Goal: Entertainment & Leisure: Consume media (video, audio)

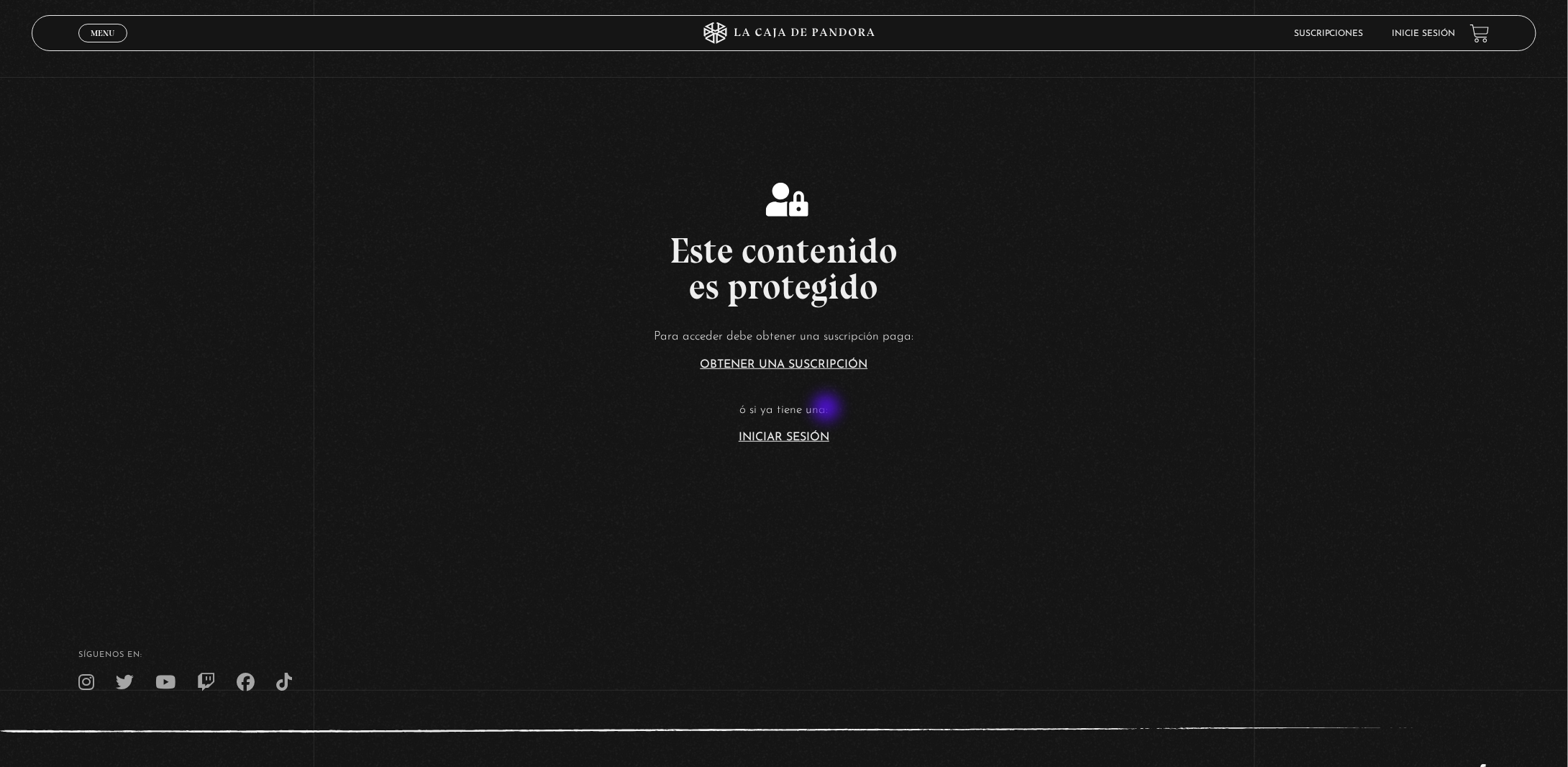
scroll to position [432, 0]
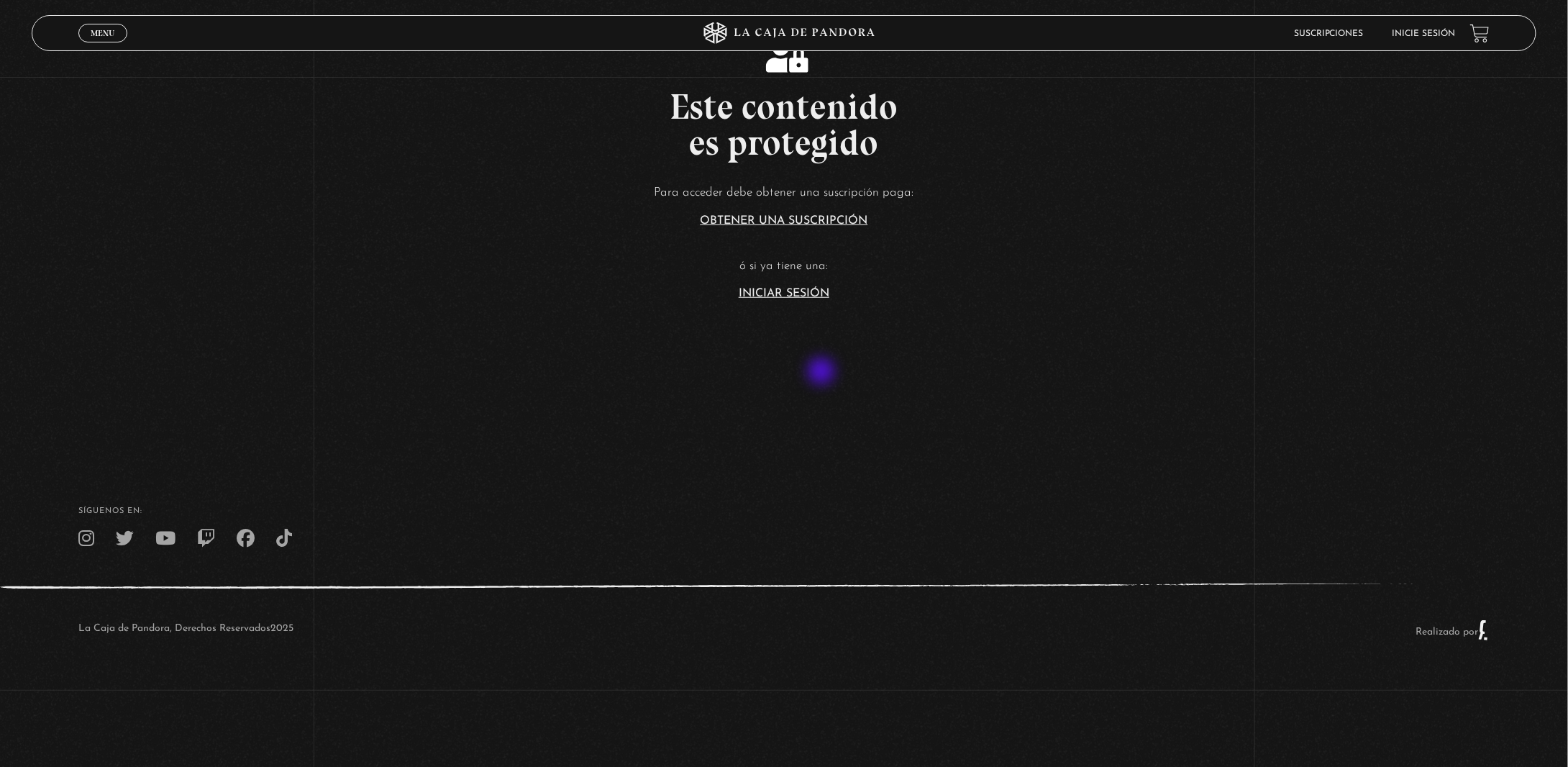
click at [823, 299] on link "Iniciar Sesión" at bounding box center [784, 294] width 90 height 12
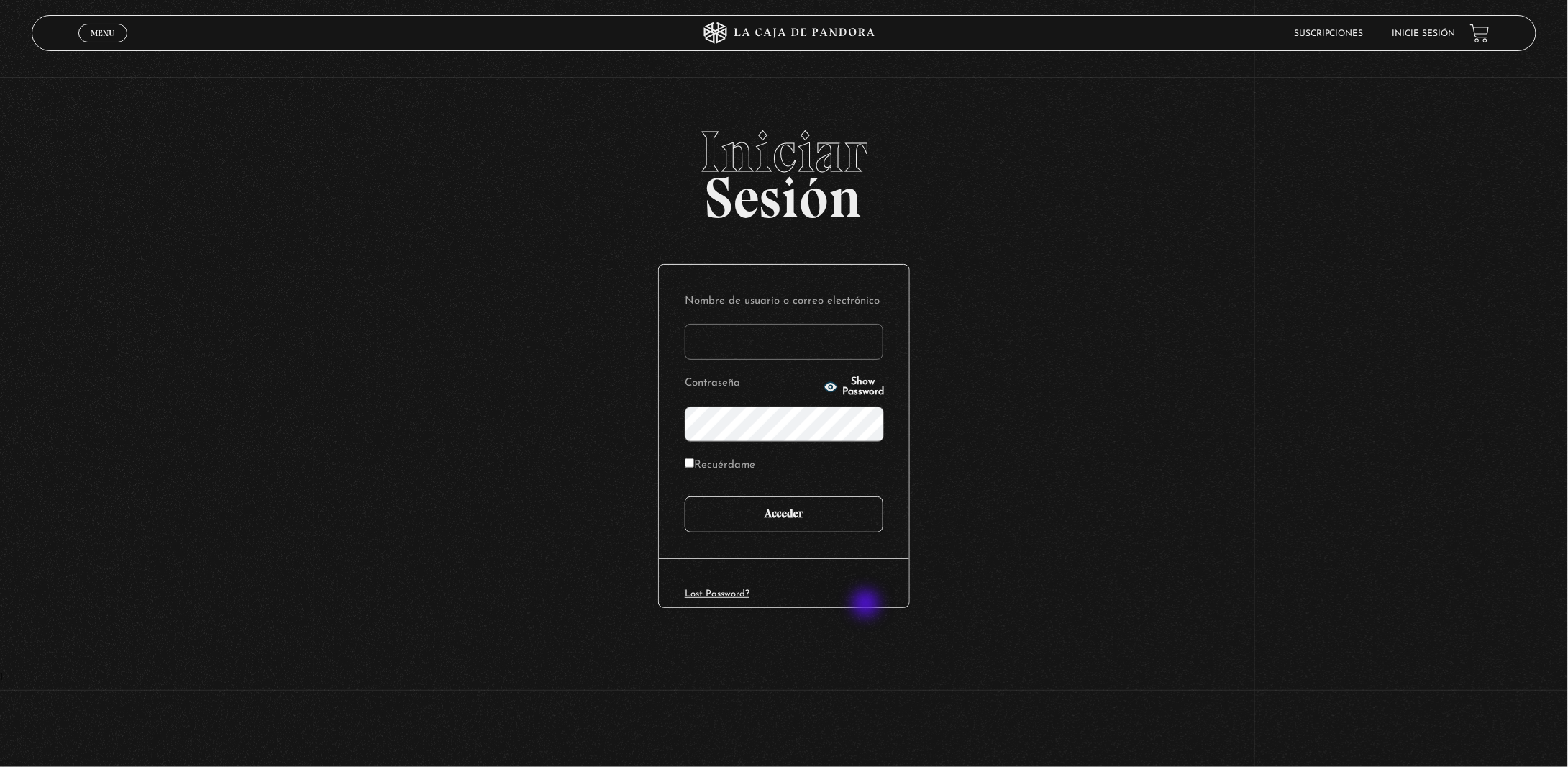
type input "jwabss"
click at [867, 532] on input "Acceder" at bounding box center [784, 514] width 199 height 36
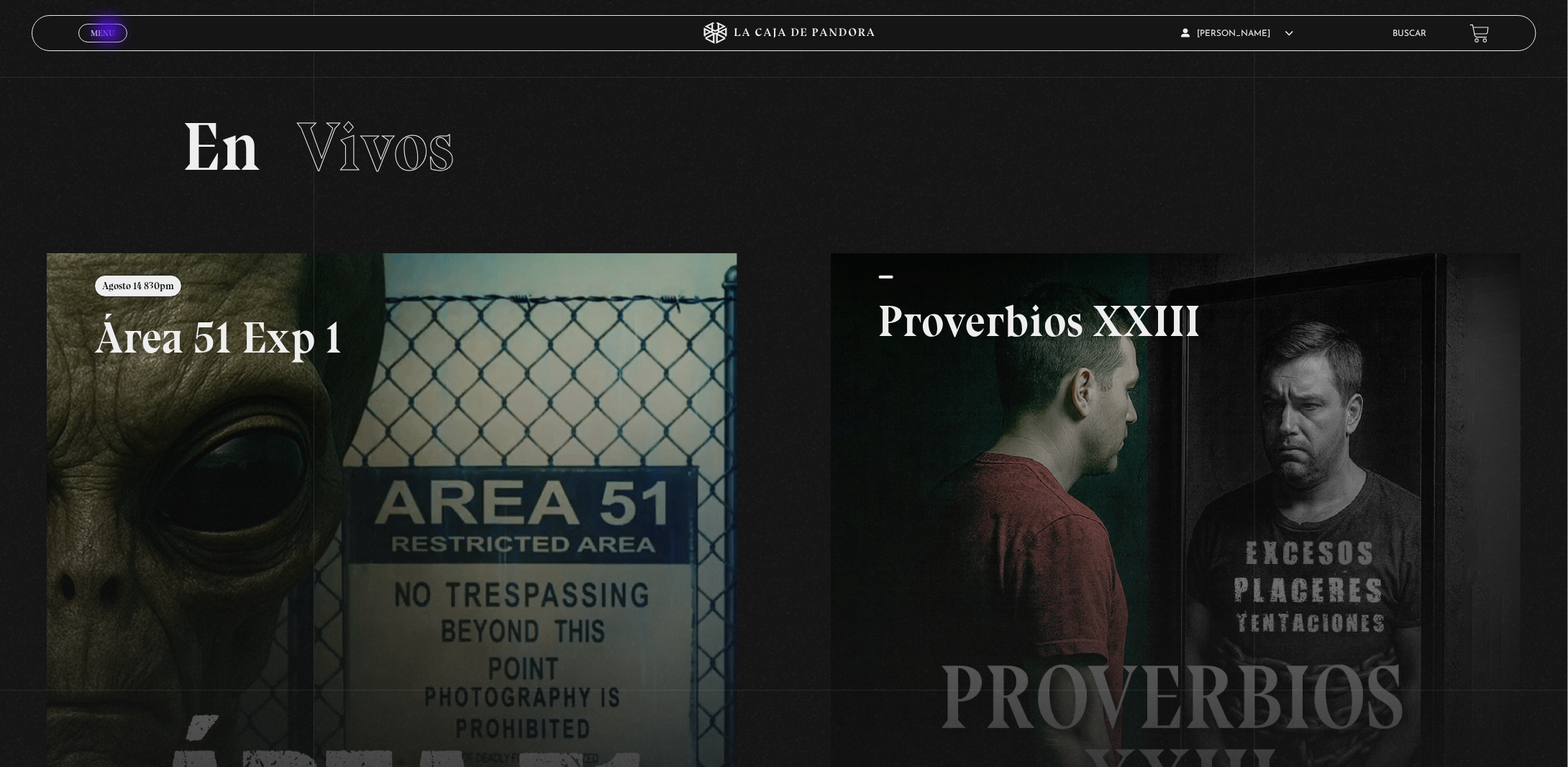
click at [110, 32] on span "Menu" at bounding box center [102, 33] width 23 height 9
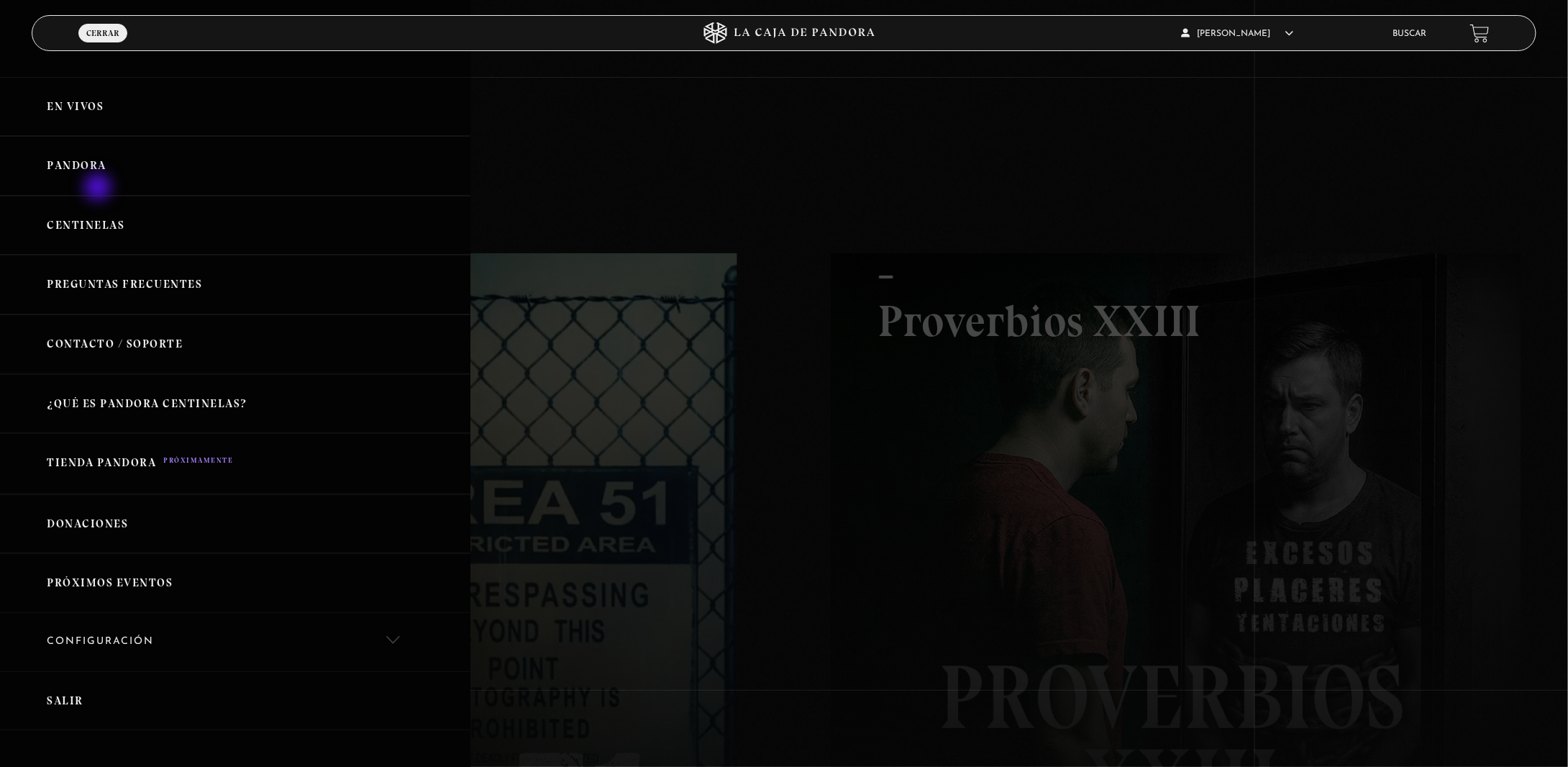
click at [99, 189] on link "Pandora" at bounding box center [235, 165] width 470 height 59
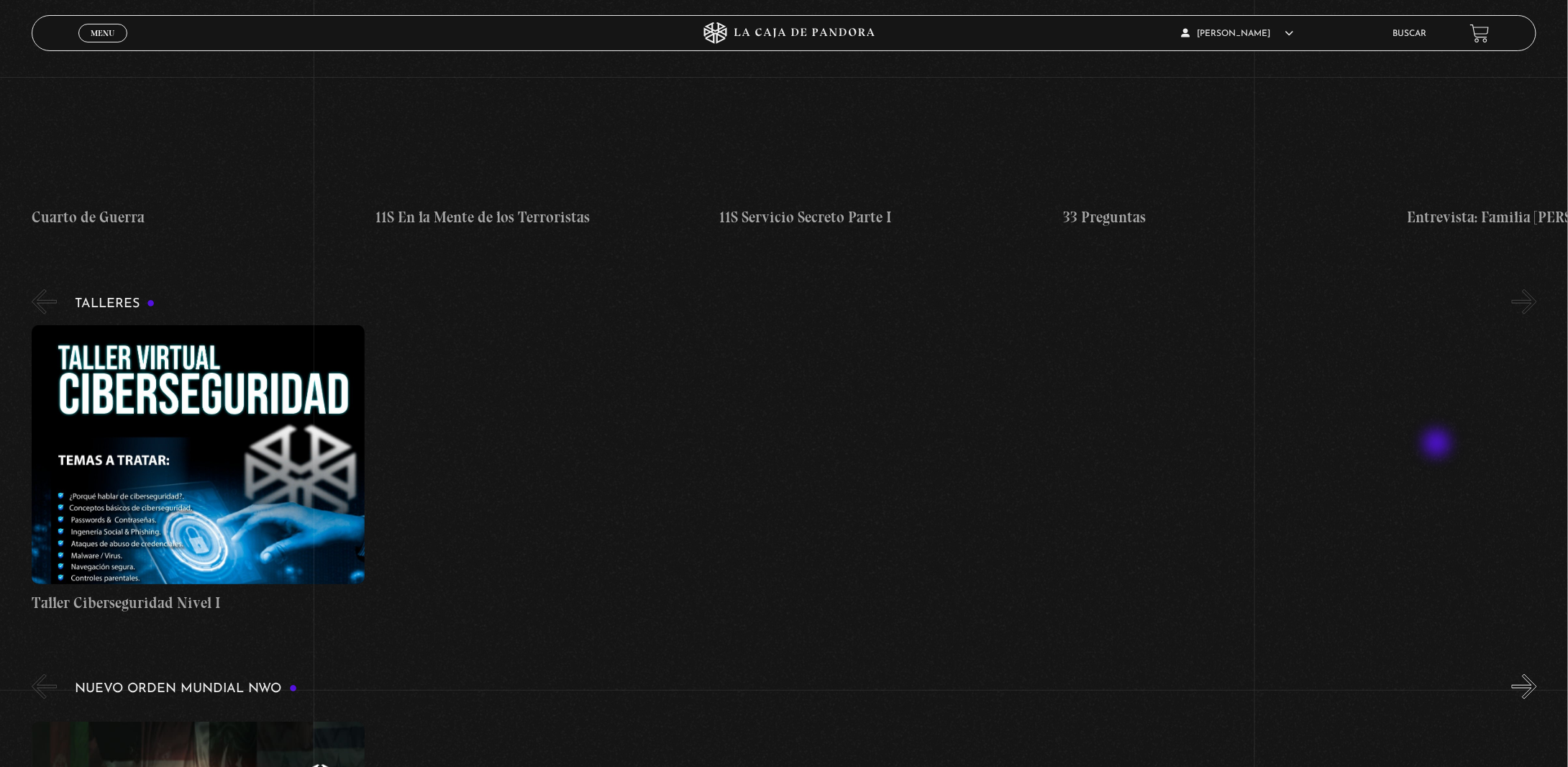
scroll to position [72, 0]
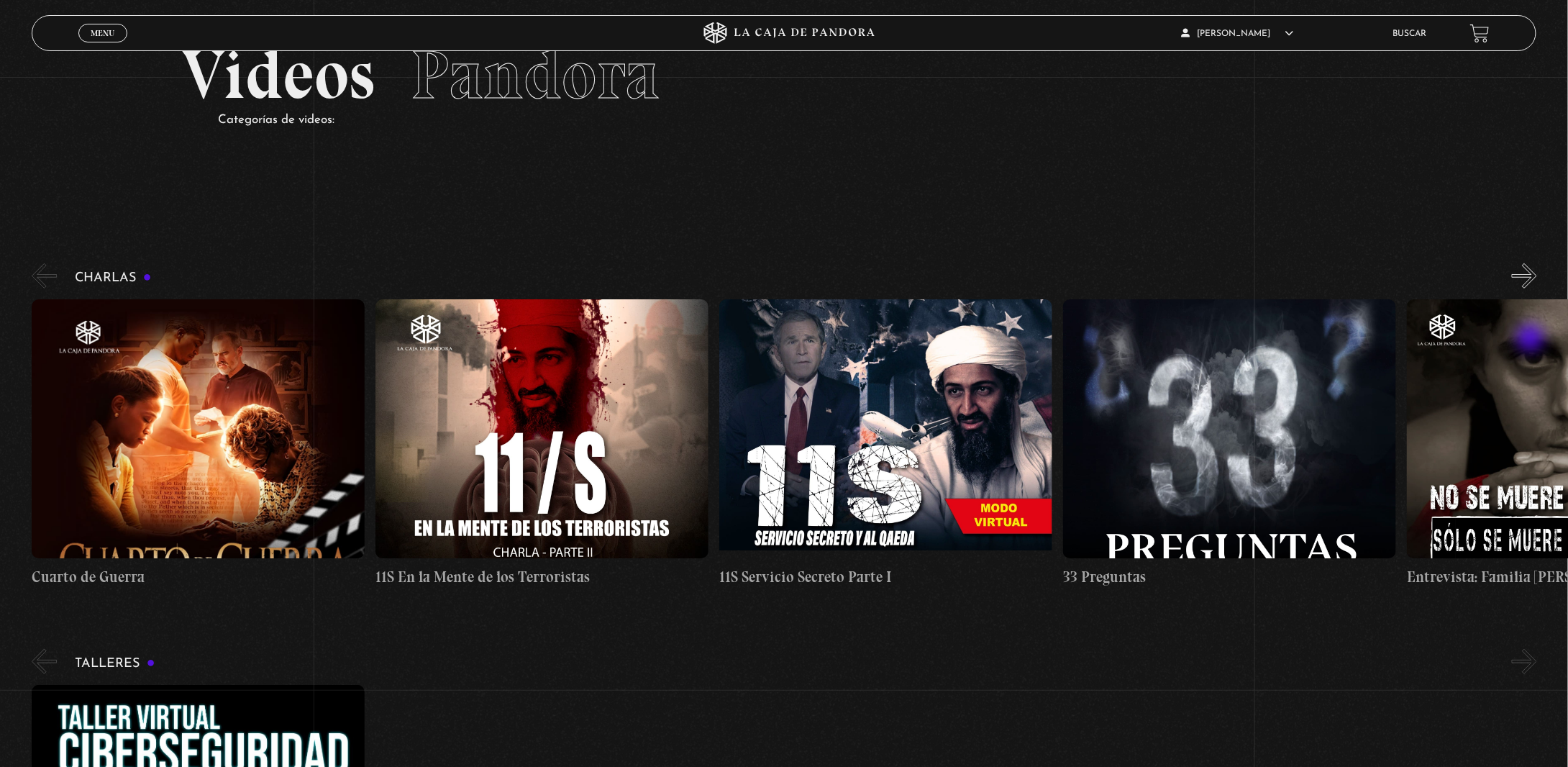
click at [1532, 288] on button "»" at bounding box center [1524, 276] width 25 height 25
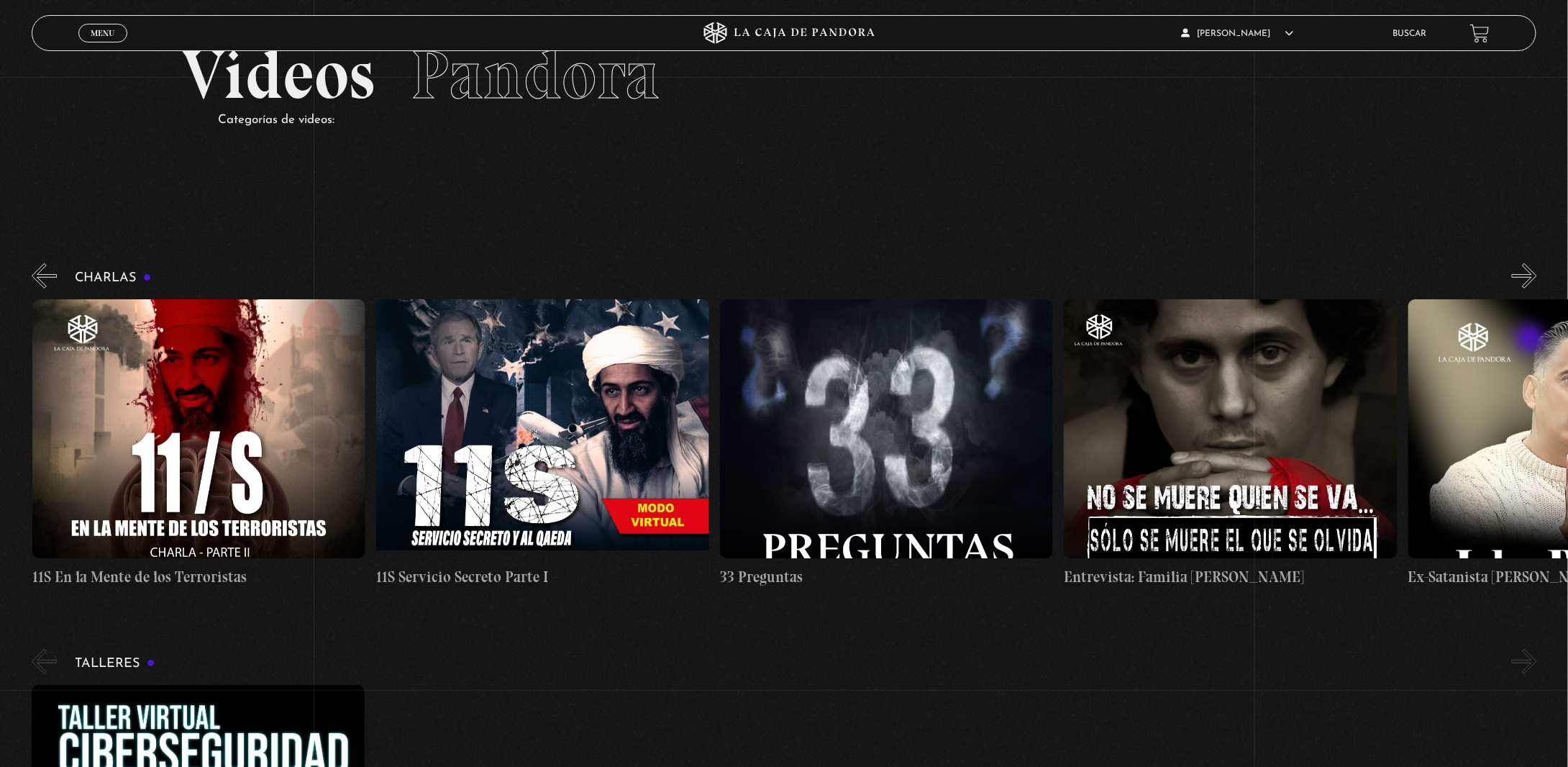
click at [1532, 288] on button "»" at bounding box center [1524, 276] width 25 height 25
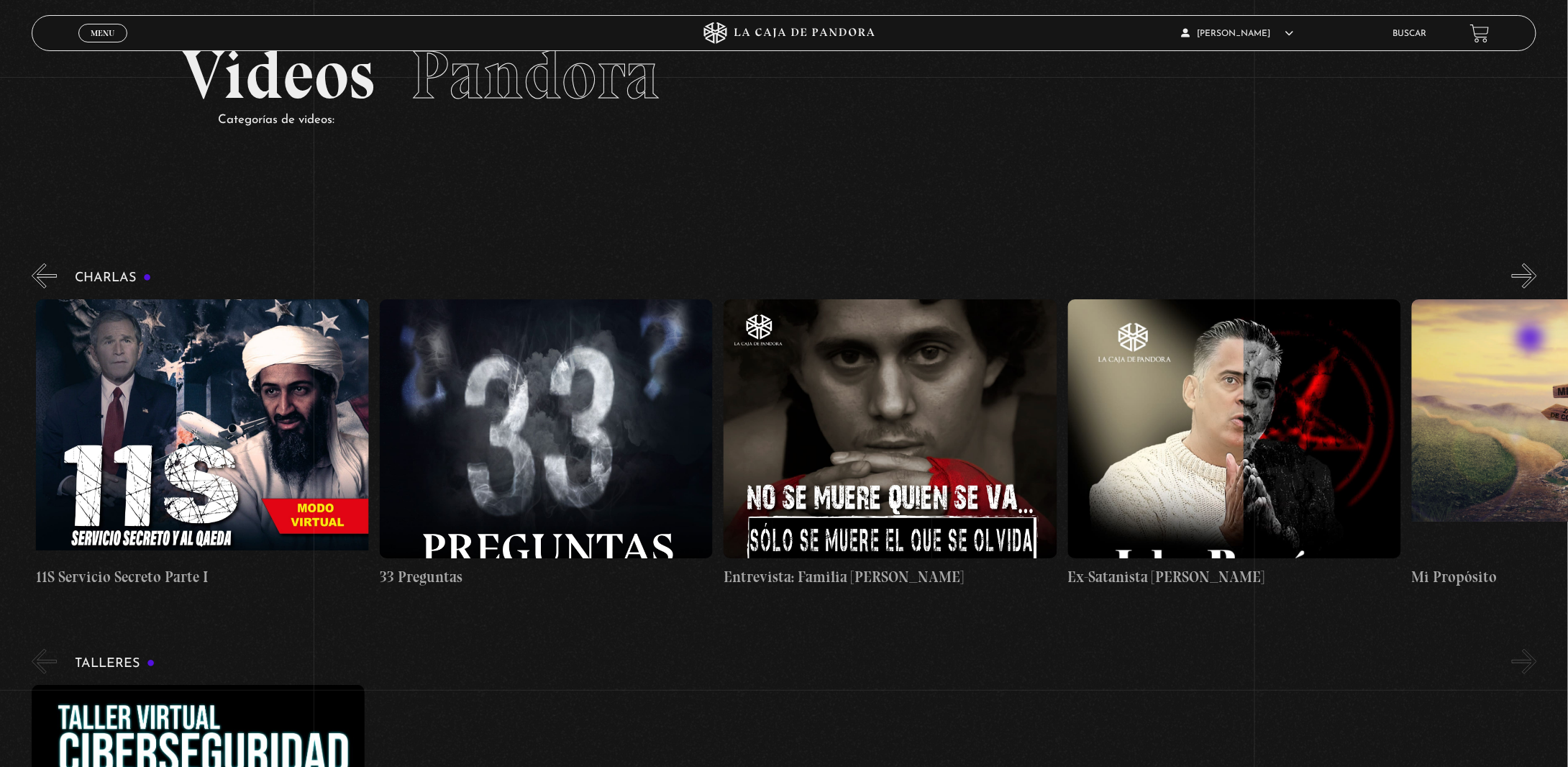
click at [1532, 288] on button "»" at bounding box center [1524, 276] width 25 height 25
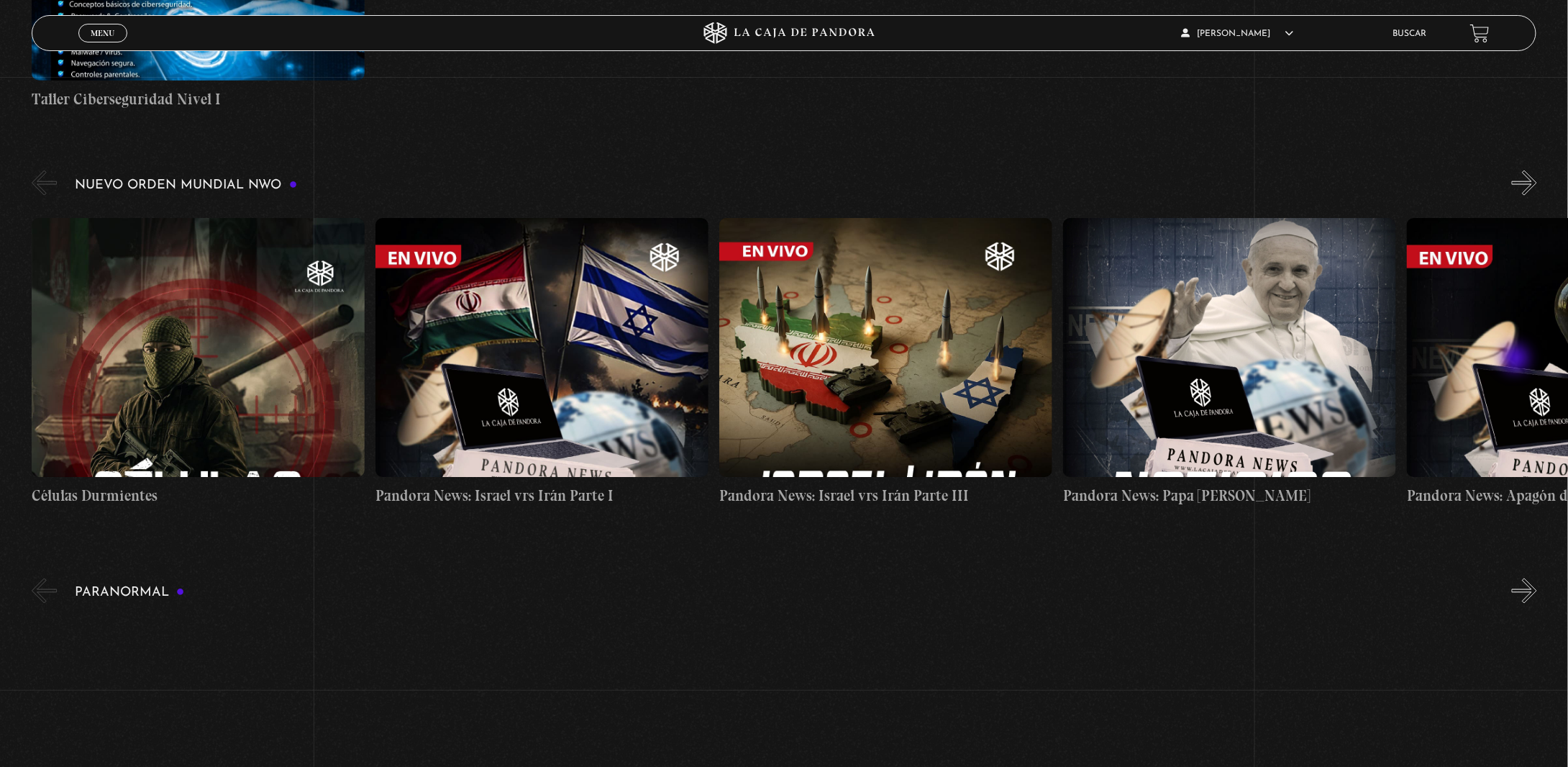
scroll to position [1007, 0]
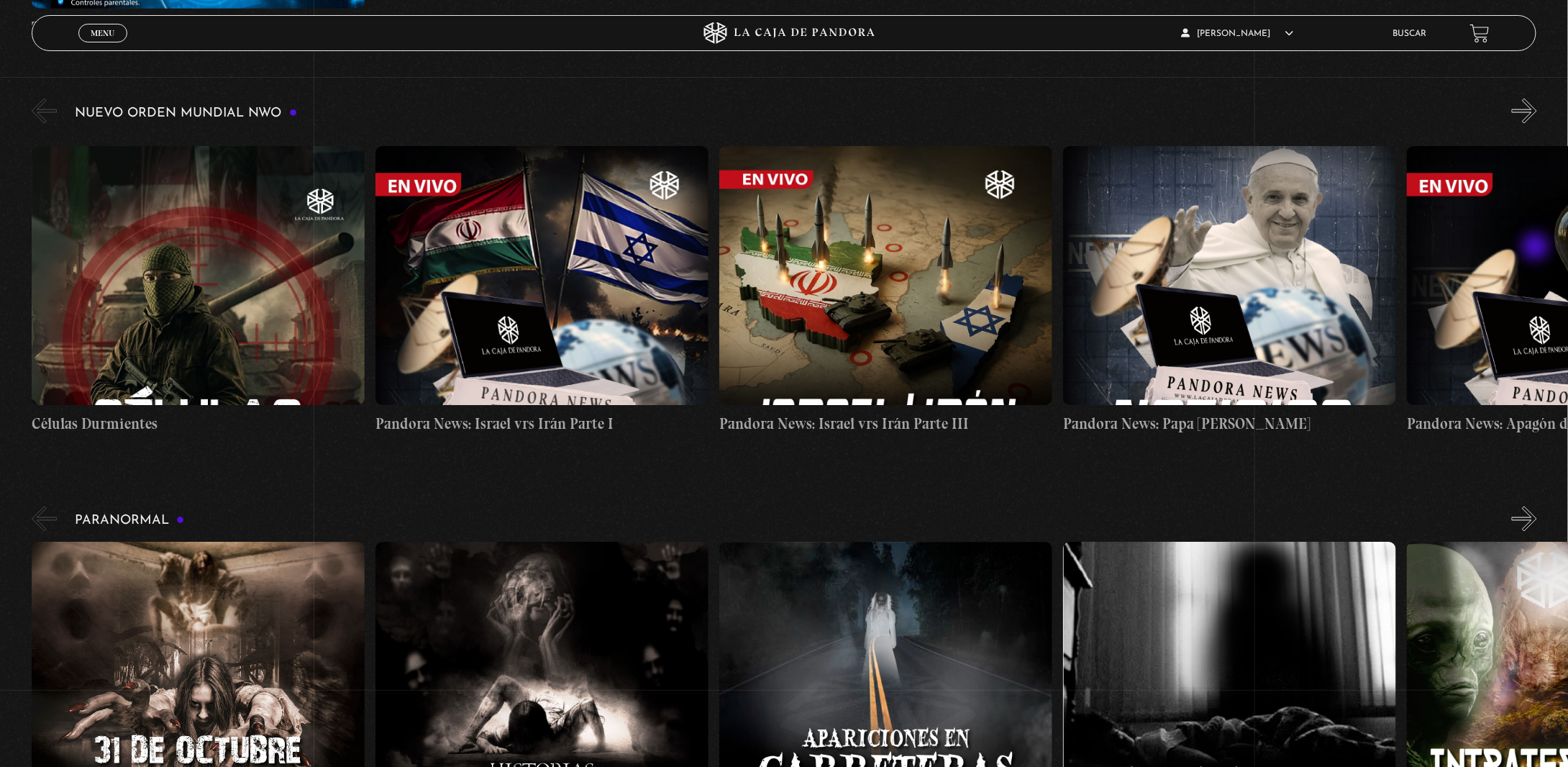
click at [1536, 124] on button "»" at bounding box center [1524, 111] width 25 height 25
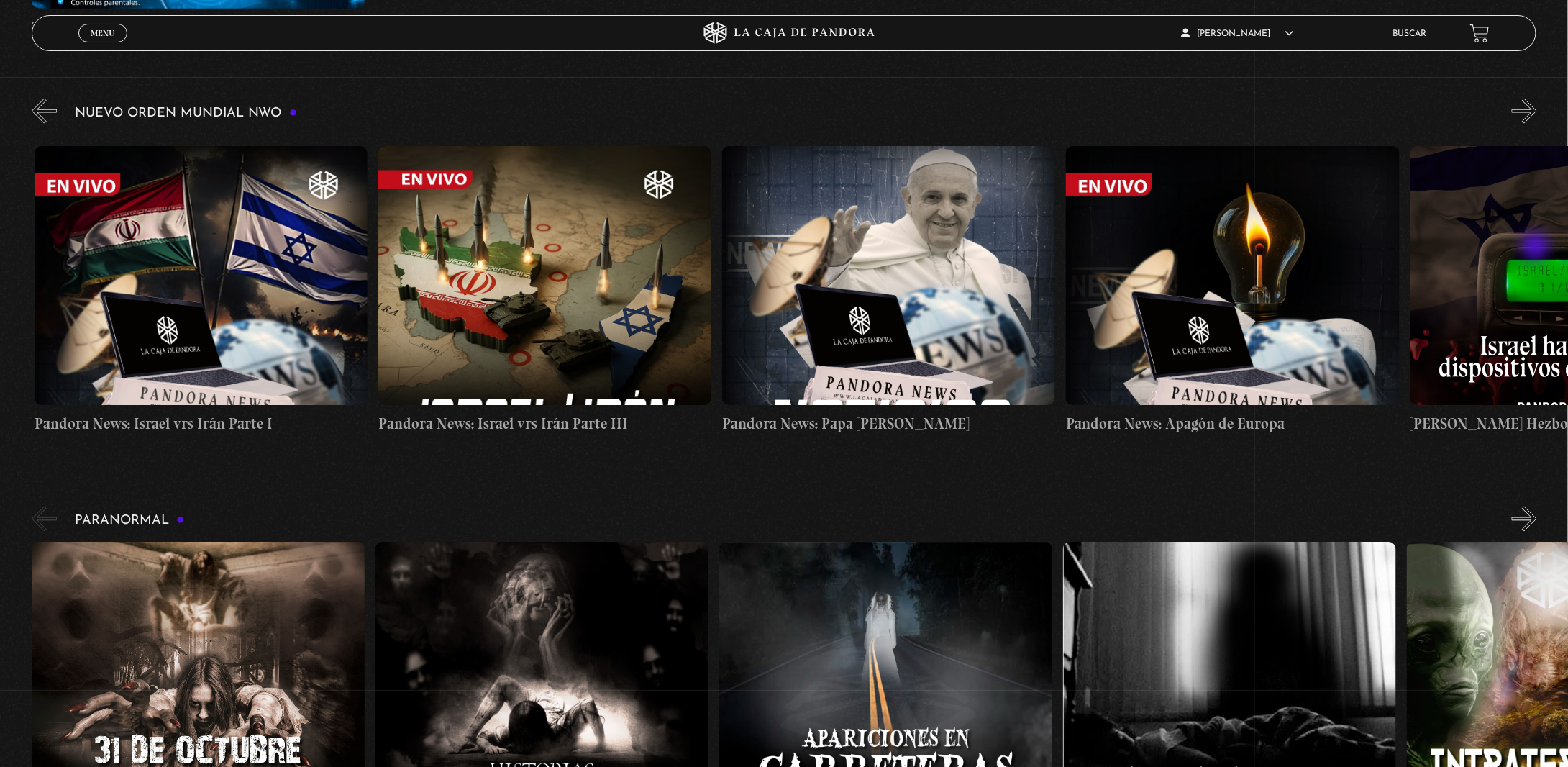
click at [1536, 124] on button "»" at bounding box center [1524, 111] width 25 height 25
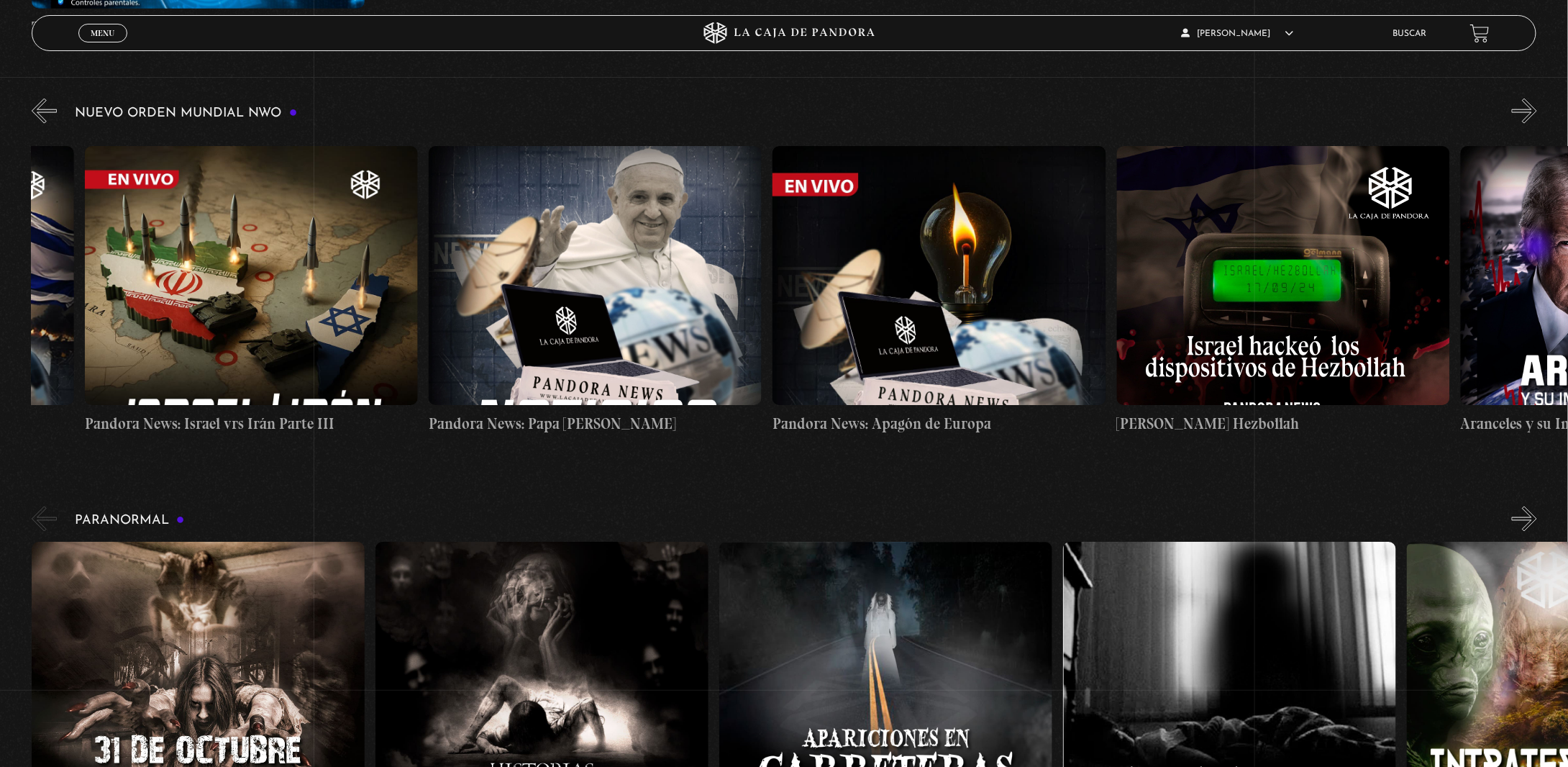
click at [1536, 124] on button "»" at bounding box center [1524, 111] width 25 height 25
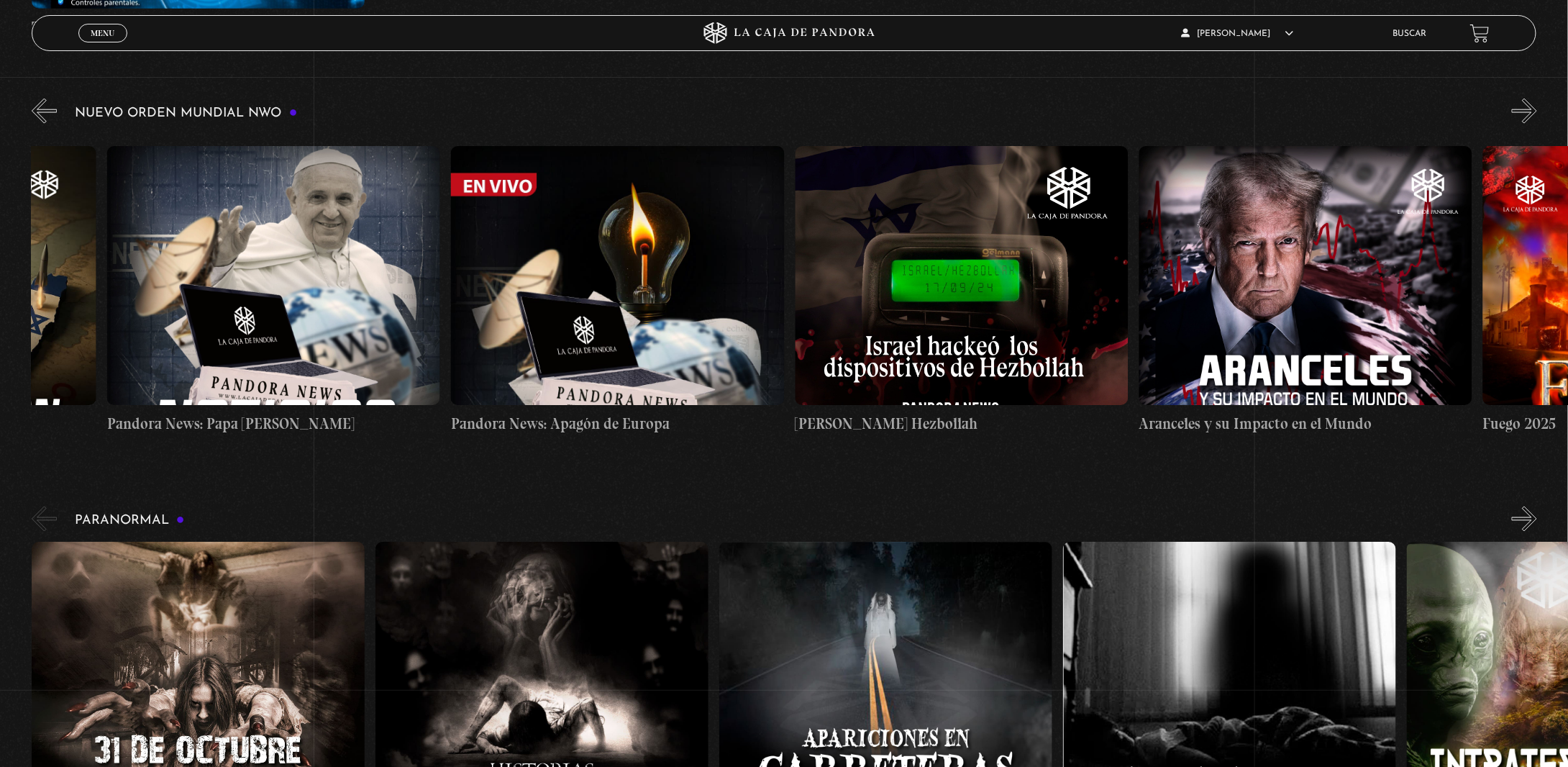
click at [1536, 124] on button "»" at bounding box center [1524, 111] width 25 height 25
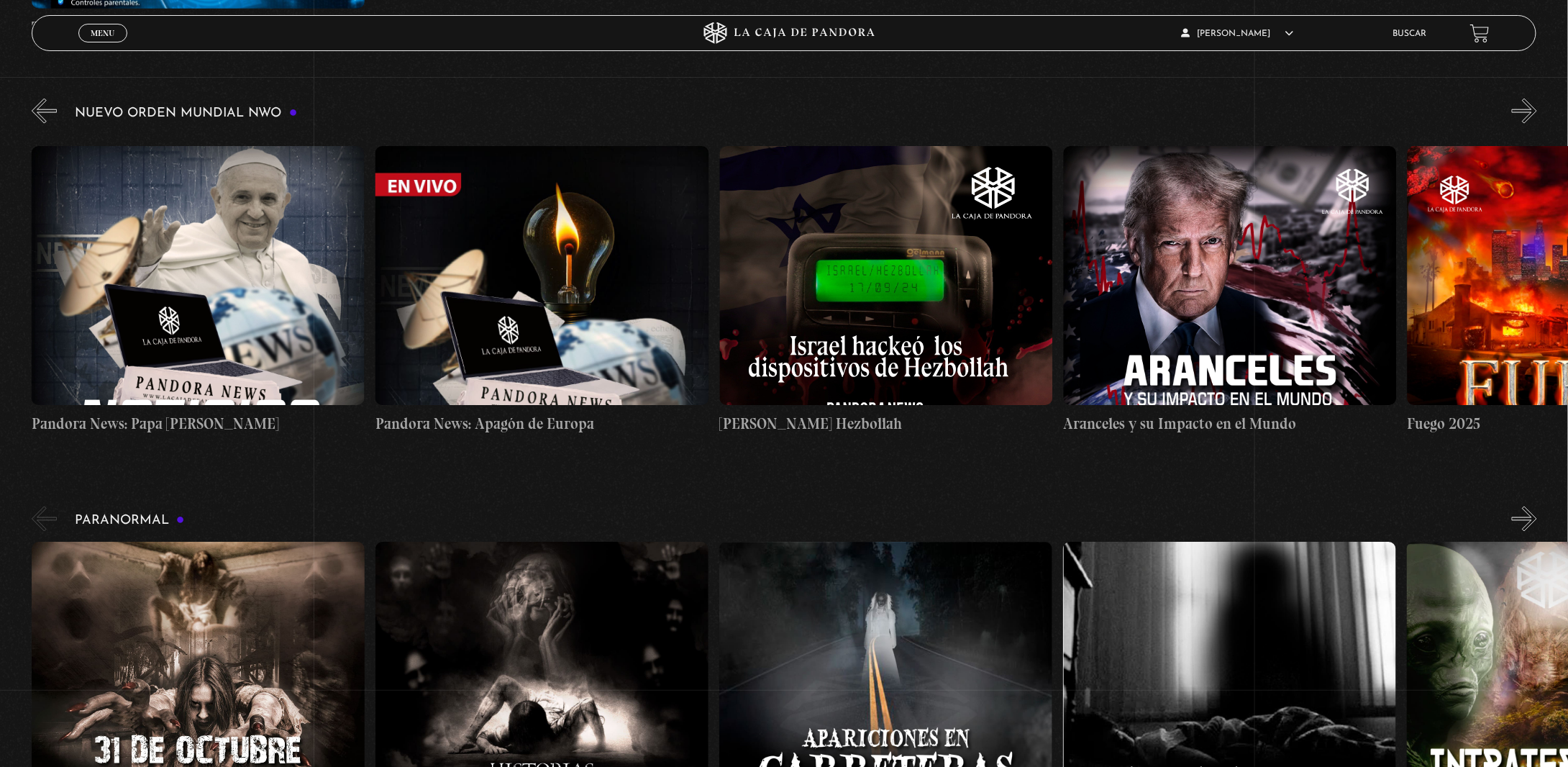
click at [1536, 124] on button "»" at bounding box center [1524, 111] width 25 height 25
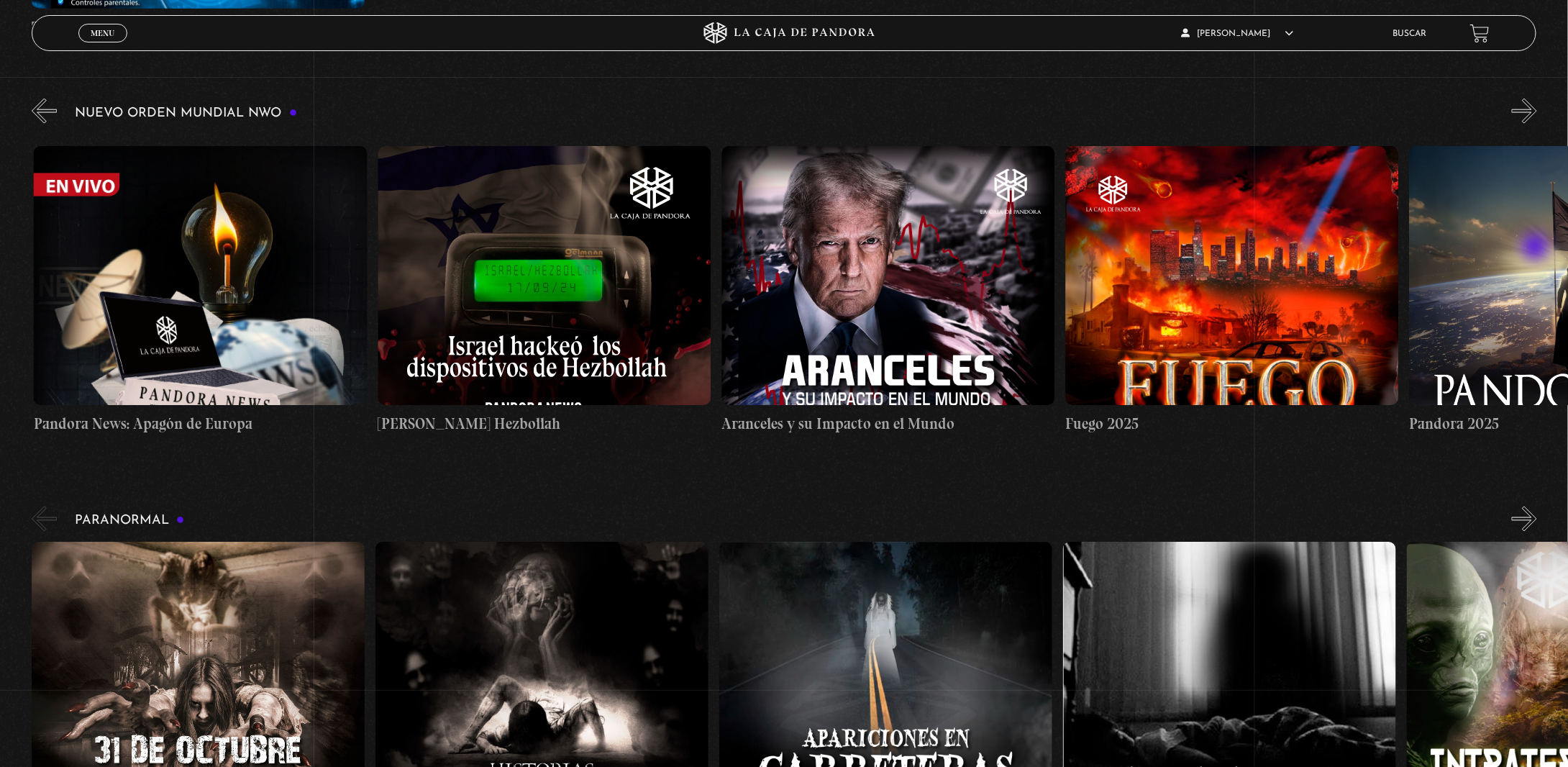
click at [1536, 124] on button "»" at bounding box center [1524, 111] width 25 height 25
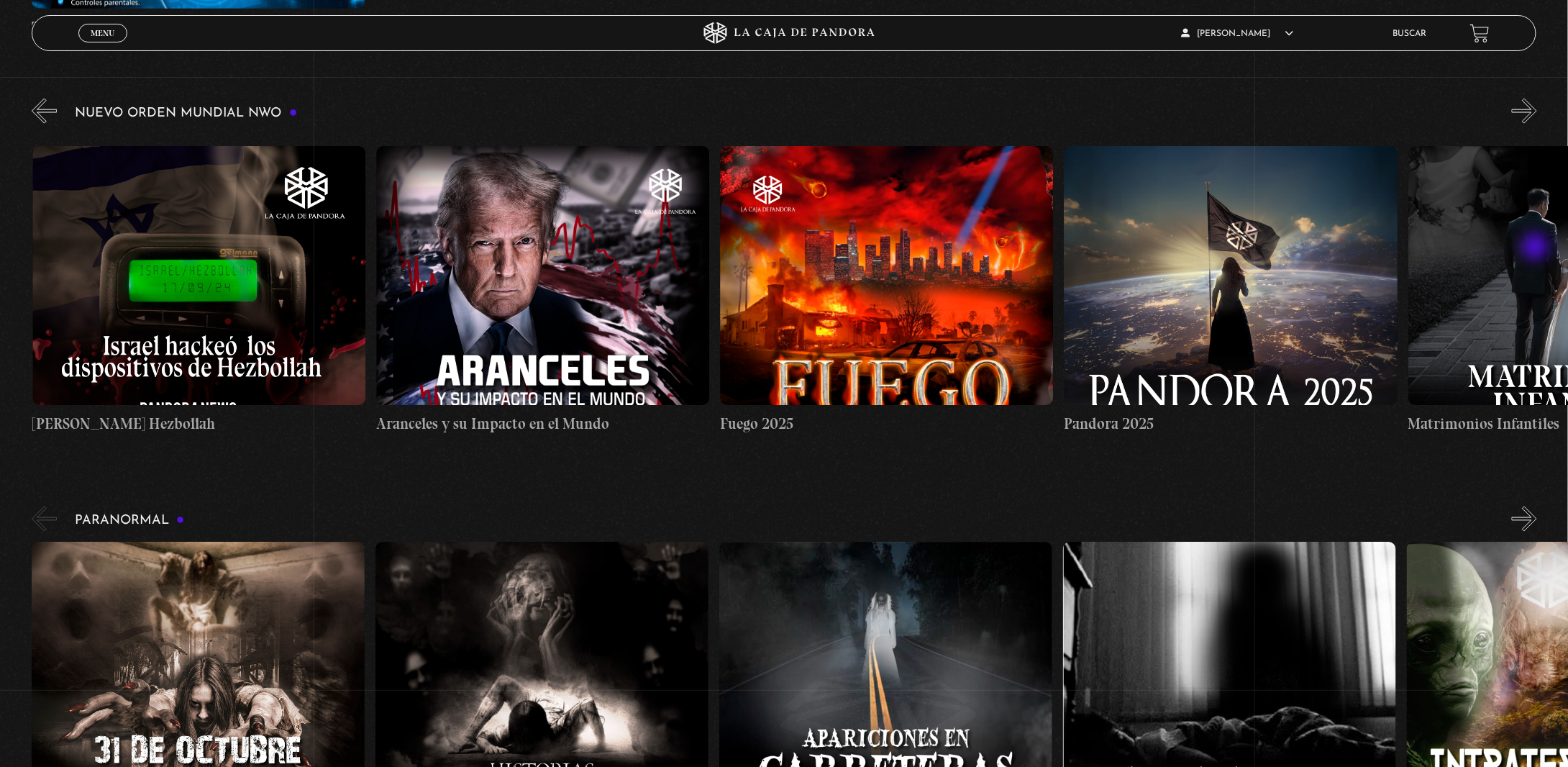
click at [1536, 124] on button "»" at bounding box center [1524, 111] width 25 height 25
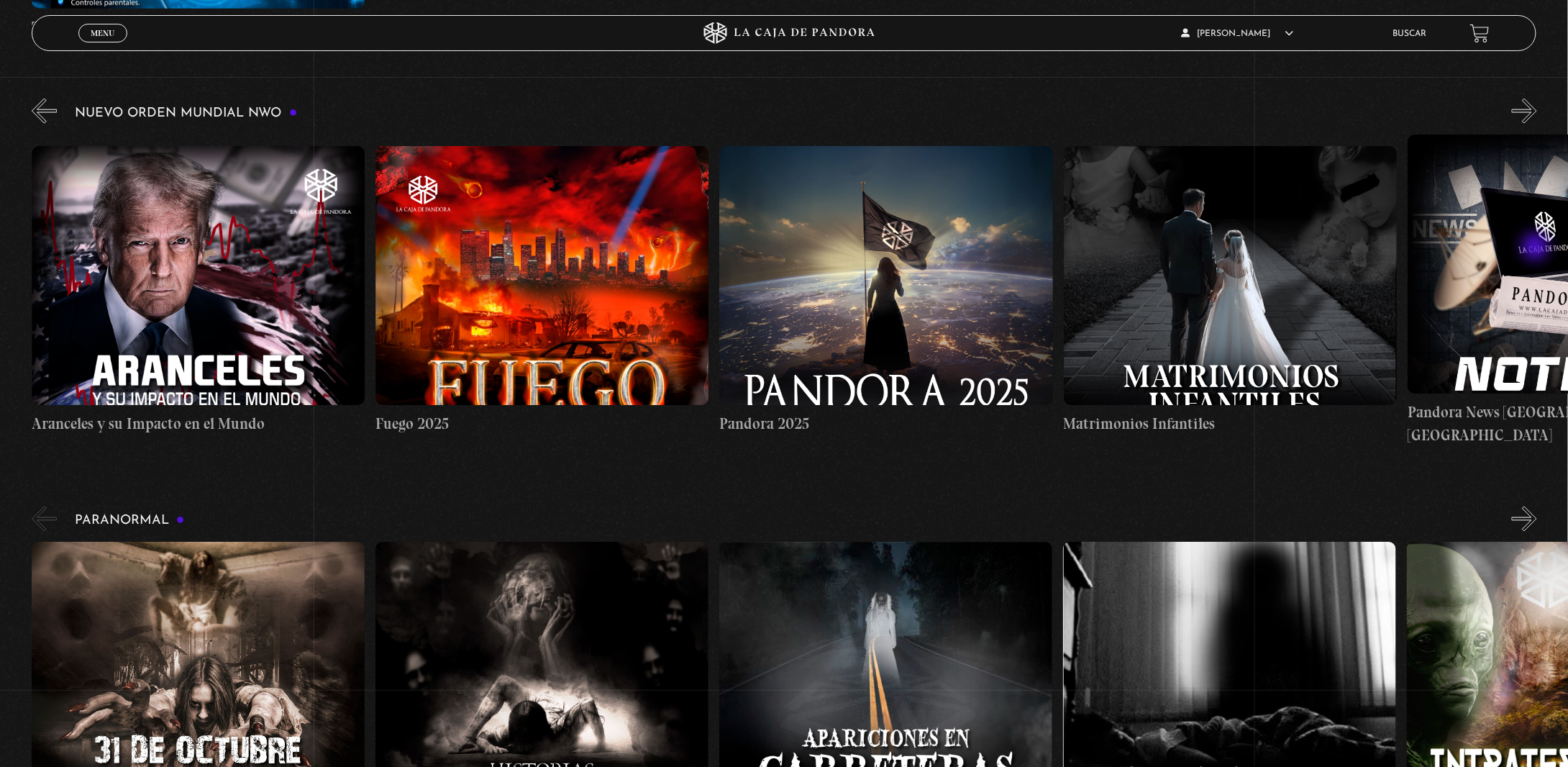
click at [1536, 124] on button "»" at bounding box center [1524, 111] width 25 height 25
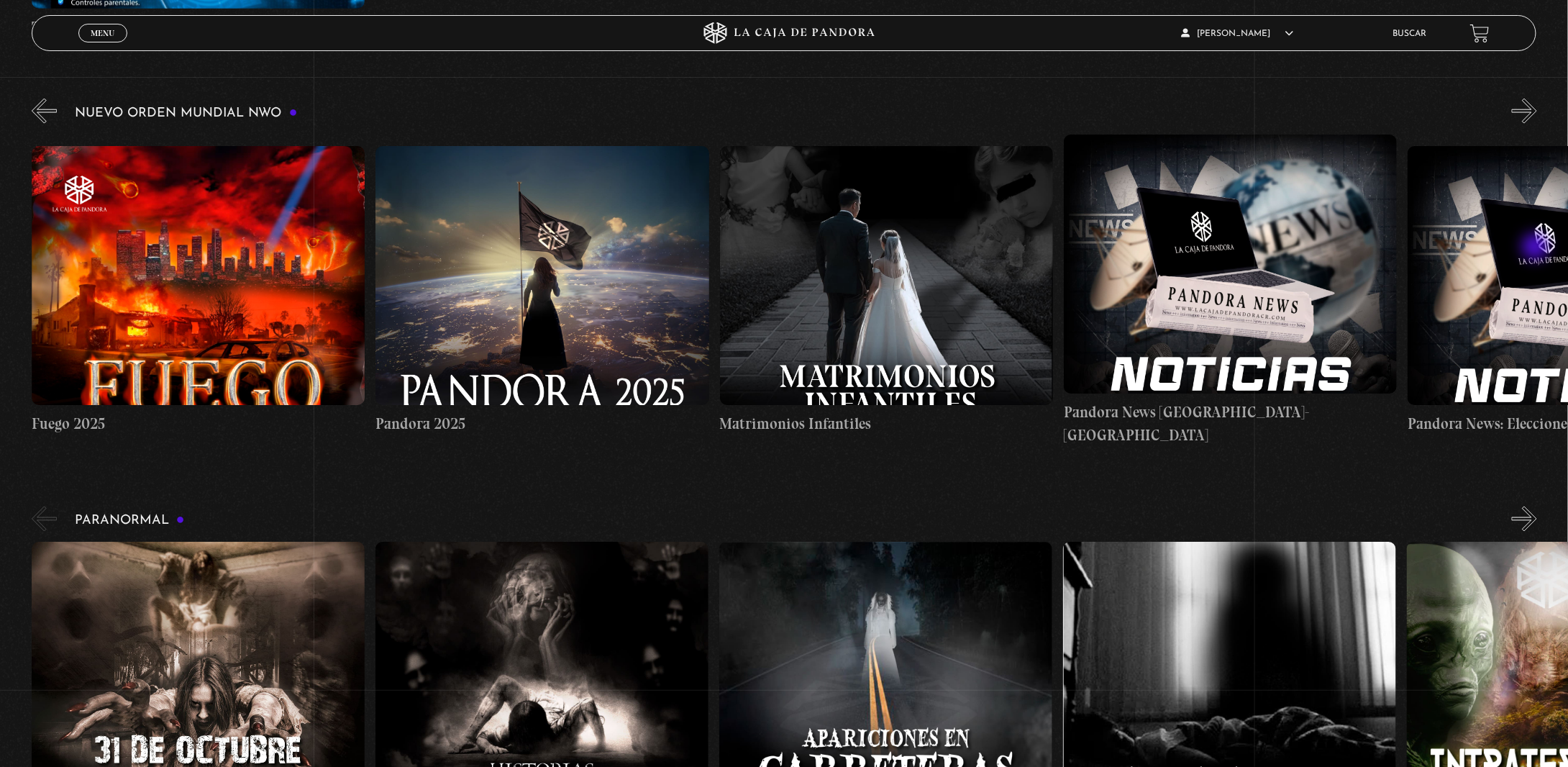
click at [1536, 124] on button "»" at bounding box center [1524, 111] width 25 height 25
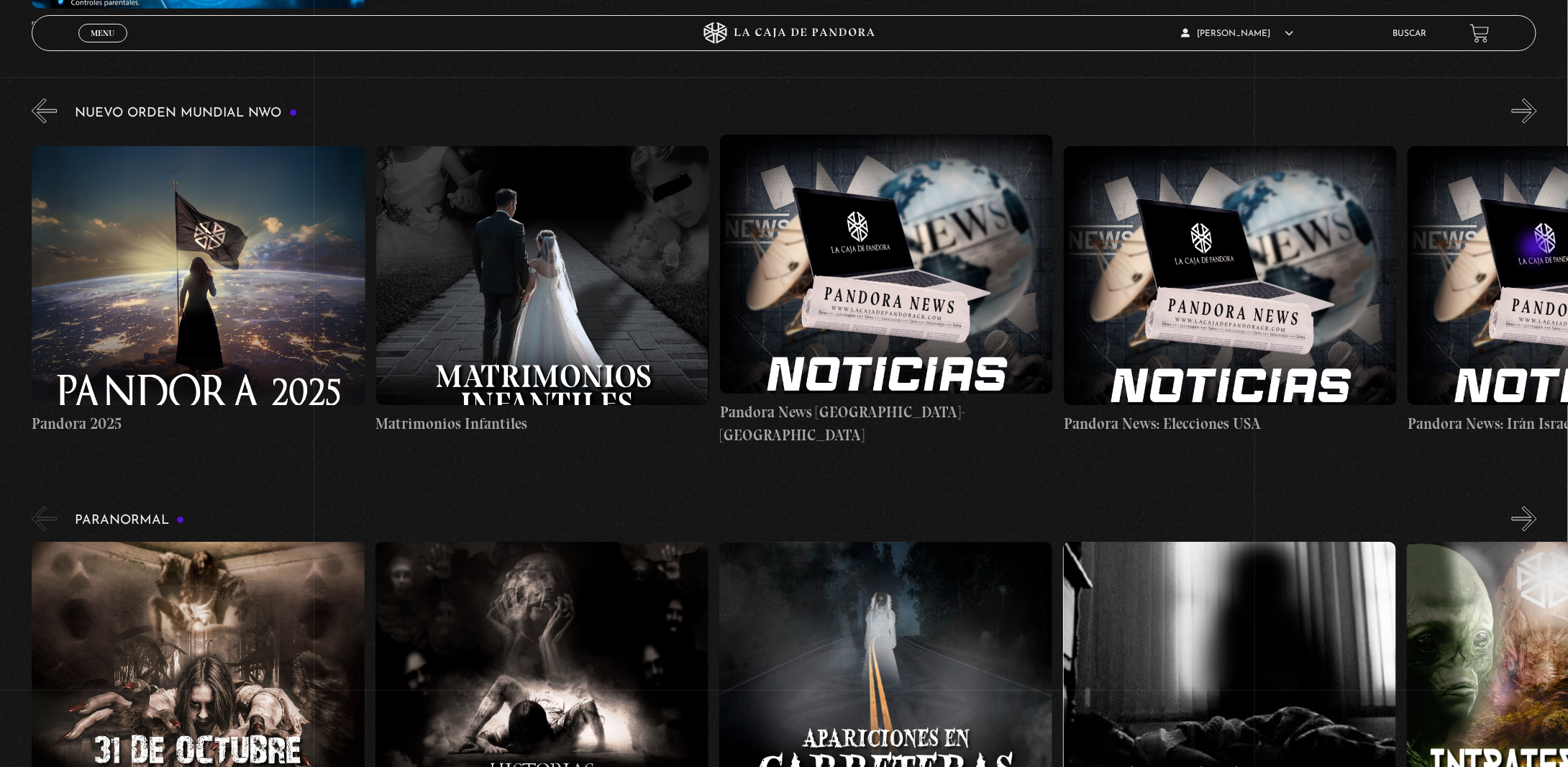
click at [1536, 124] on button "»" at bounding box center [1524, 111] width 25 height 25
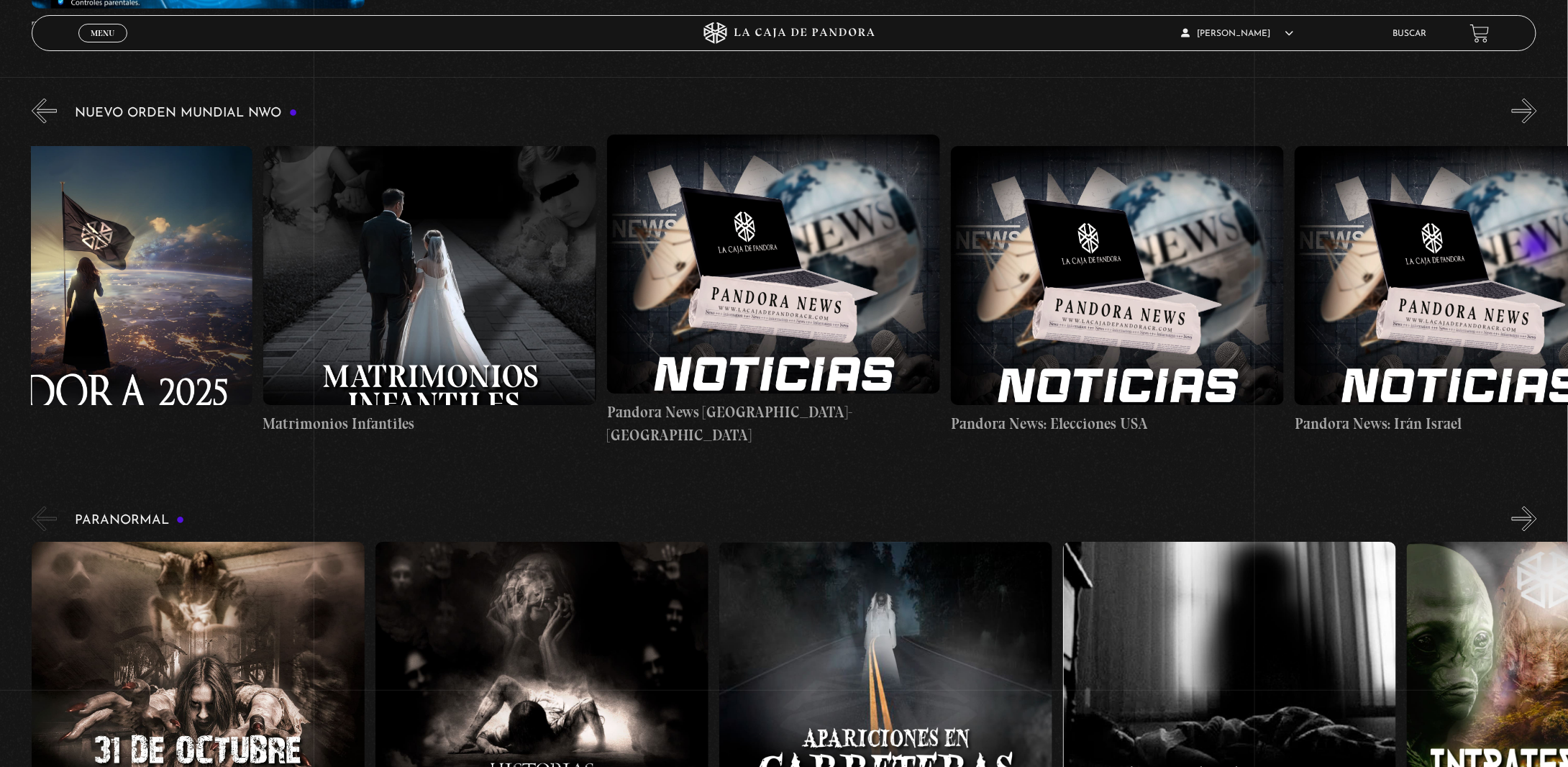
click at [1536, 124] on button "»" at bounding box center [1524, 111] width 25 height 25
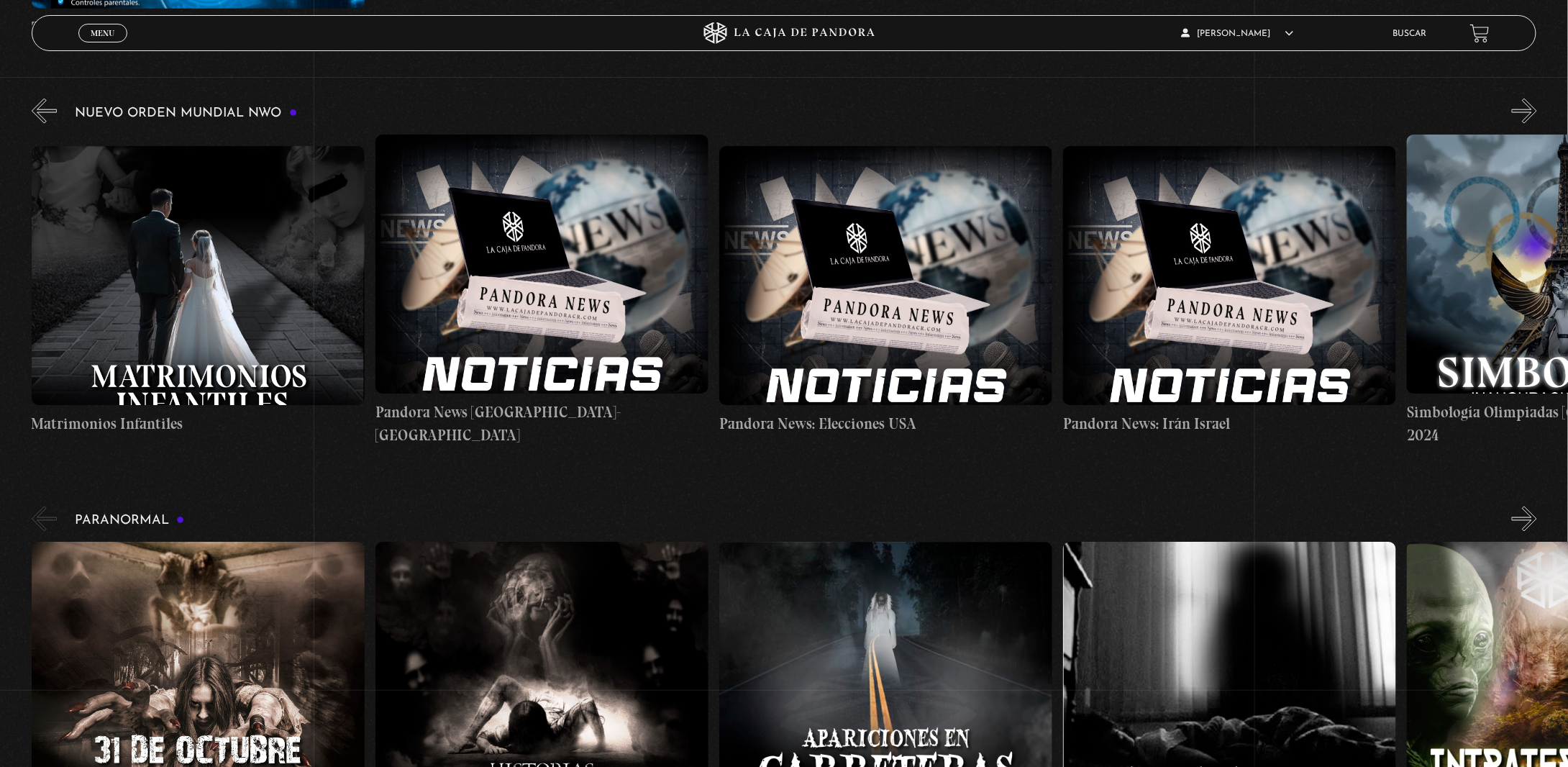
click at [1536, 124] on button "»" at bounding box center [1524, 111] width 25 height 25
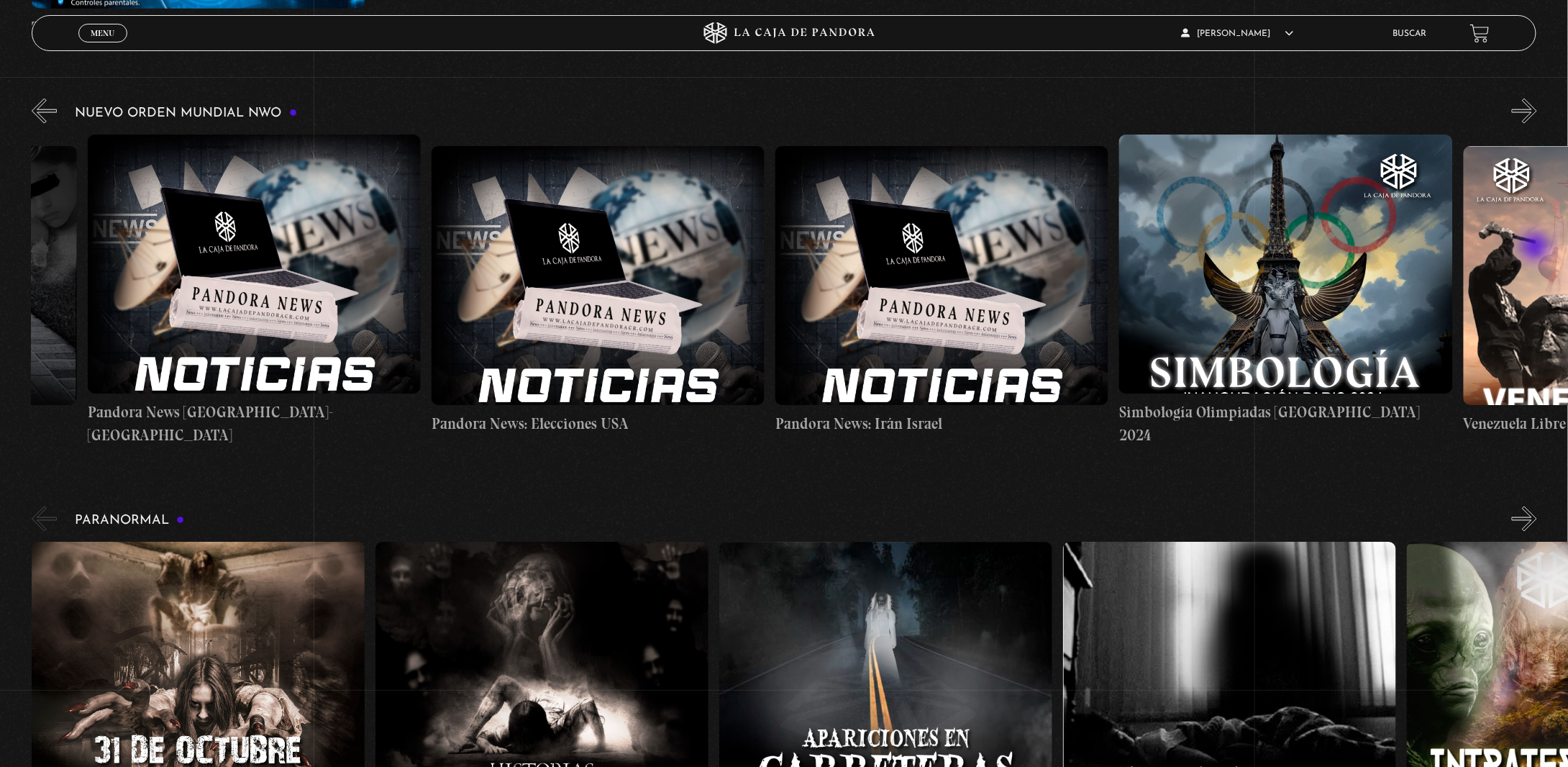
click at [1536, 124] on button "»" at bounding box center [1524, 111] width 25 height 25
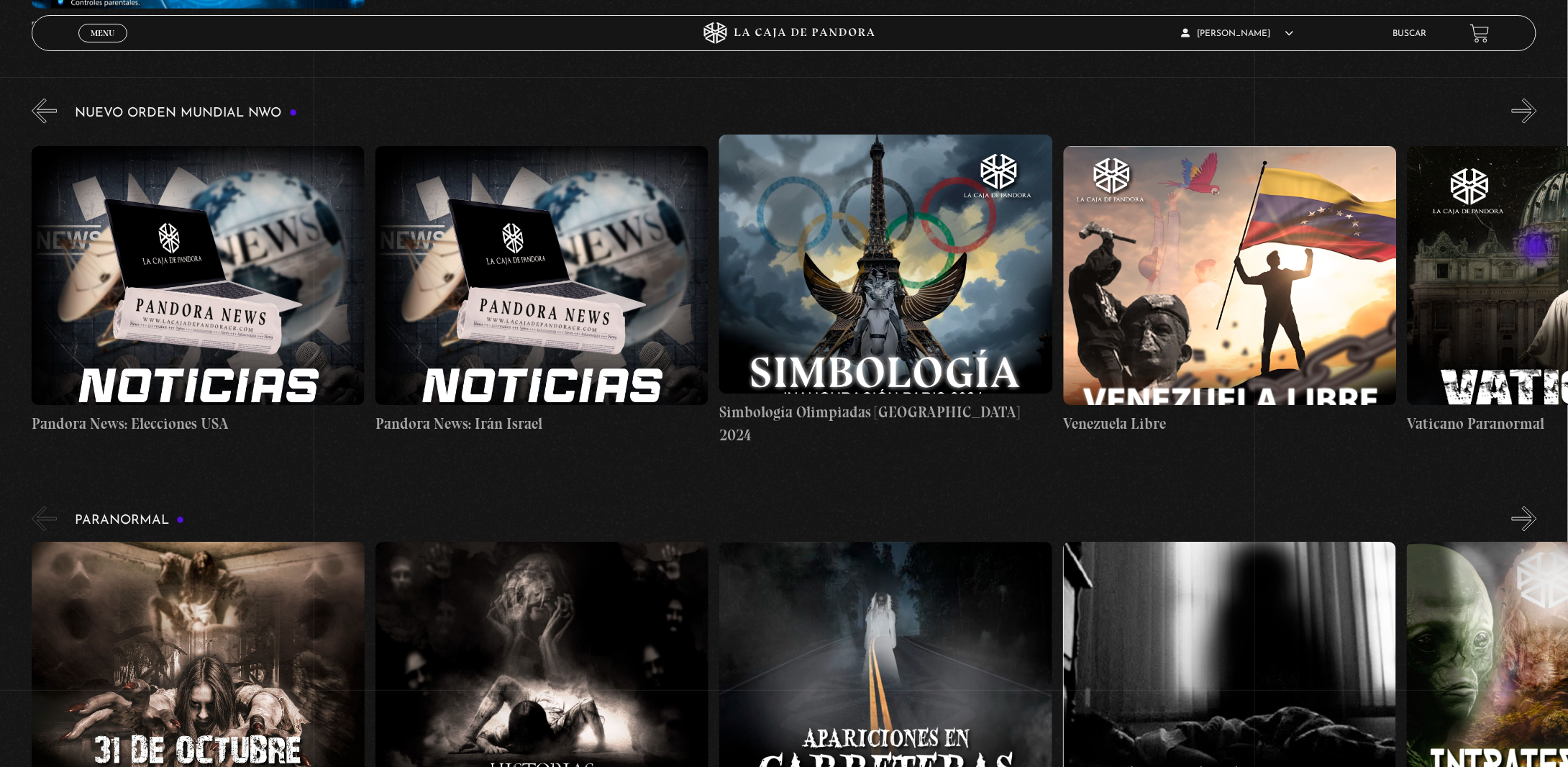
click at [1536, 124] on button "»" at bounding box center [1524, 111] width 25 height 25
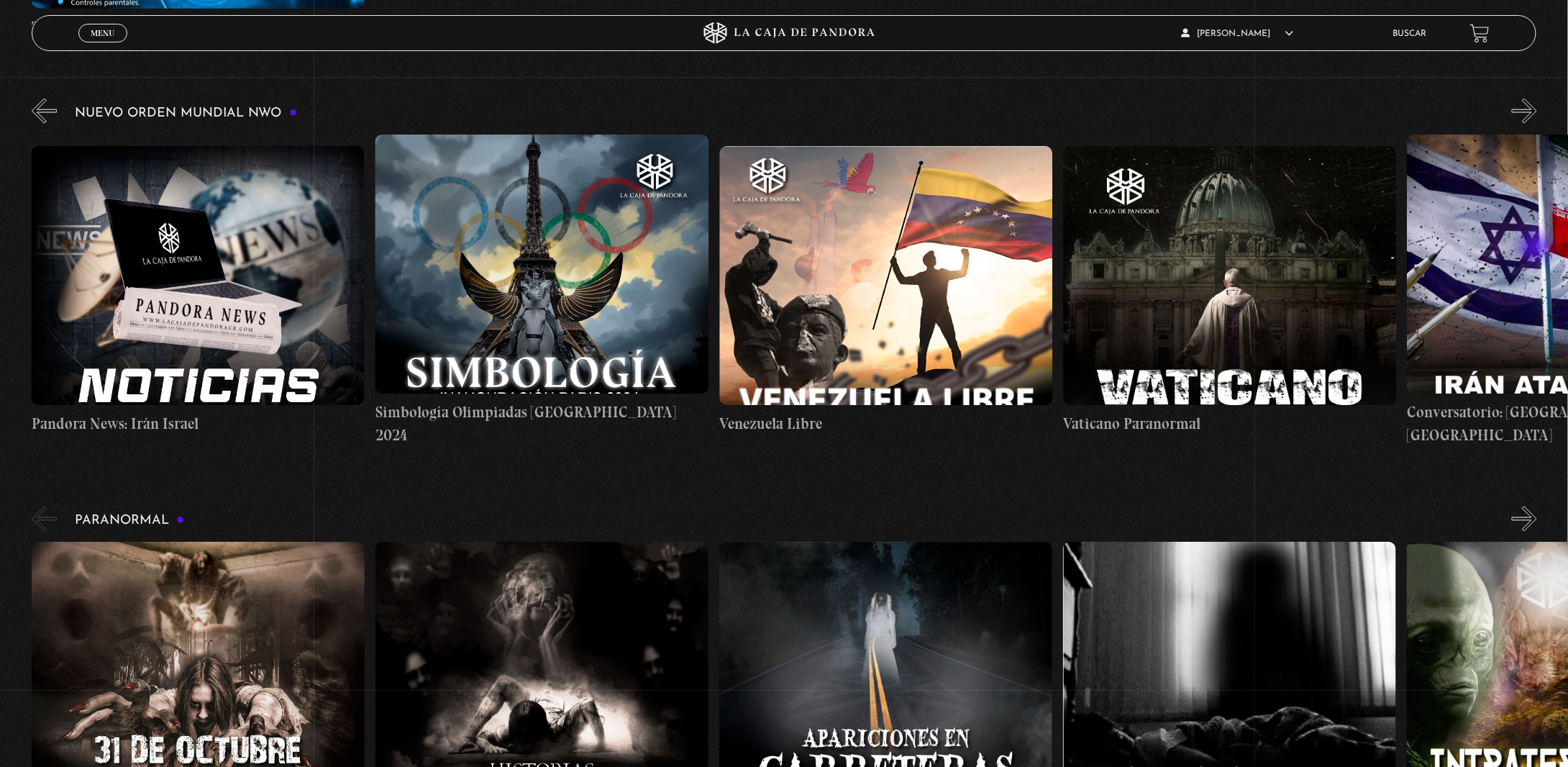
scroll to position [0, 4127]
click at [1536, 124] on button "»" at bounding box center [1524, 111] width 25 height 25
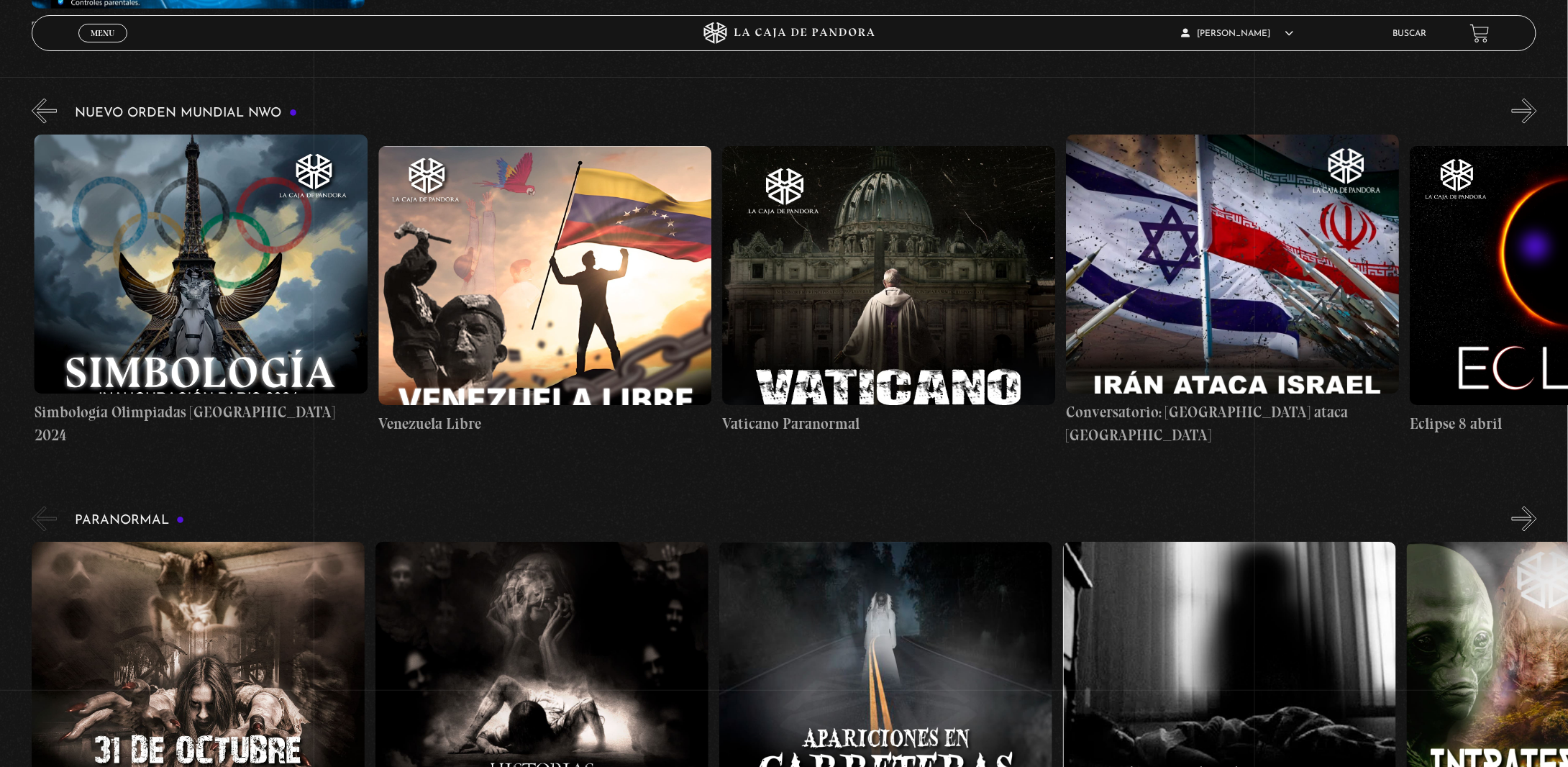
click at [1536, 124] on button "»" at bounding box center [1524, 111] width 25 height 25
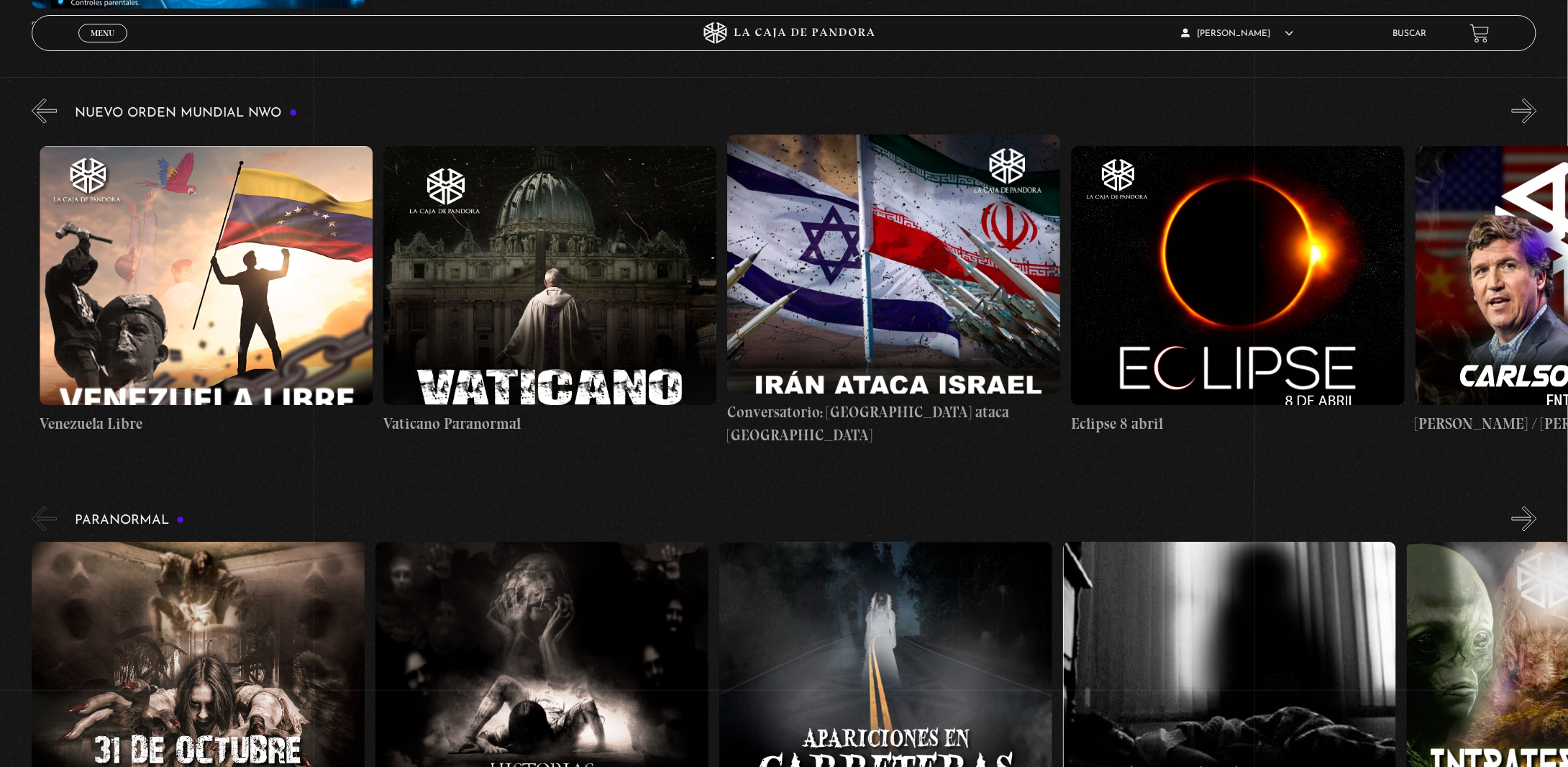
click at [1536, 124] on button "»" at bounding box center [1524, 111] width 25 height 25
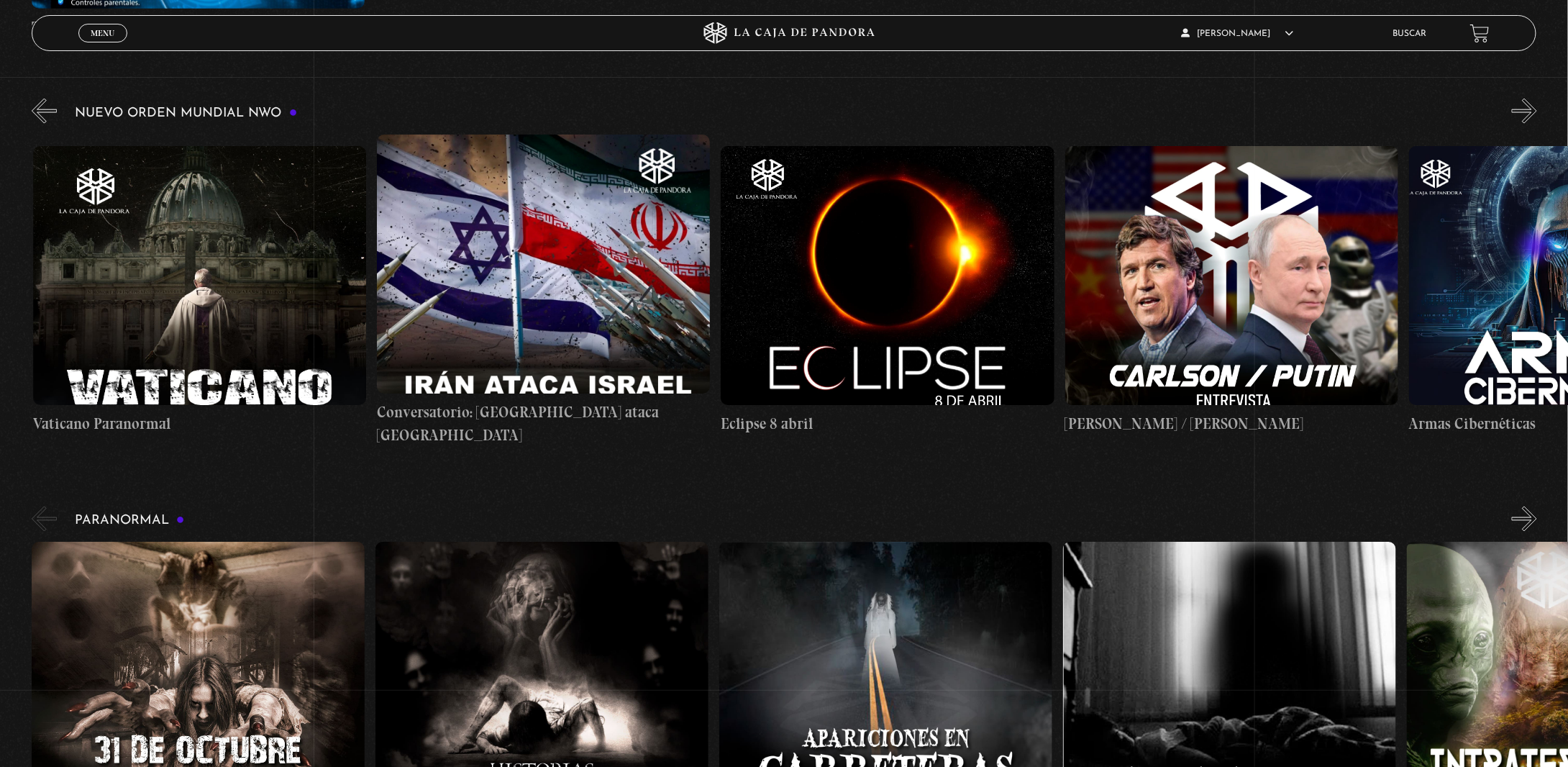
click at [1536, 124] on button "»" at bounding box center [1524, 111] width 25 height 25
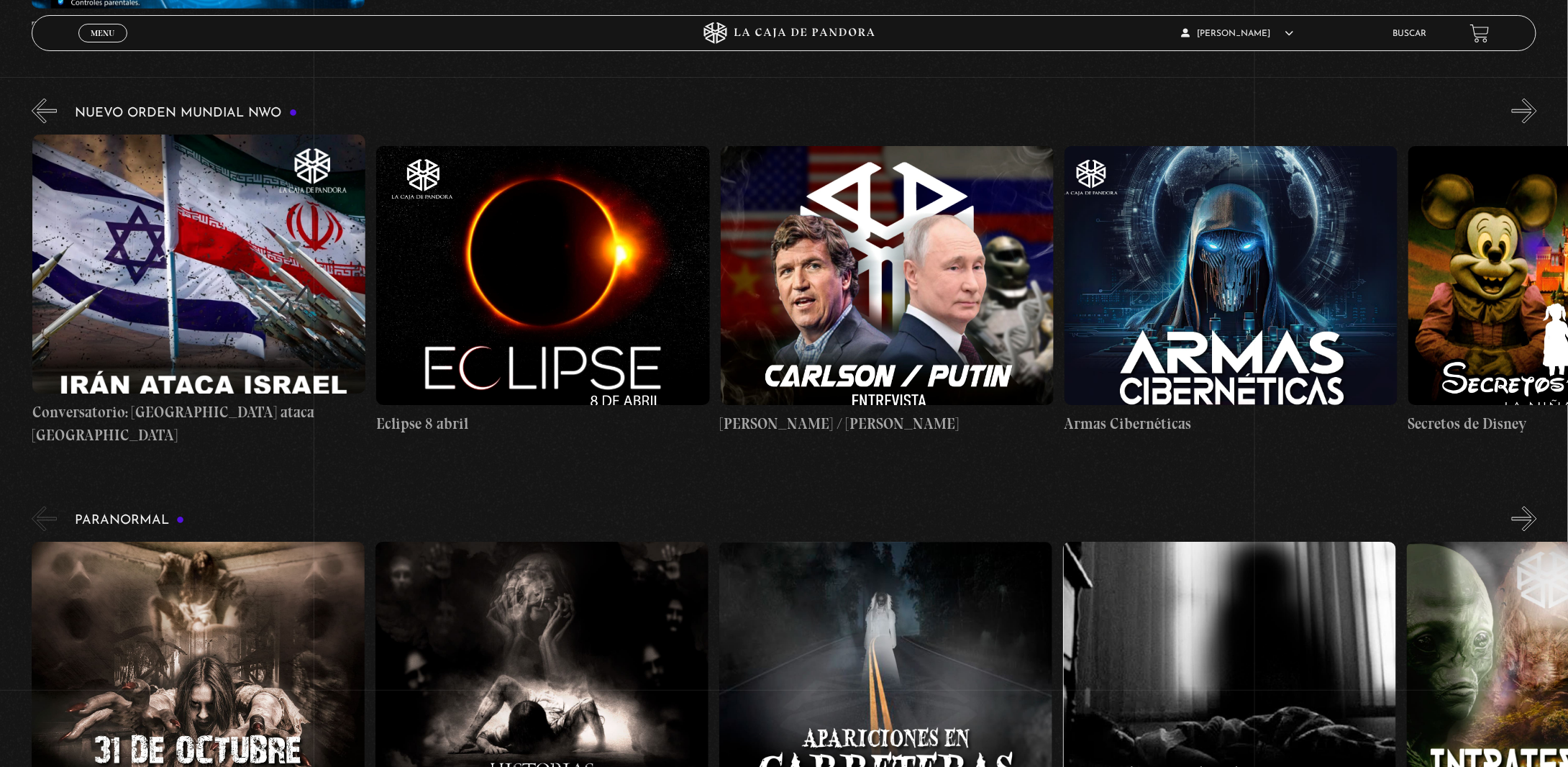
click at [1536, 124] on button "»" at bounding box center [1524, 111] width 25 height 25
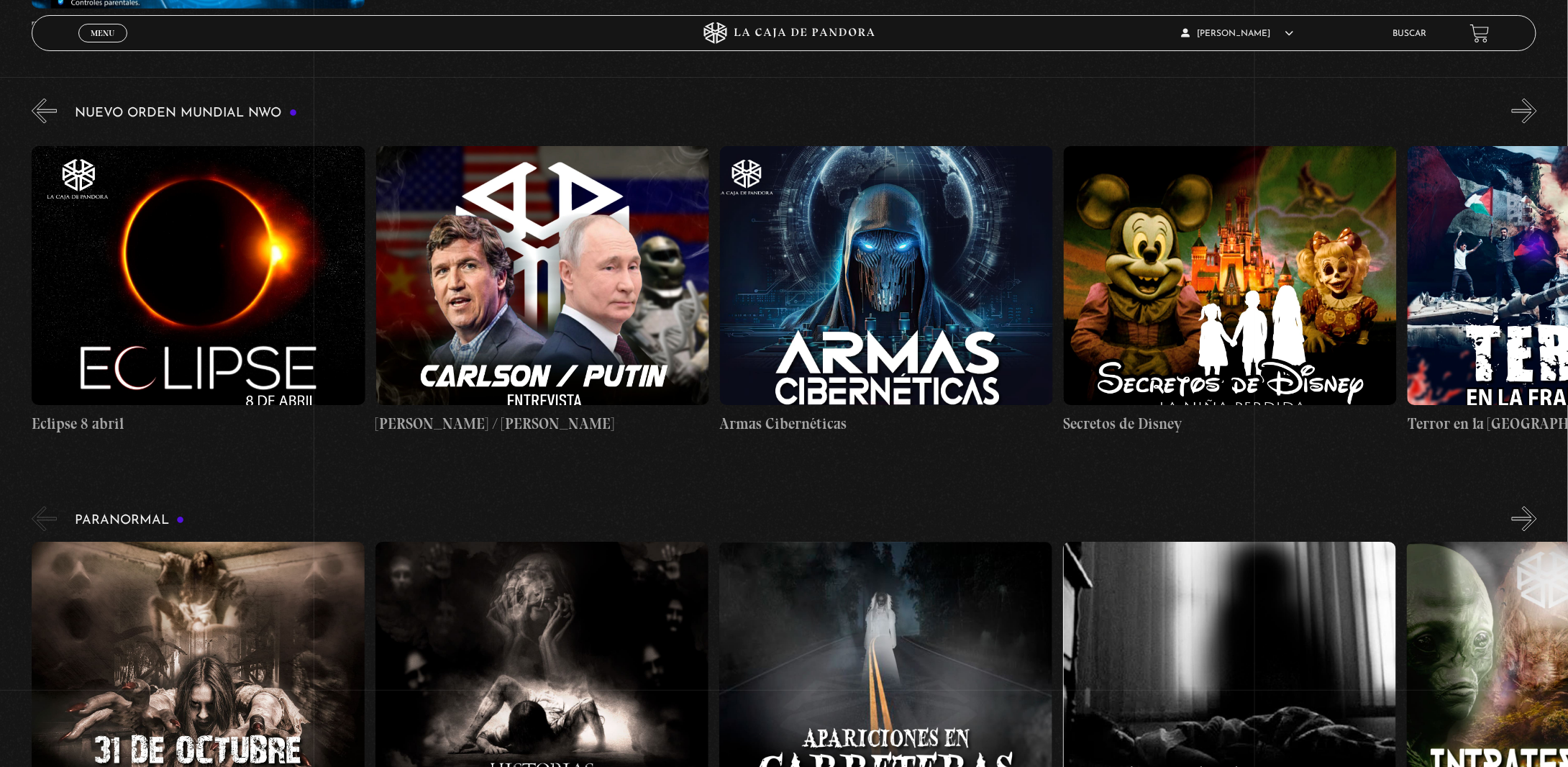
click at [1536, 124] on button "»" at bounding box center [1524, 111] width 25 height 25
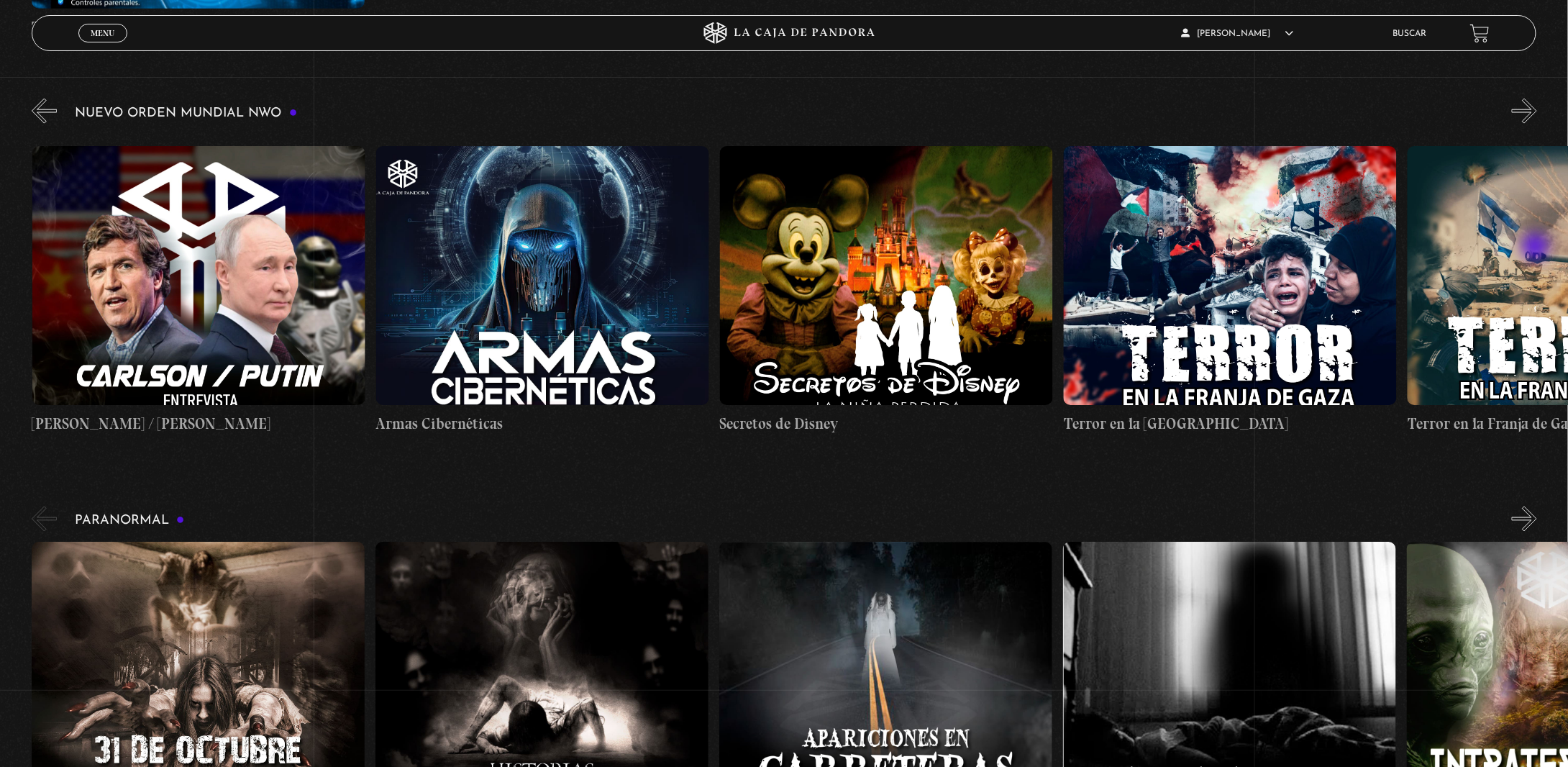
click at [1536, 124] on button "»" at bounding box center [1524, 111] width 25 height 25
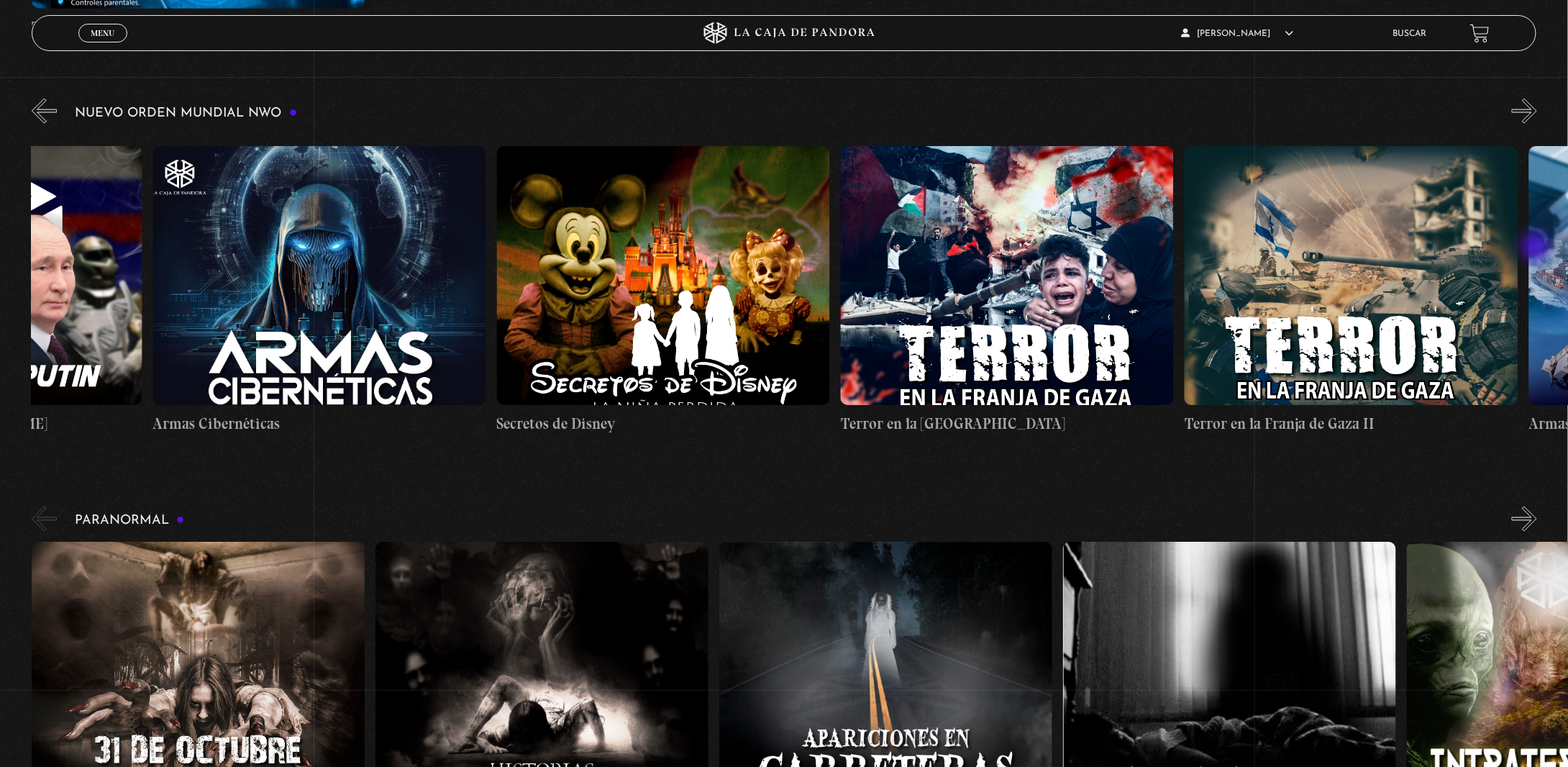
click at [1536, 124] on button "»" at bounding box center [1524, 111] width 25 height 25
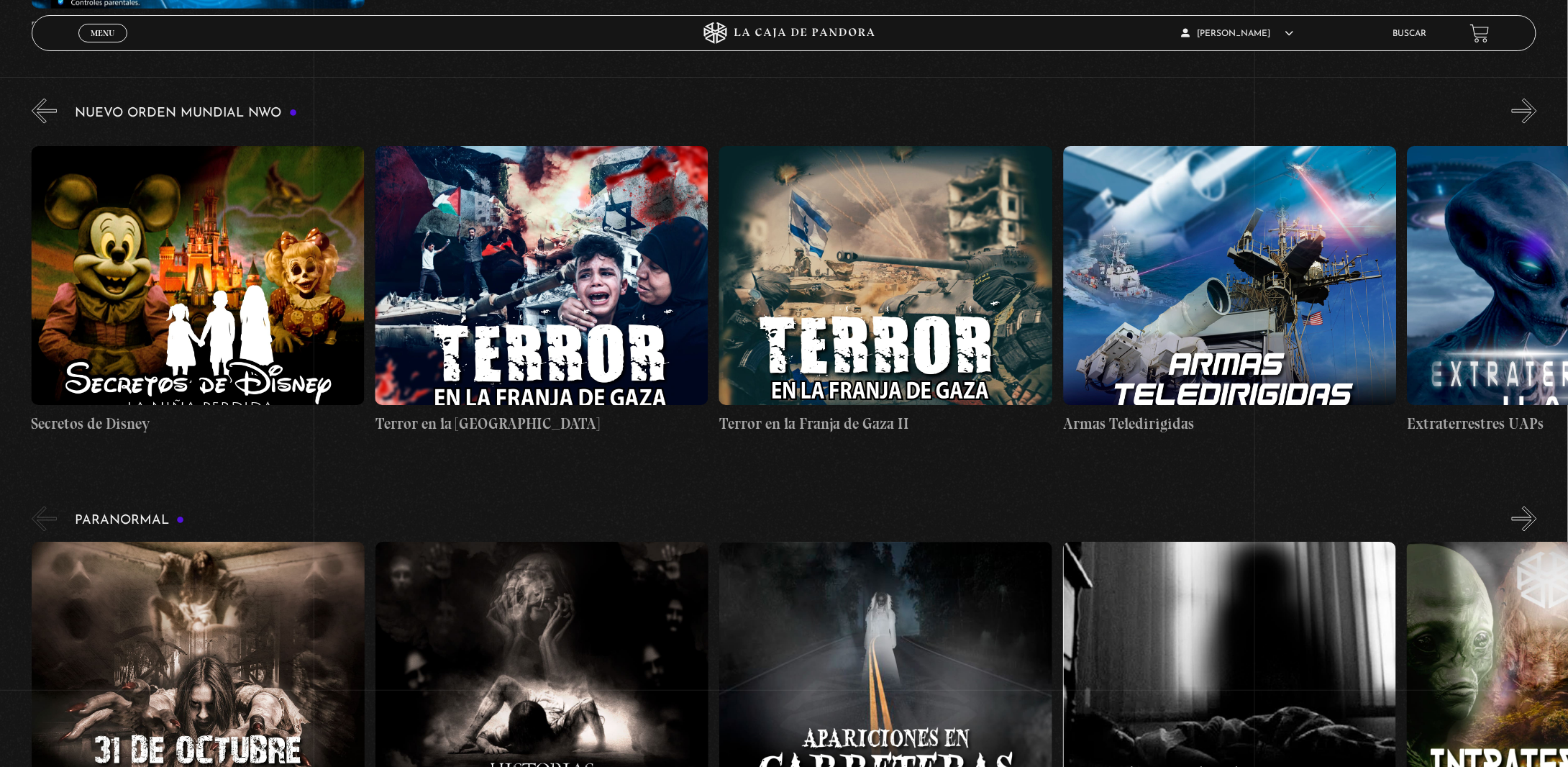
click at [1536, 124] on button "»" at bounding box center [1524, 111] width 25 height 25
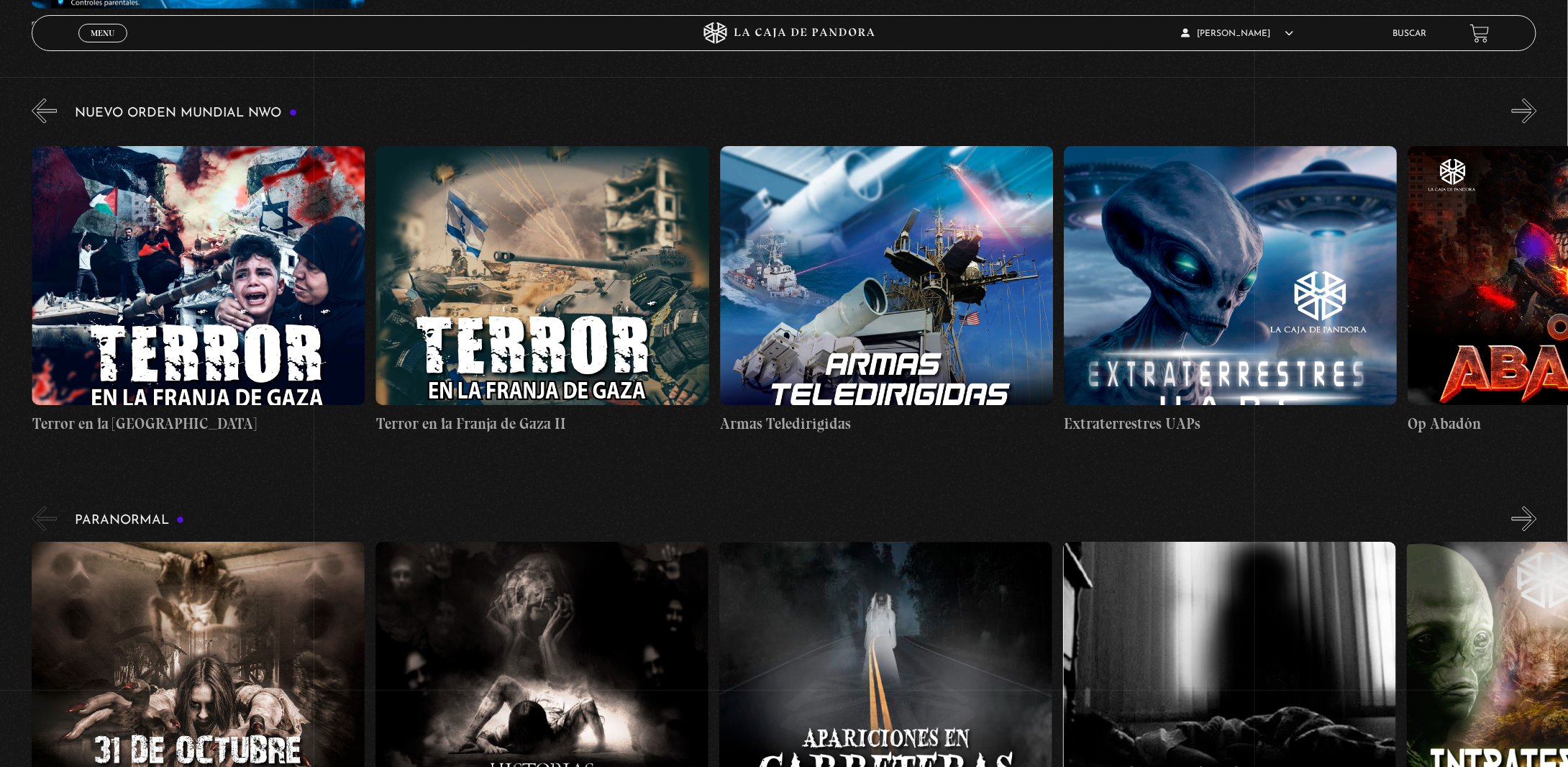
click at [1536, 124] on button "»" at bounding box center [1524, 111] width 25 height 25
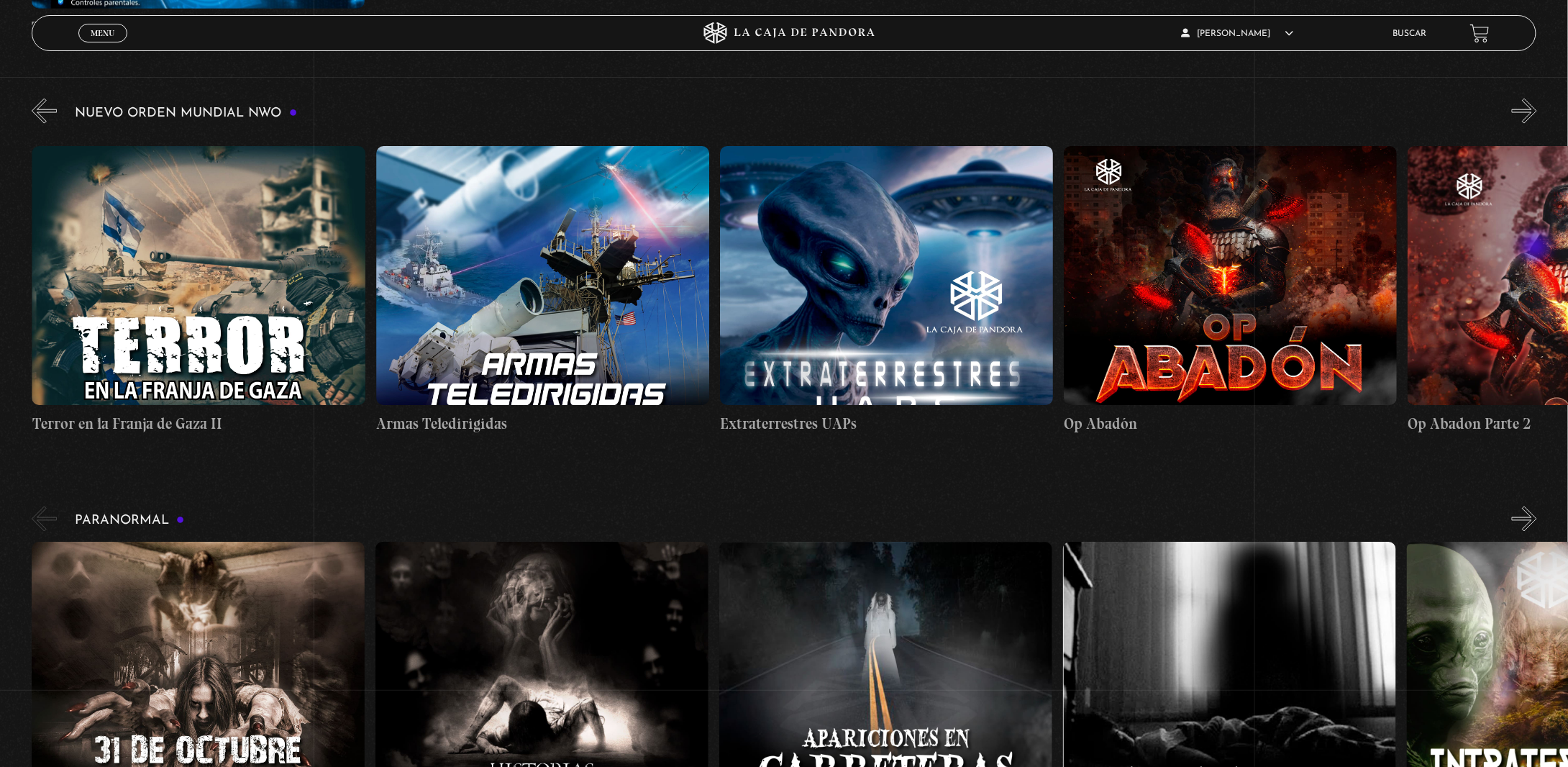
click at [1536, 124] on button "»" at bounding box center [1524, 111] width 25 height 25
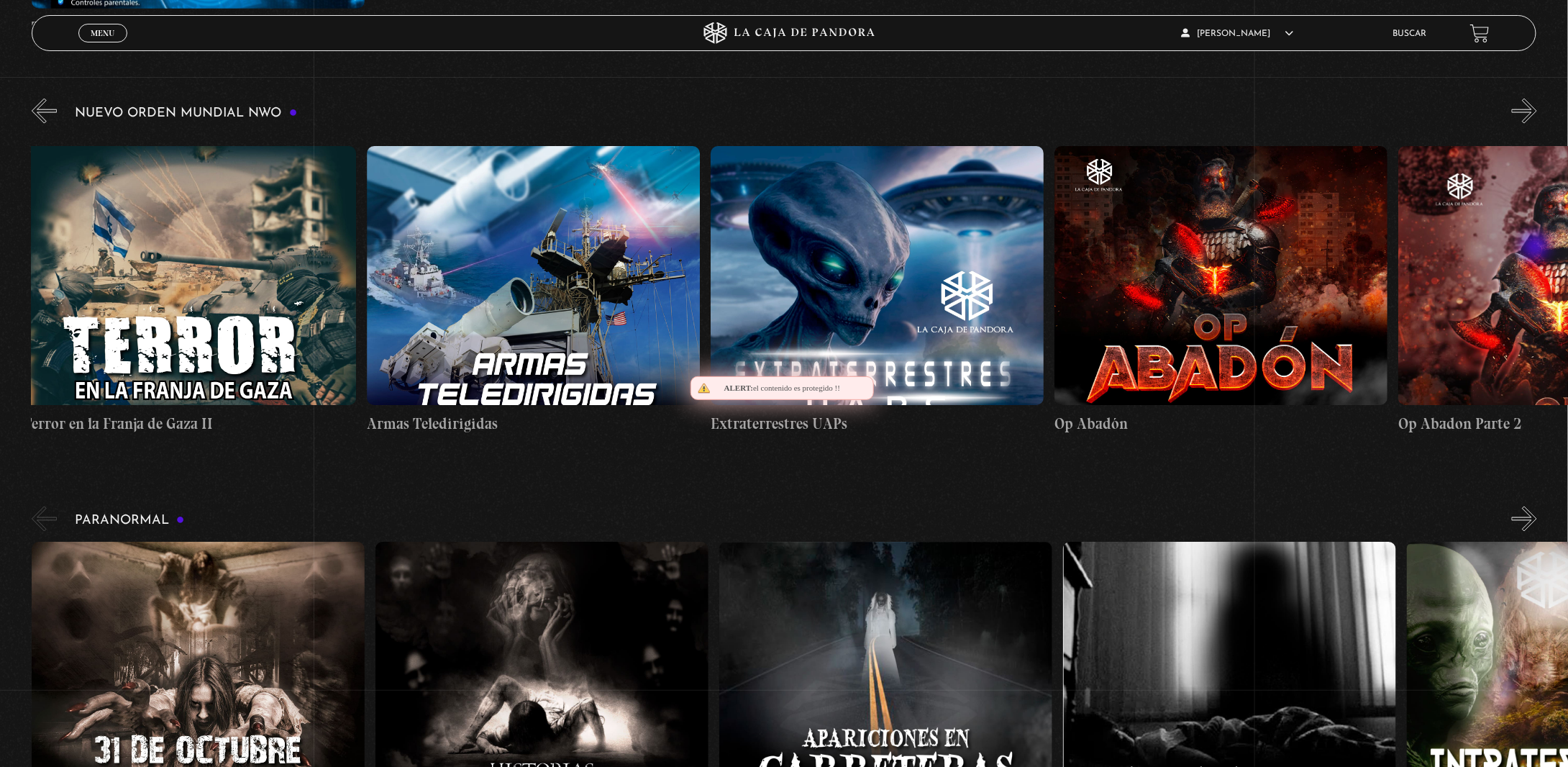
click at [1536, 124] on button "»" at bounding box center [1524, 111] width 25 height 25
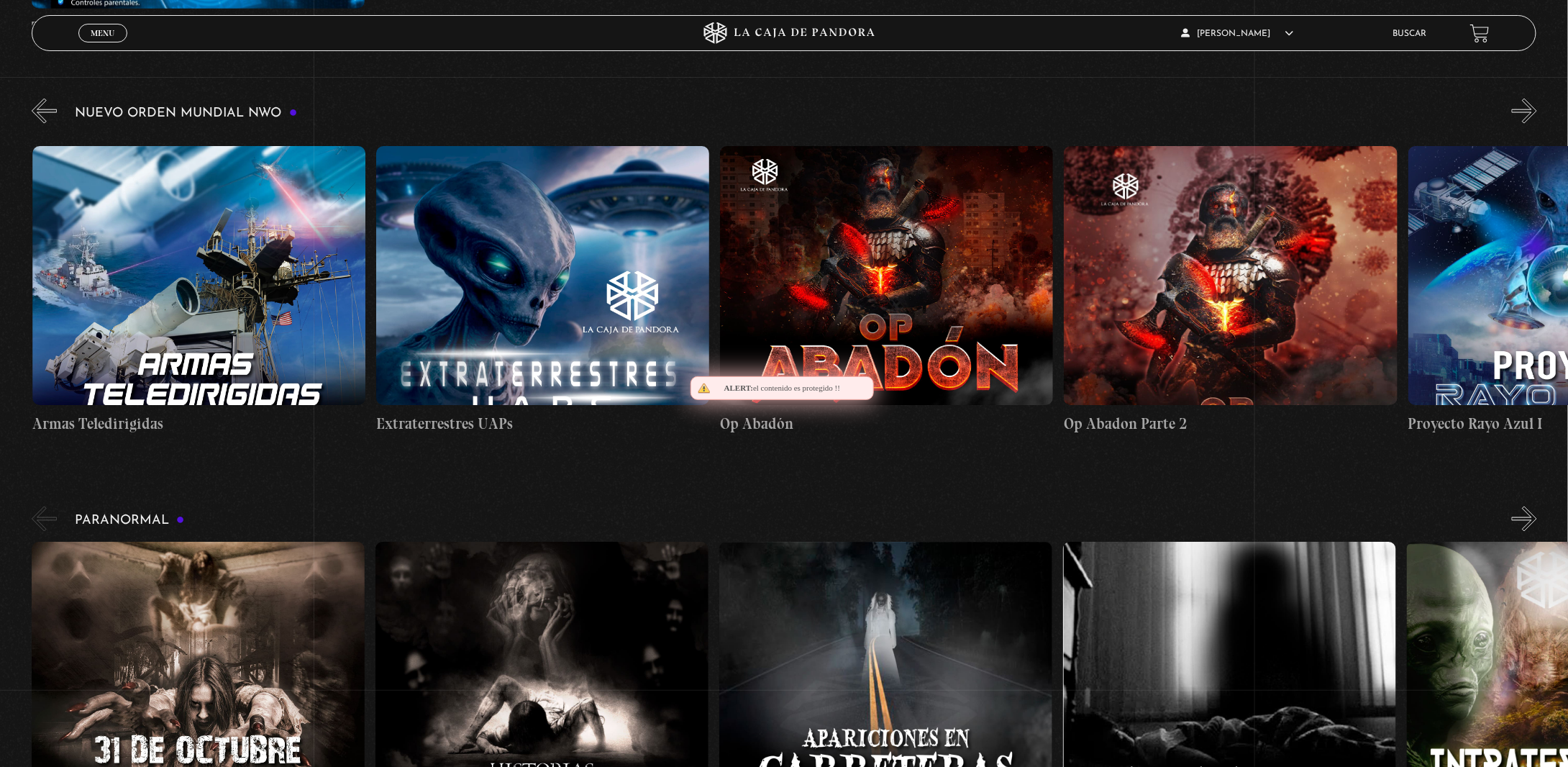
click at [1536, 124] on button "»" at bounding box center [1524, 111] width 25 height 25
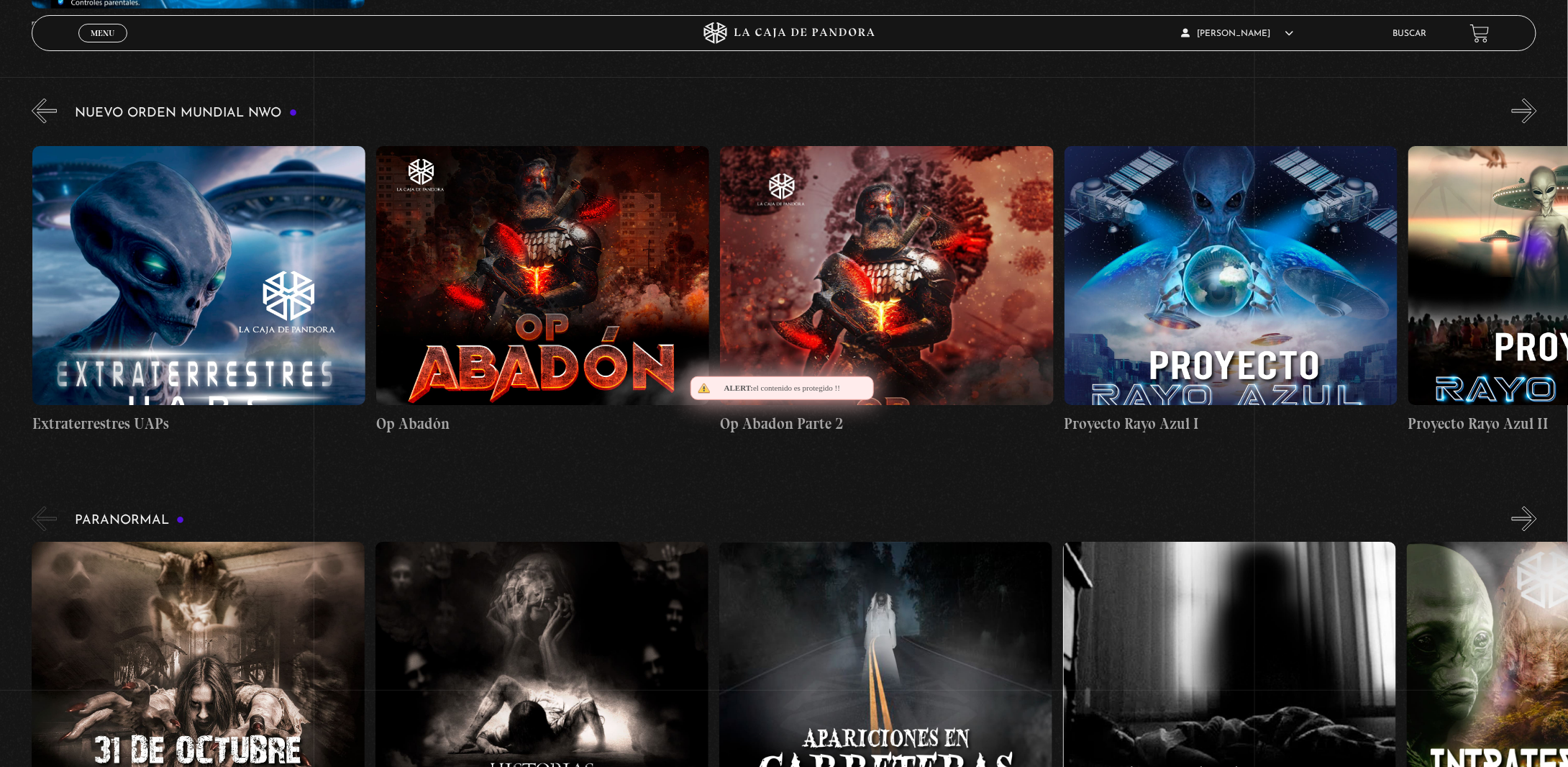
scroll to position [0, 8254]
click at [1536, 124] on button "»" at bounding box center [1524, 111] width 25 height 25
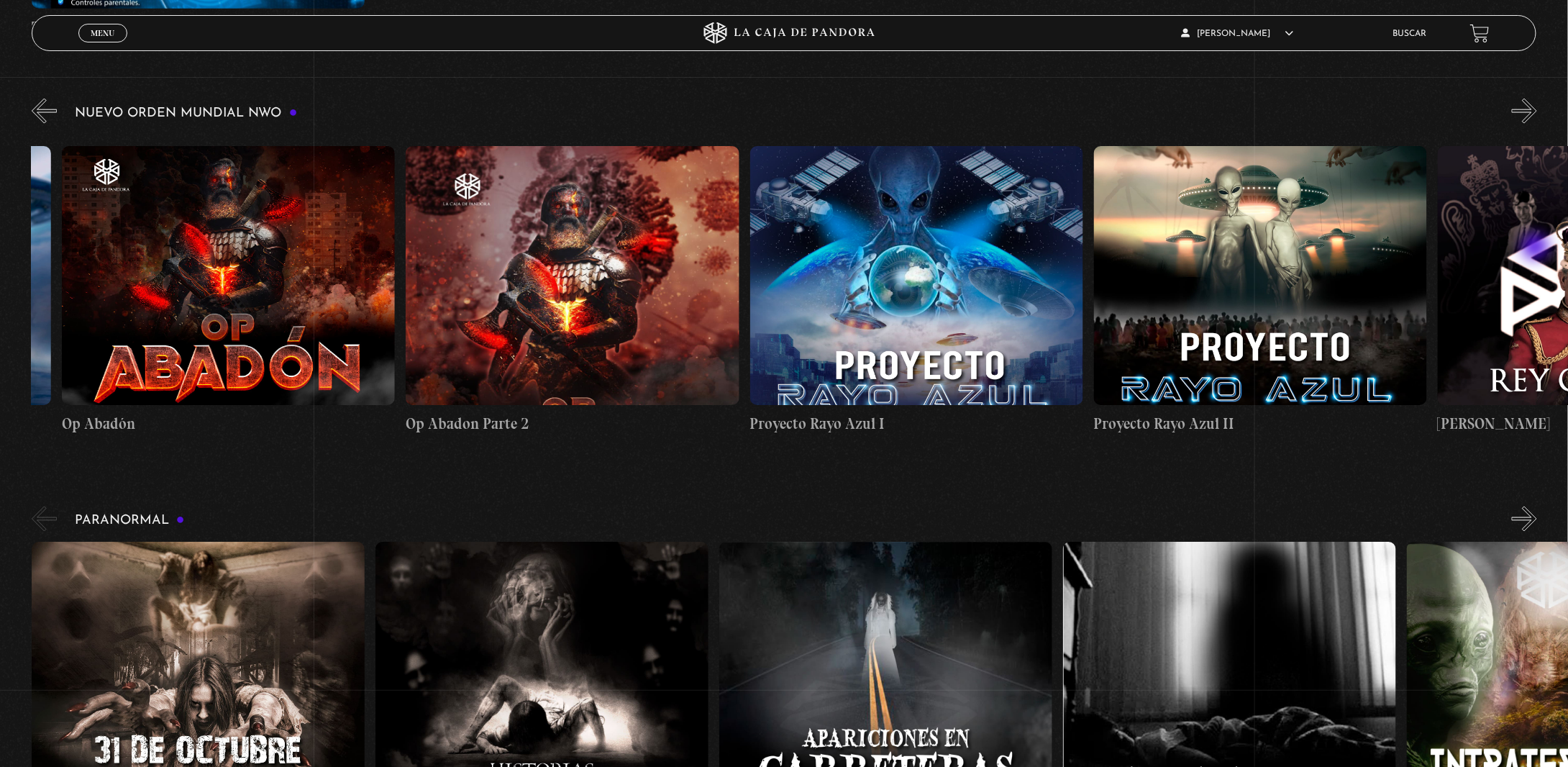
click at [1536, 124] on button "»" at bounding box center [1524, 111] width 25 height 25
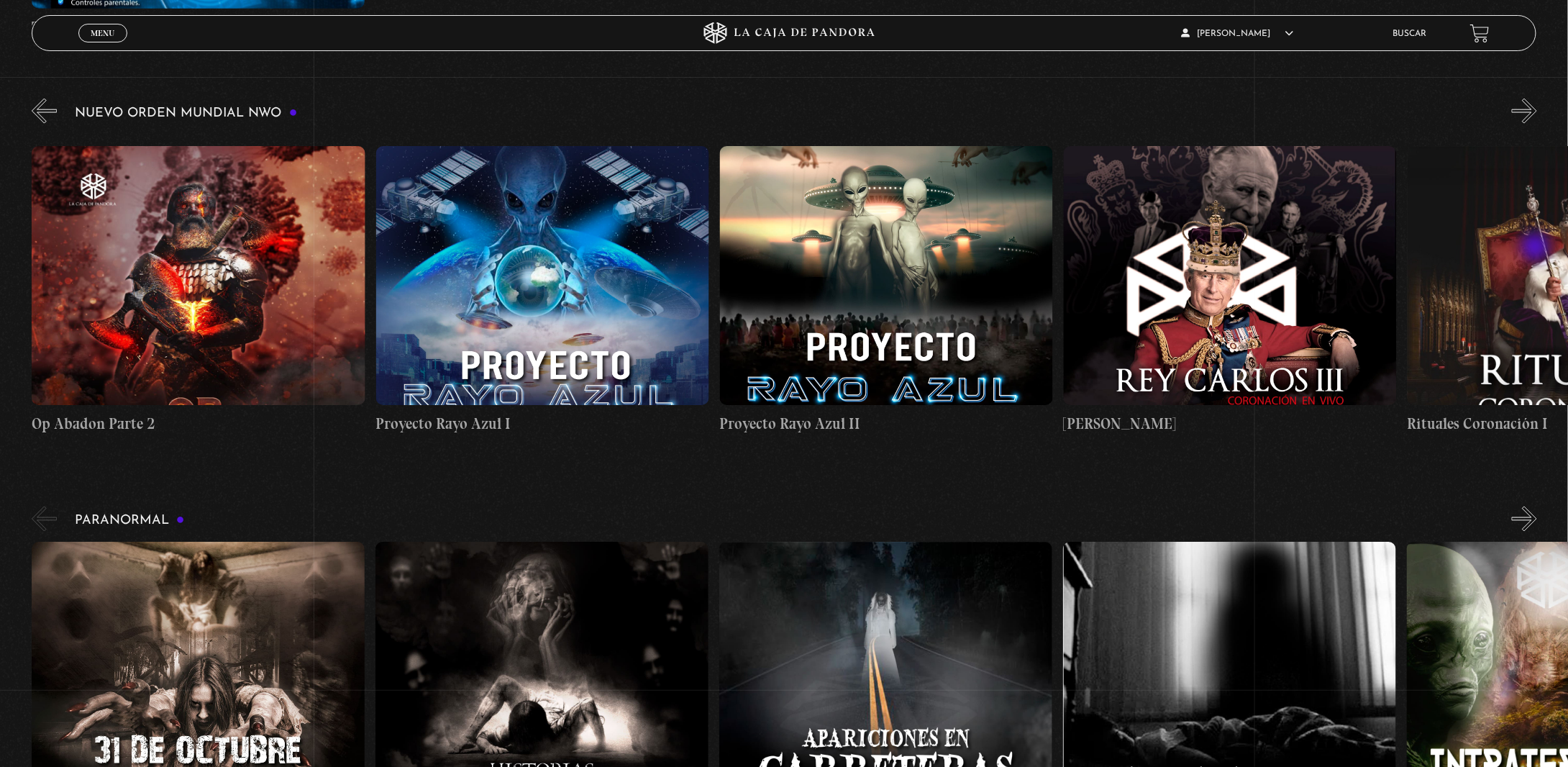
click at [1536, 124] on button "»" at bounding box center [1524, 111] width 25 height 25
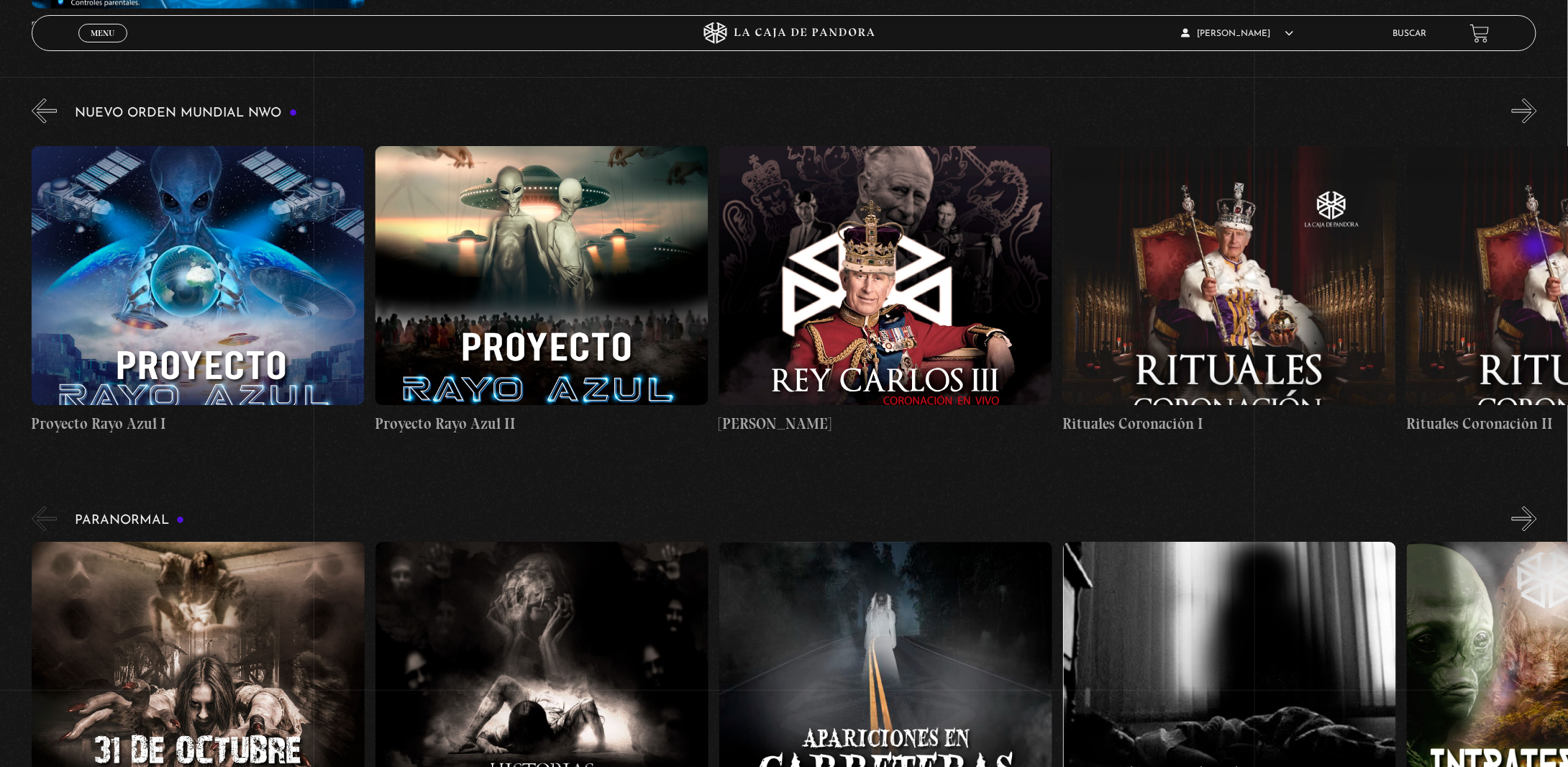
click at [1536, 124] on button "»" at bounding box center [1524, 111] width 25 height 25
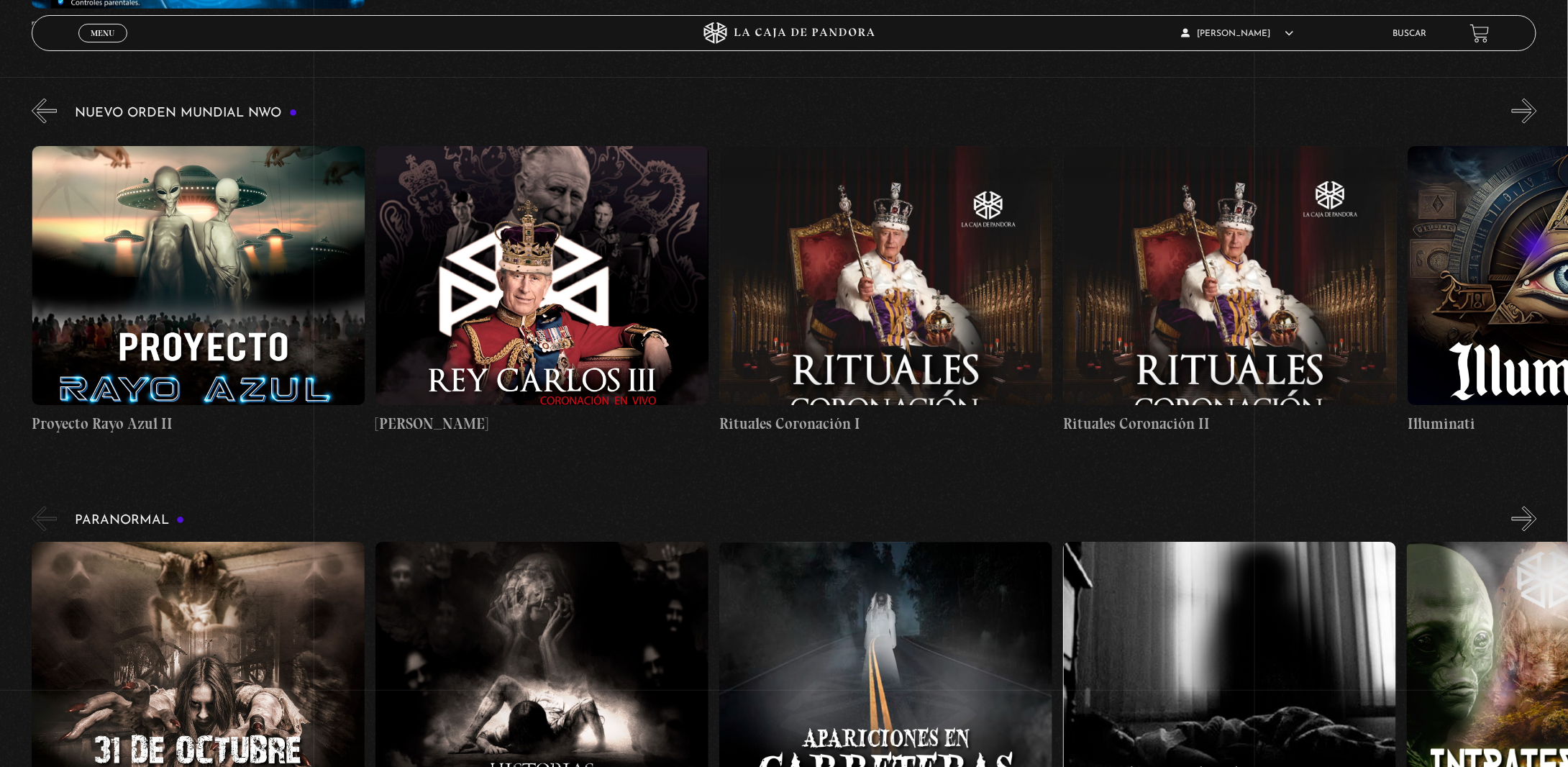
scroll to position [0, 9630]
click at [1536, 124] on button "»" at bounding box center [1524, 111] width 25 height 25
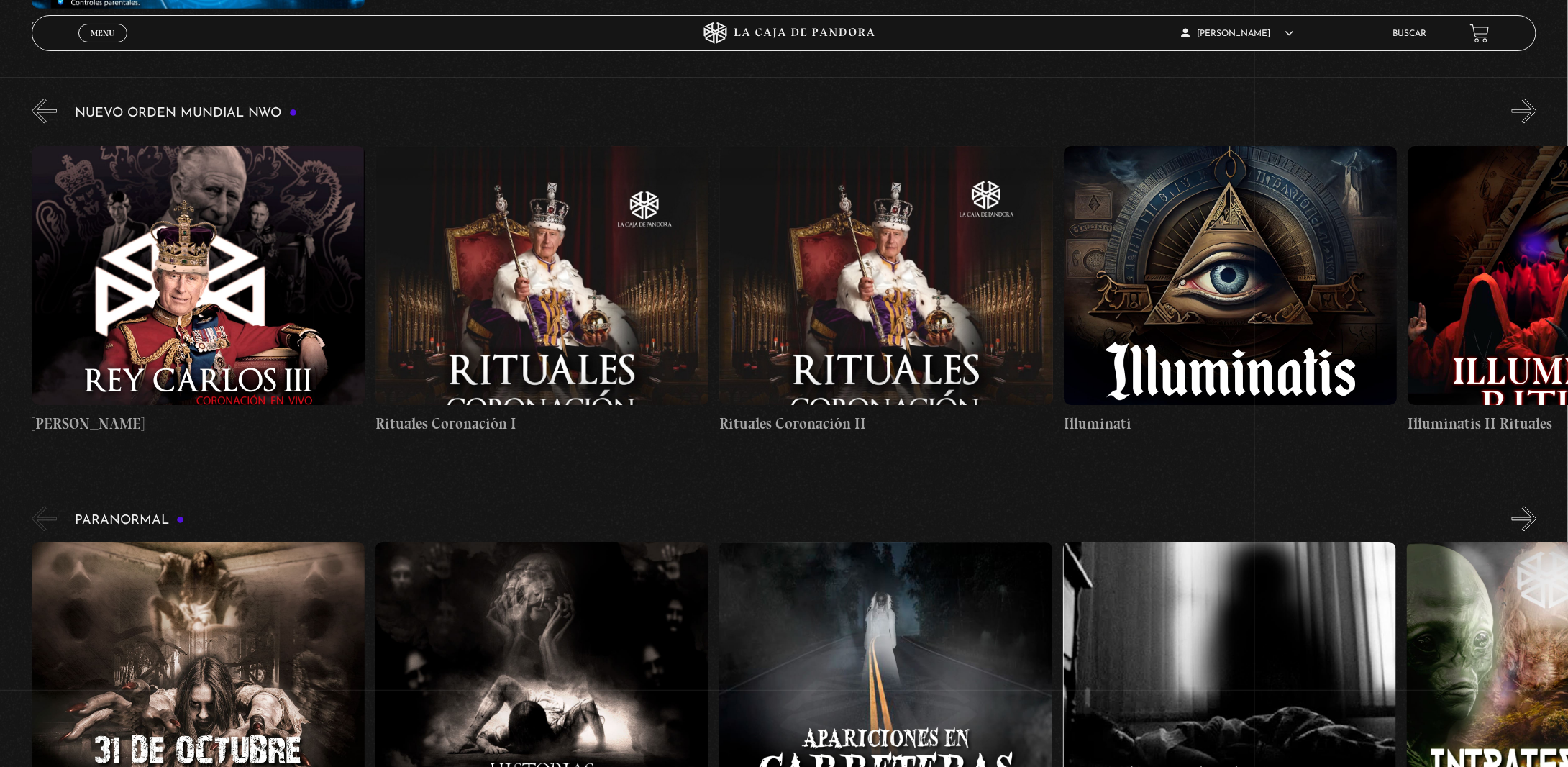
scroll to position [0, 9973]
click at [1536, 124] on button "»" at bounding box center [1524, 111] width 25 height 25
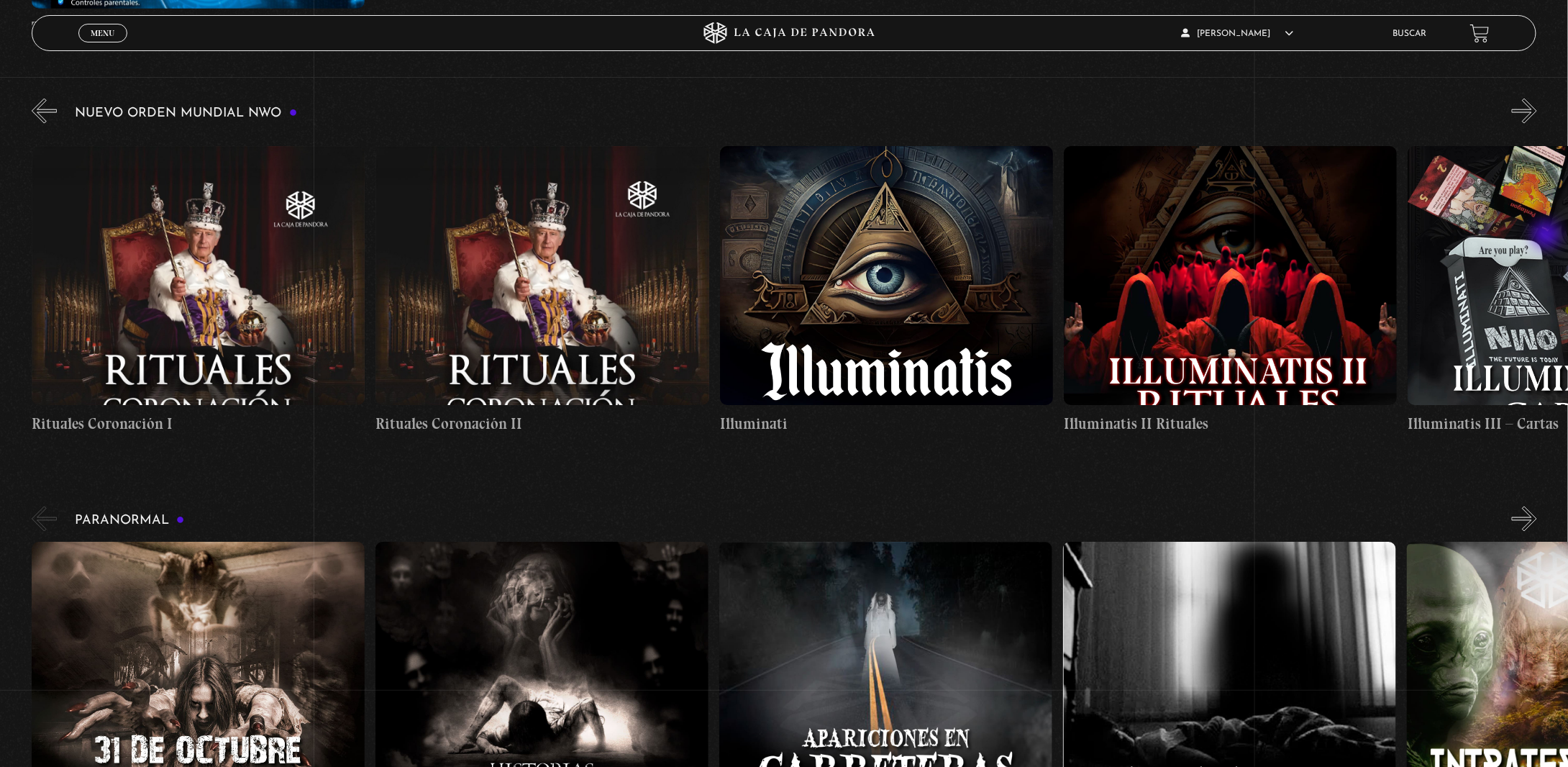
click at [1536, 124] on button "»" at bounding box center [1524, 111] width 25 height 25
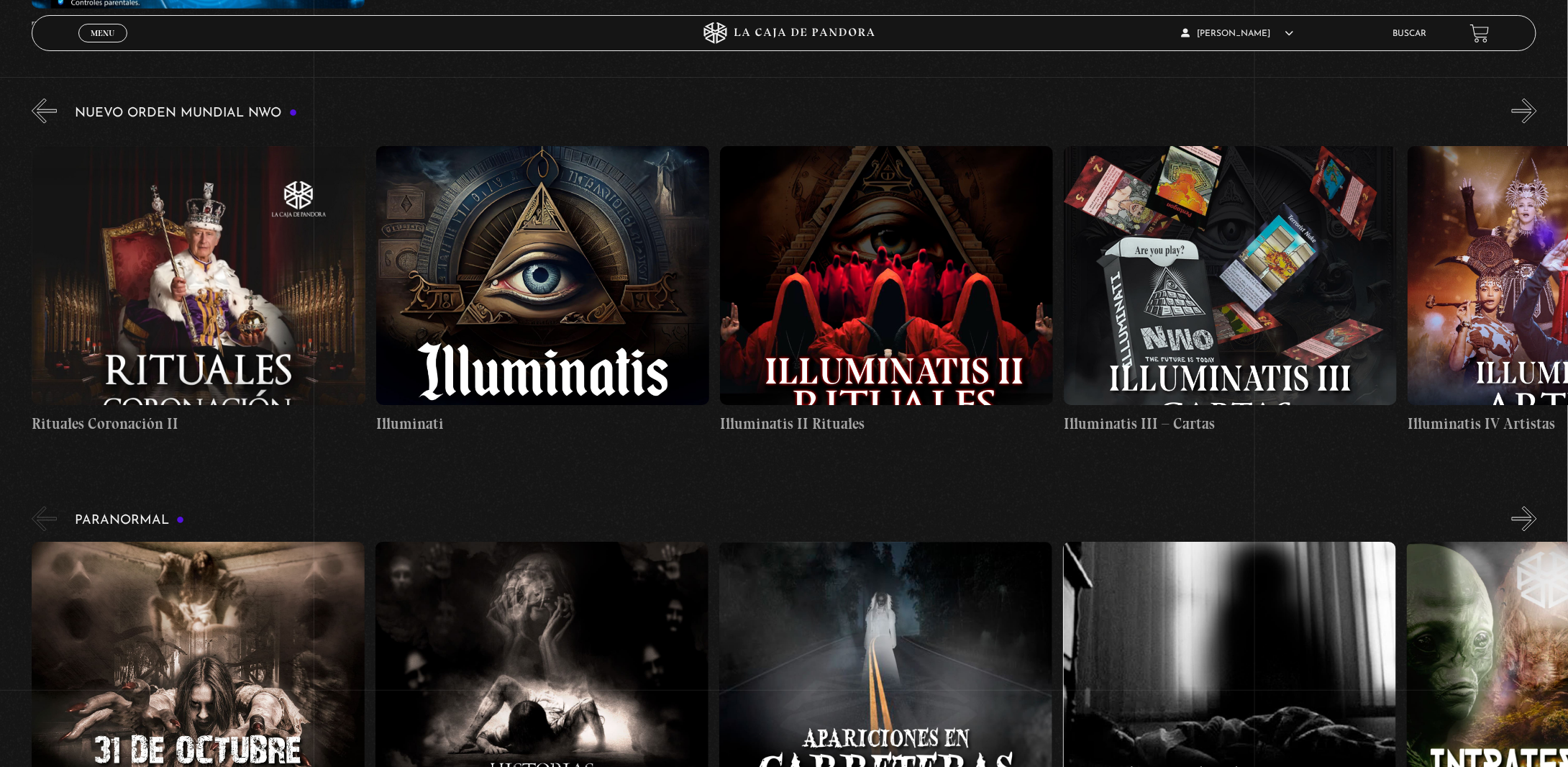
scroll to position [0, 10661]
click at [1536, 124] on button "»" at bounding box center [1524, 111] width 25 height 25
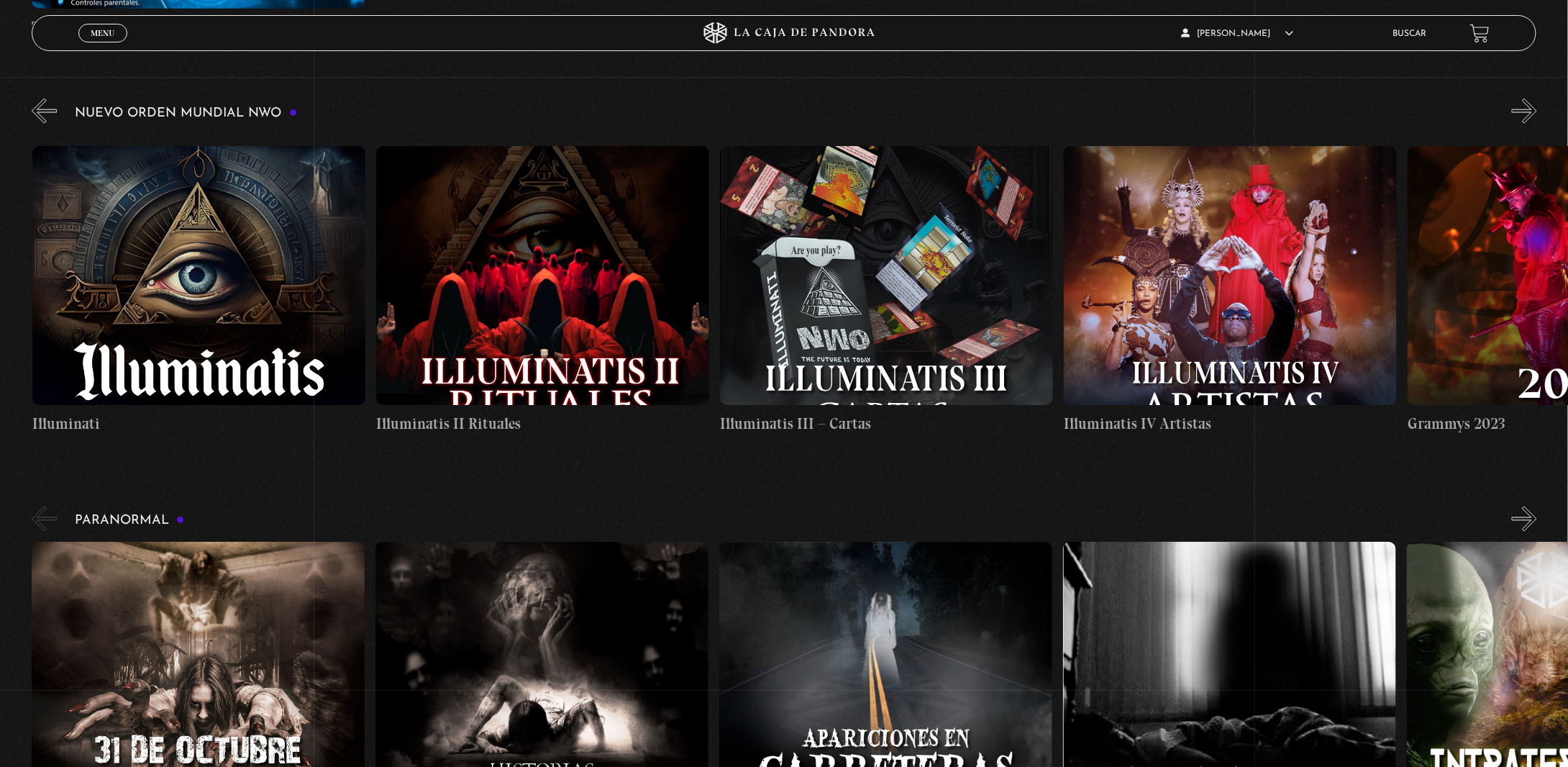
scroll to position [0, 11005]
click at [1536, 124] on button "»" at bounding box center [1524, 111] width 25 height 25
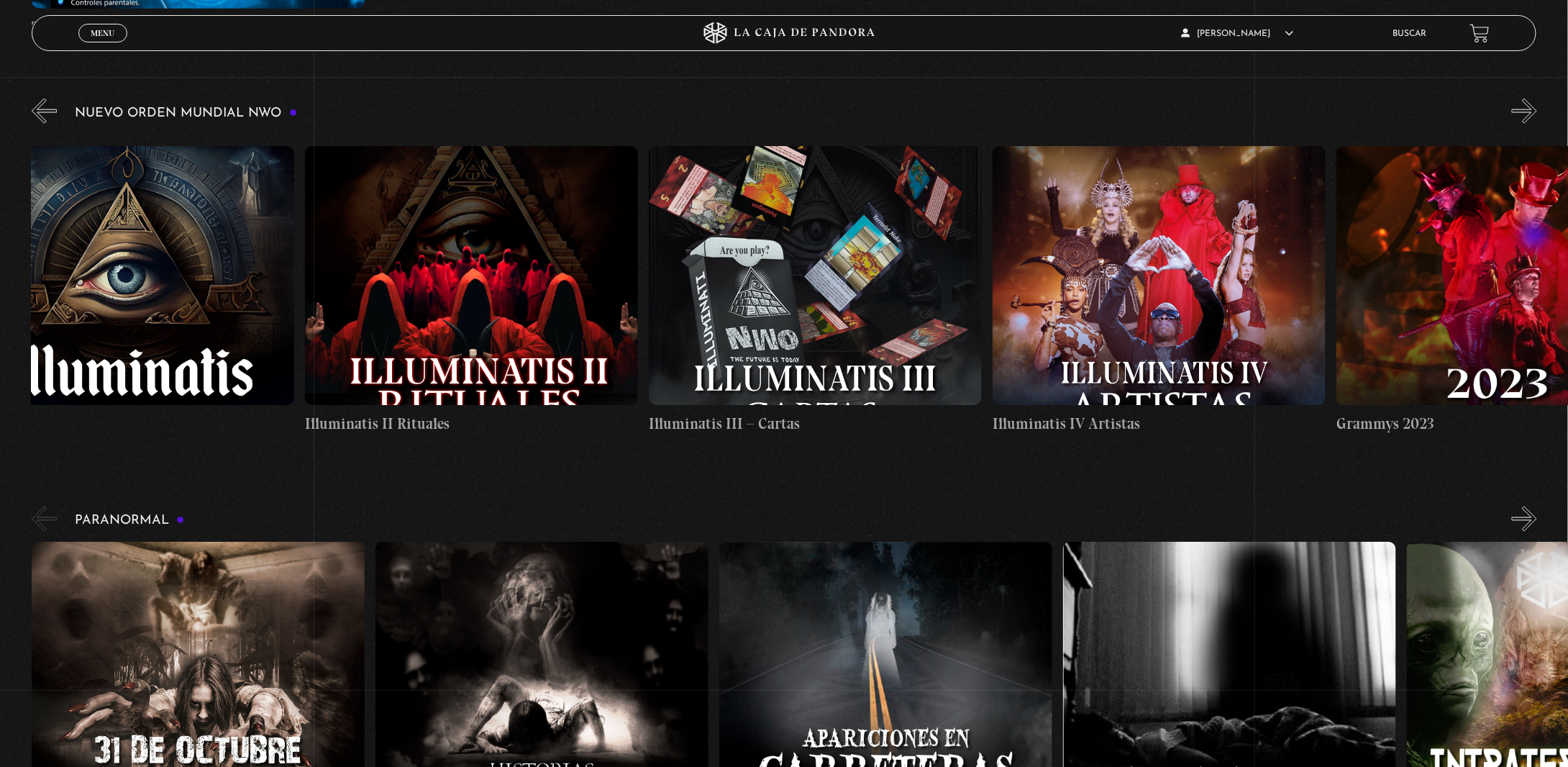
click at [1536, 124] on button "»" at bounding box center [1524, 111] width 25 height 25
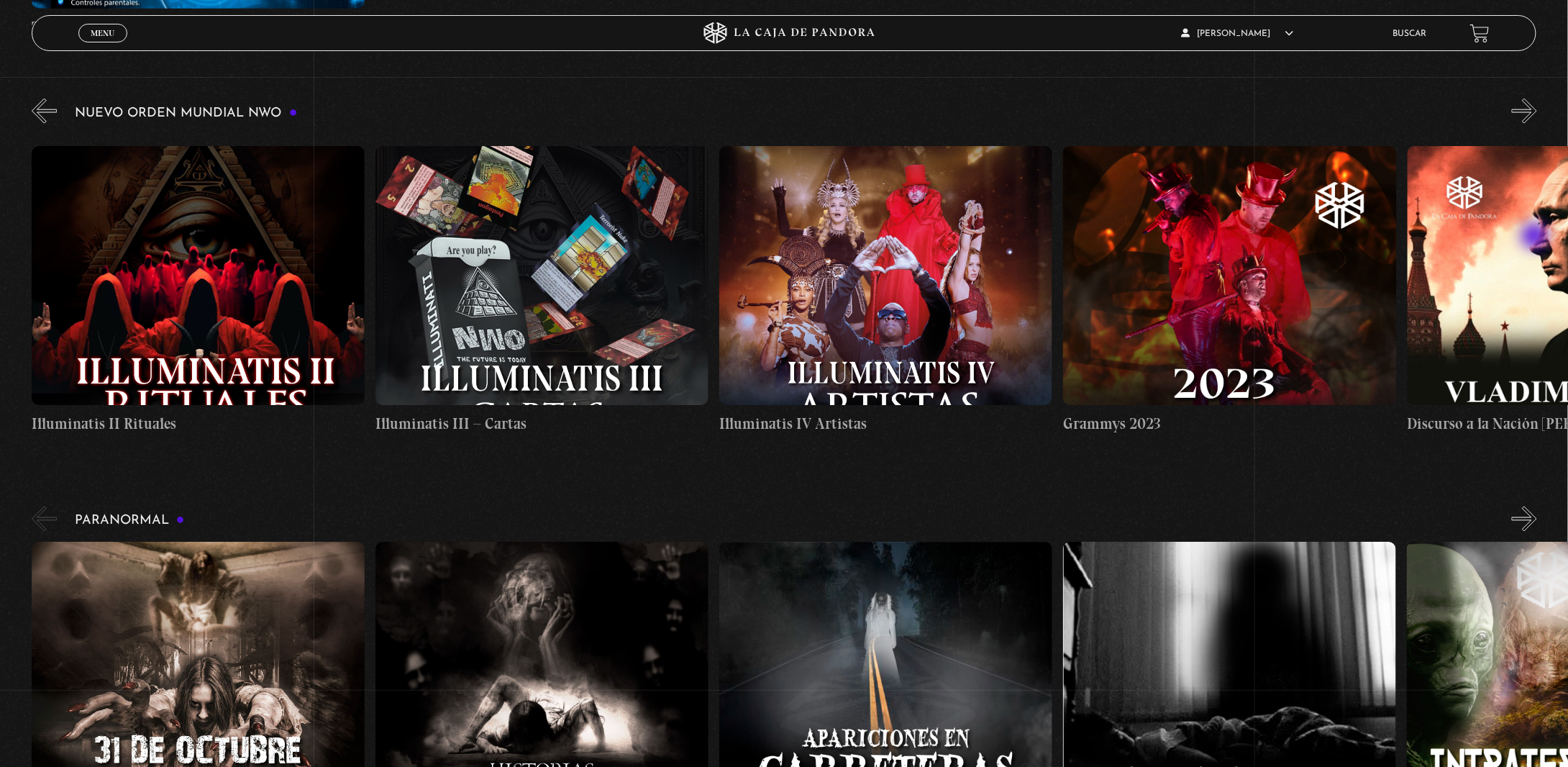
click at [1536, 124] on button "»" at bounding box center [1524, 111] width 25 height 25
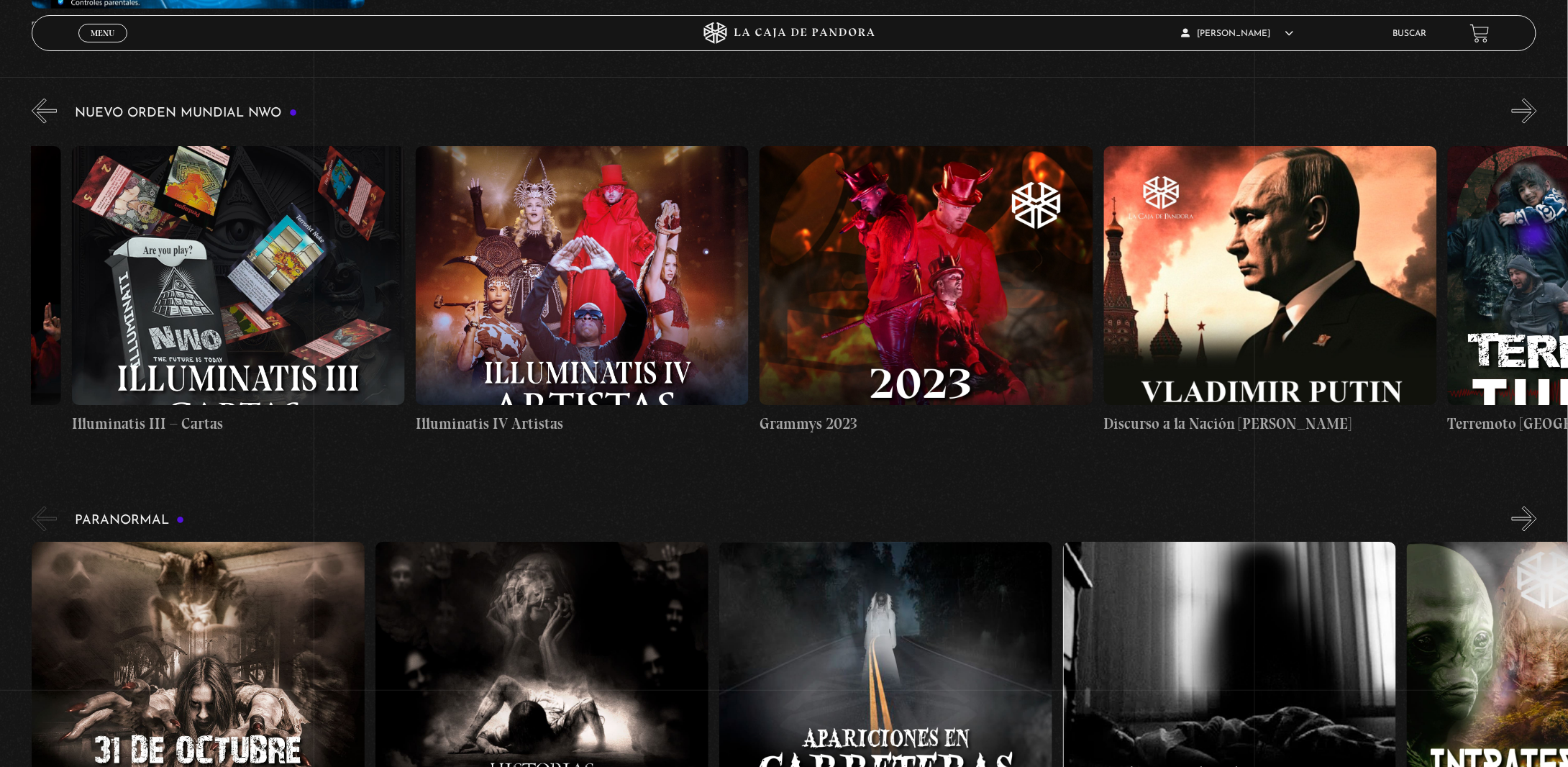
click at [1536, 124] on button "»" at bounding box center [1524, 111] width 25 height 25
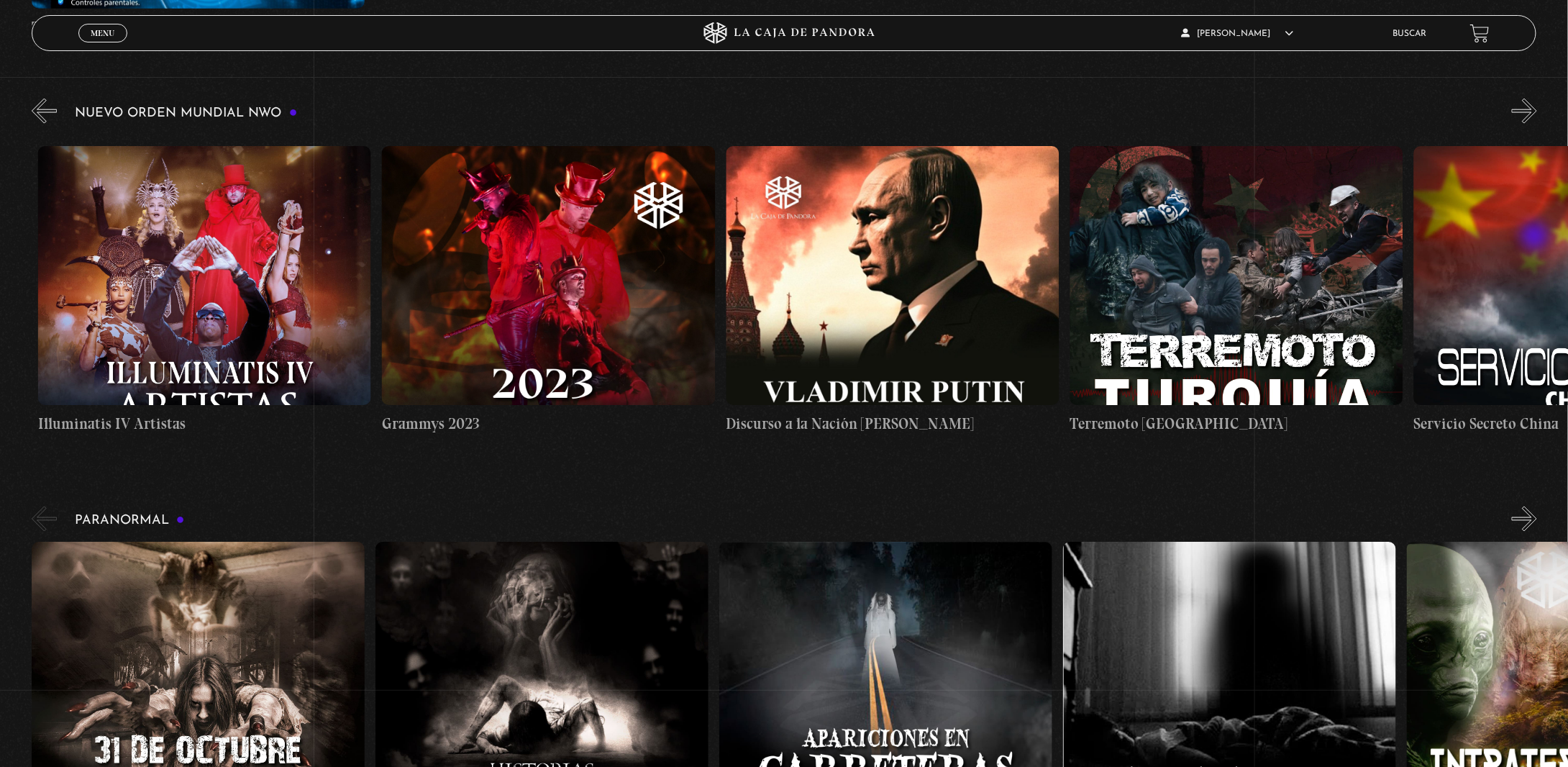
scroll to position [0, 12036]
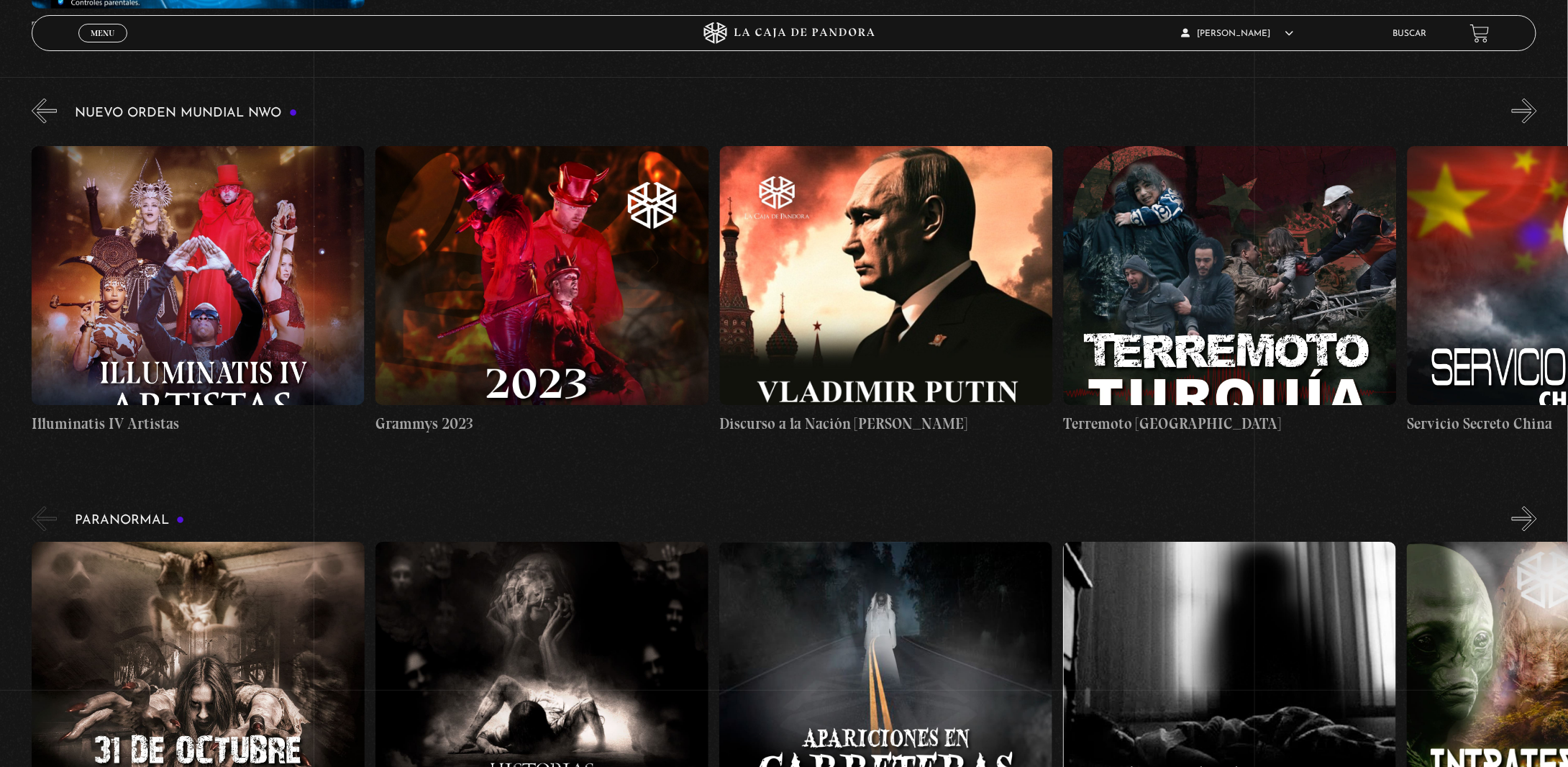
click at [1536, 124] on button "»" at bounding box center [1524, 111] width 25 height 25
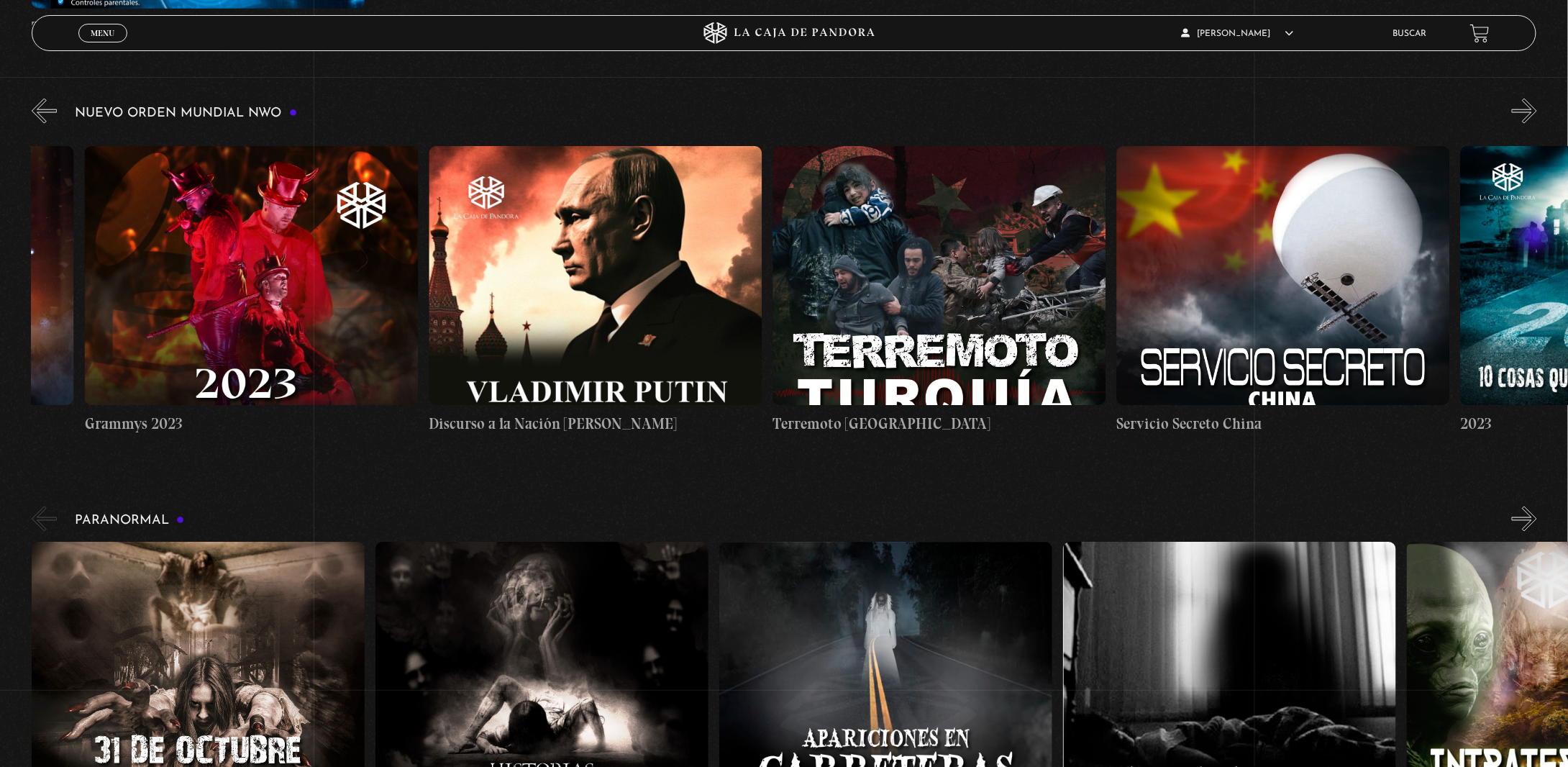
click at [1536, 124] on button "»" at bounding box center [1524, 111] width 25 height 25
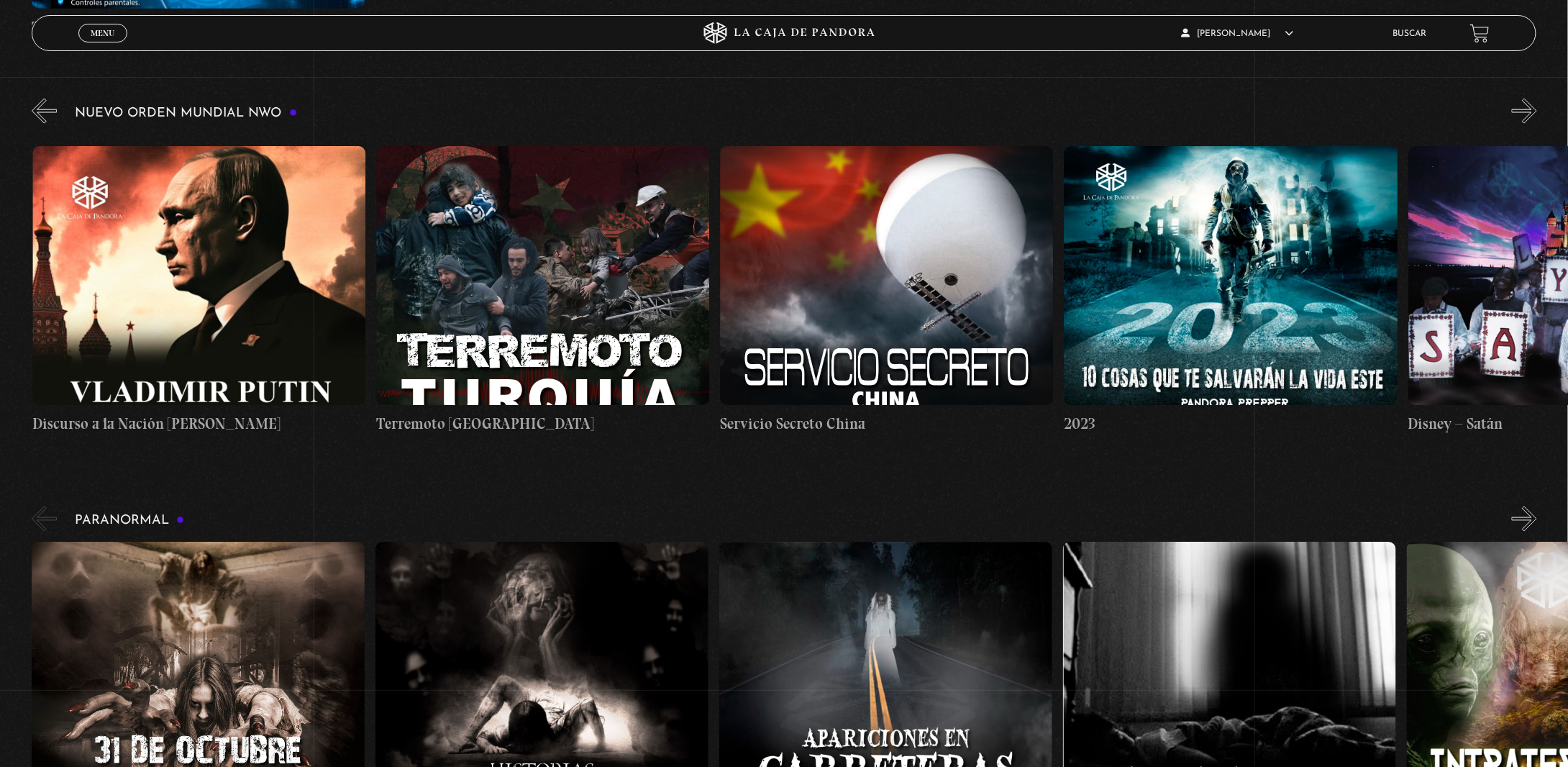
click at [1536, 124] on button "»" at bounding box center [1524, 111] width 25 height 25
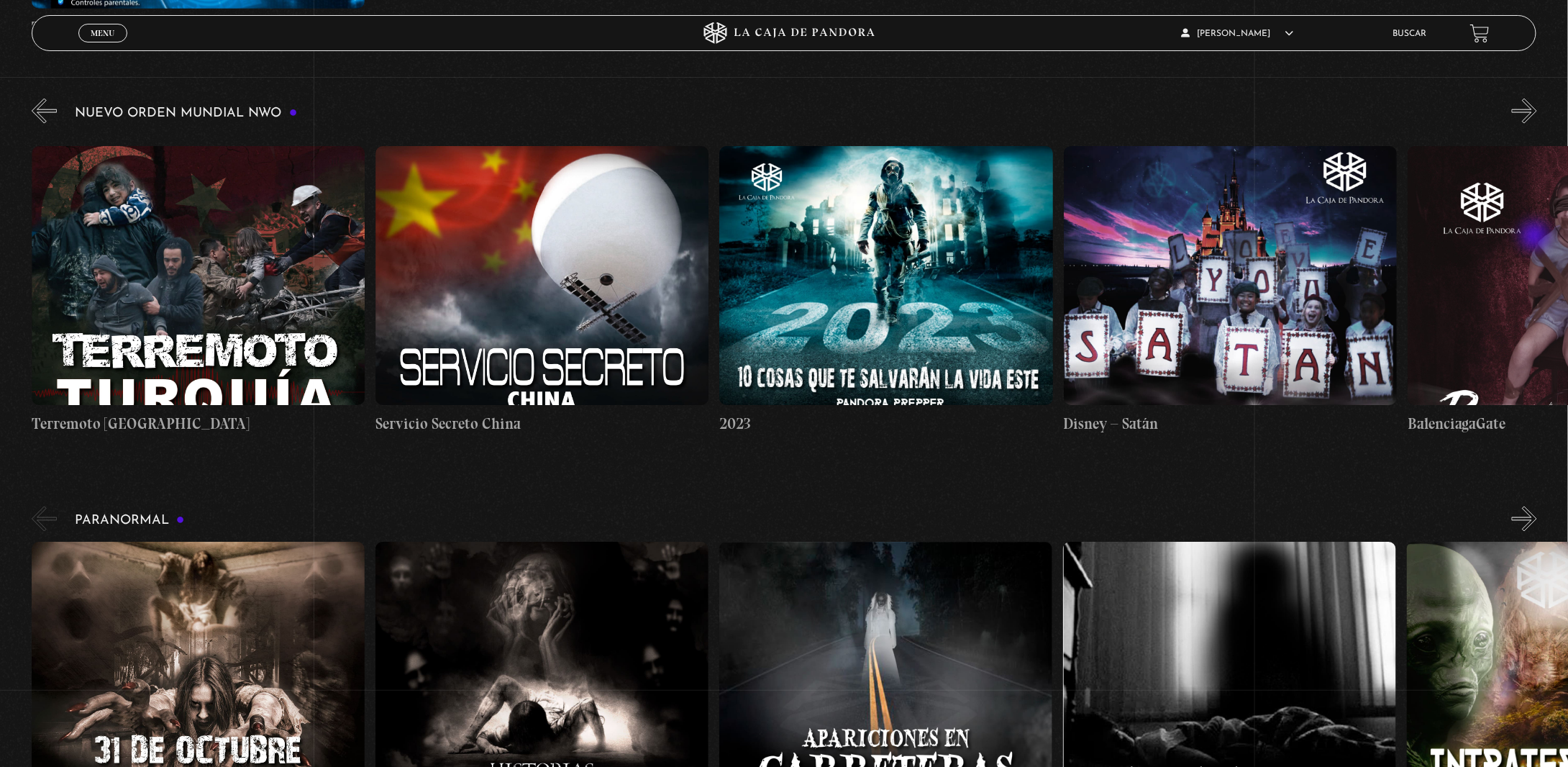
scroll to position [0, 13068]
click at [1536, 124] on button "»" at bounding box center [1524, 111] width 25 height 25
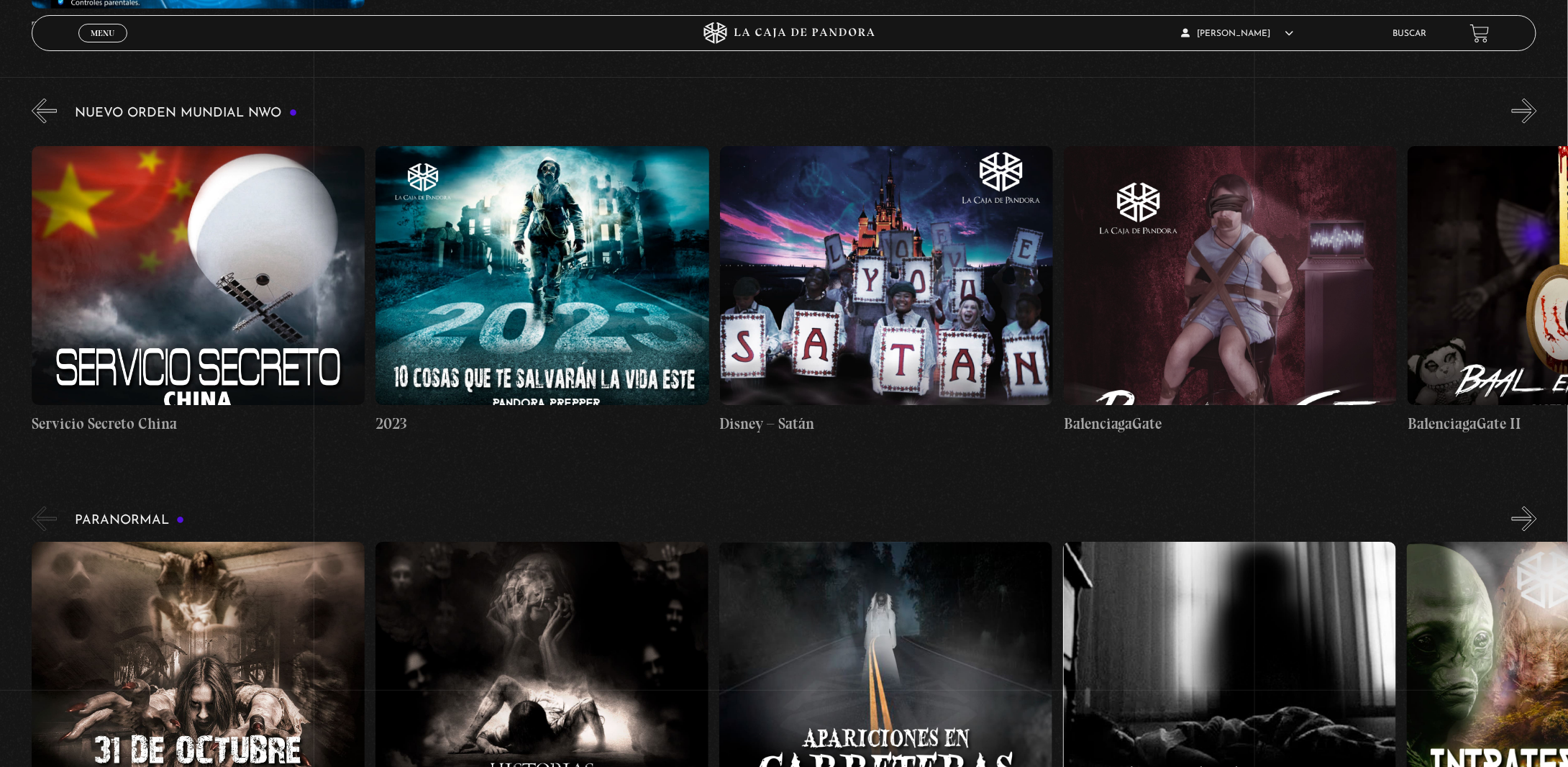
scroll to position [0, 13412]
click at [1536, 124] on button "»" at bounding box center [1524, 111] width 25 height 25
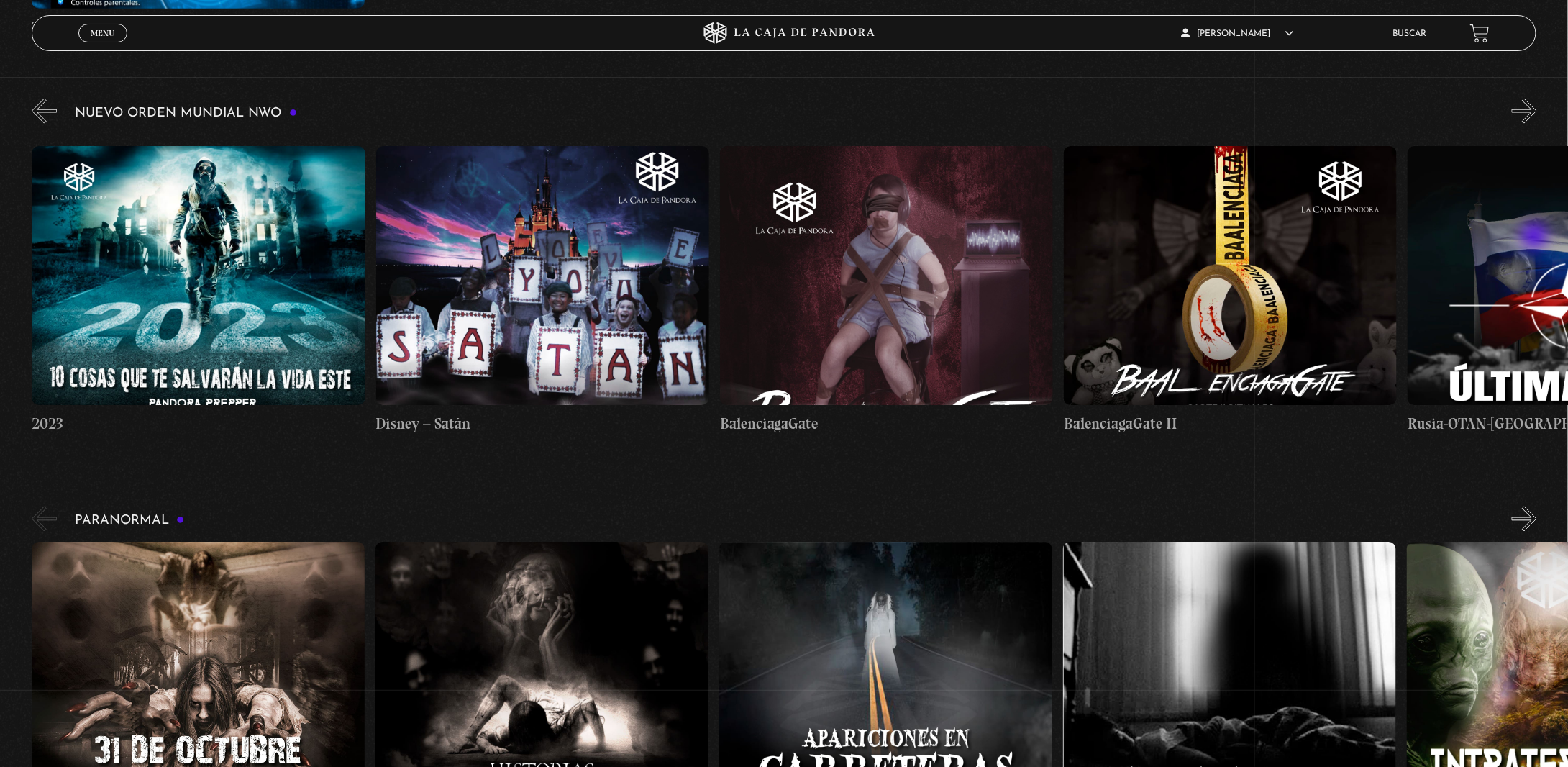
click at [1536, 124] on button "»" at bounding box center [1524, 111] width 25 height 25
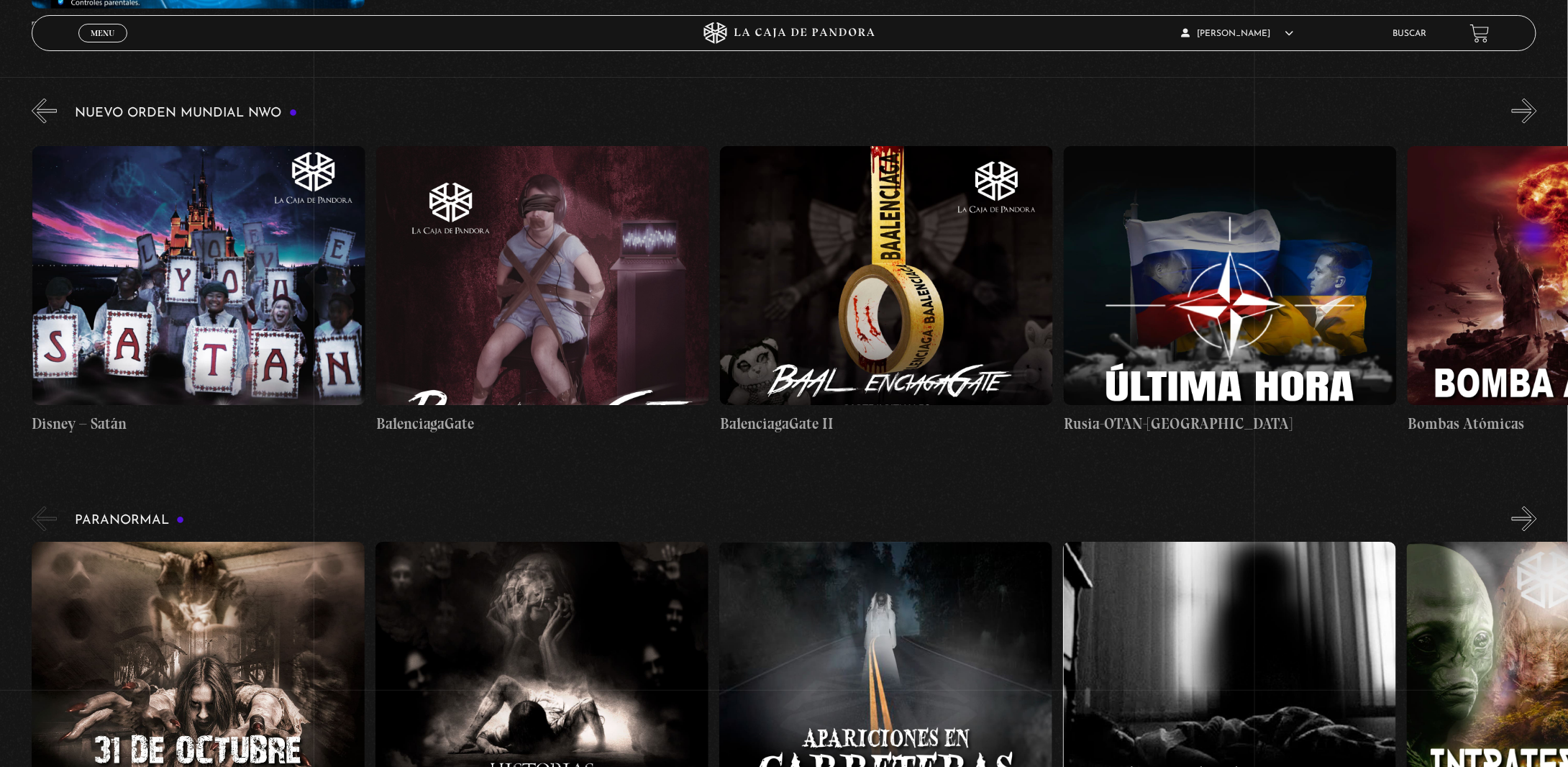
click at [1536, 124] on button "»" at bounding box center [1524, 111] width 25 height 25
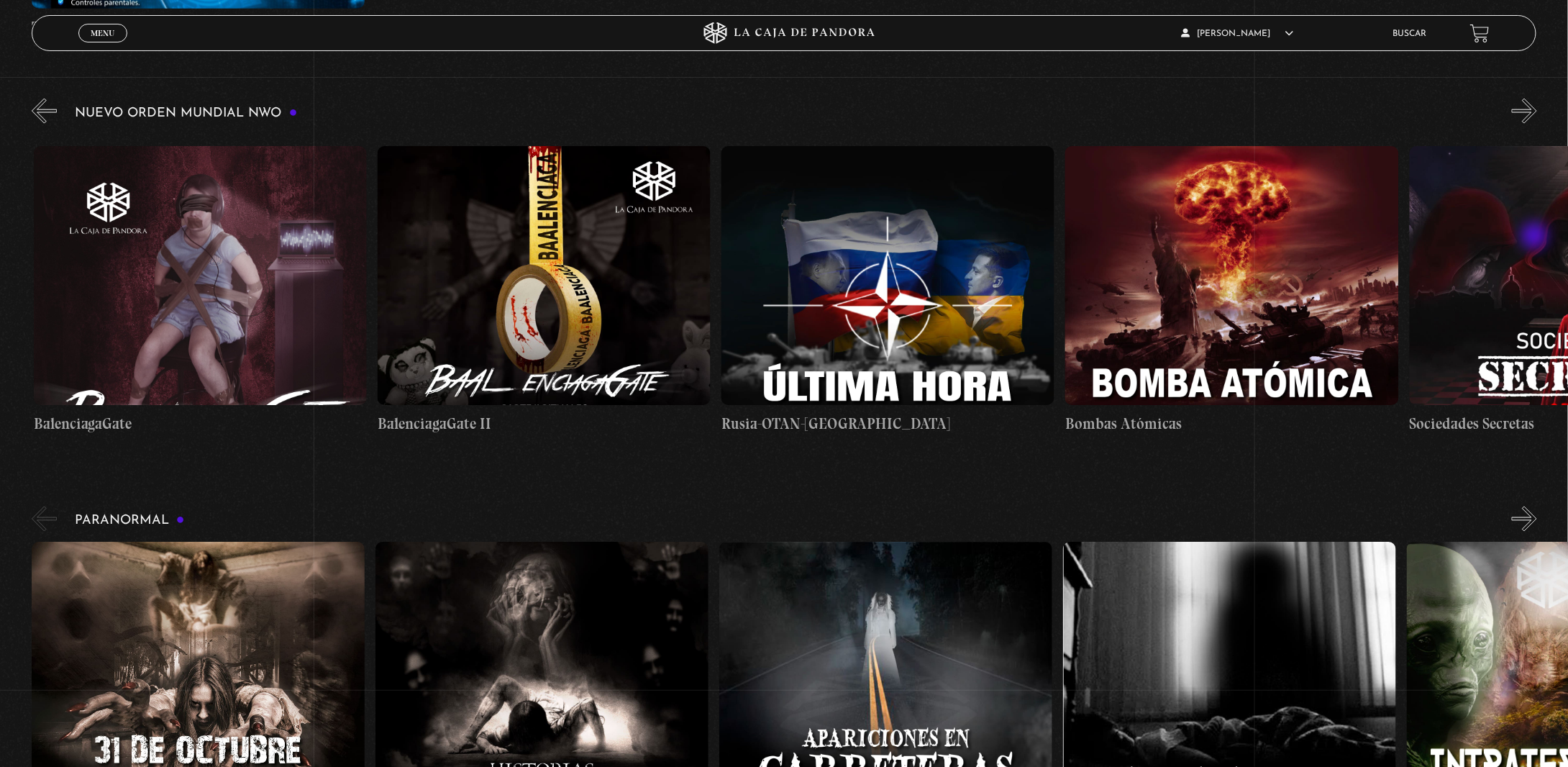
scroll to position [0, 14444]
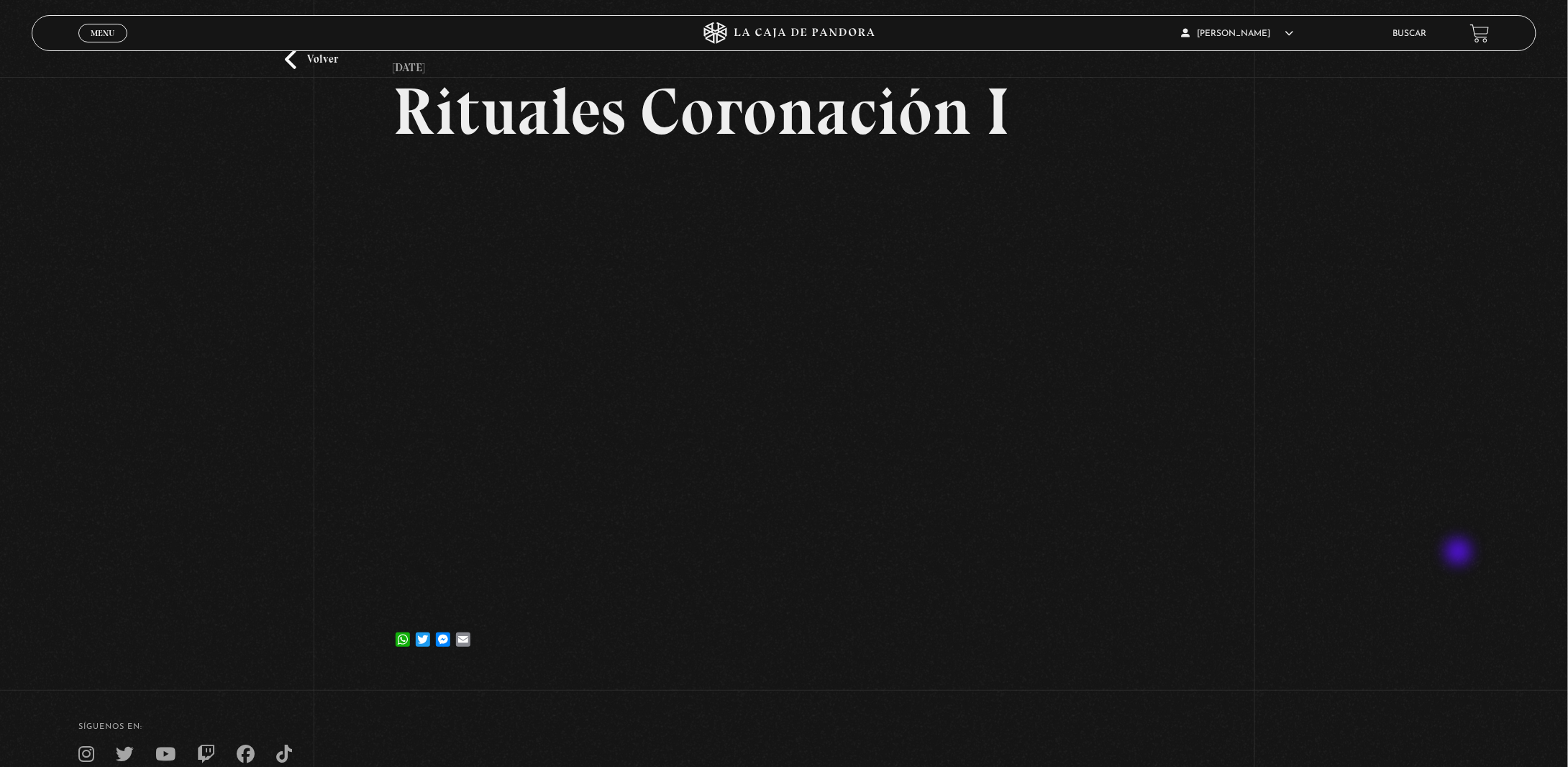
scroll to position [32, 0]
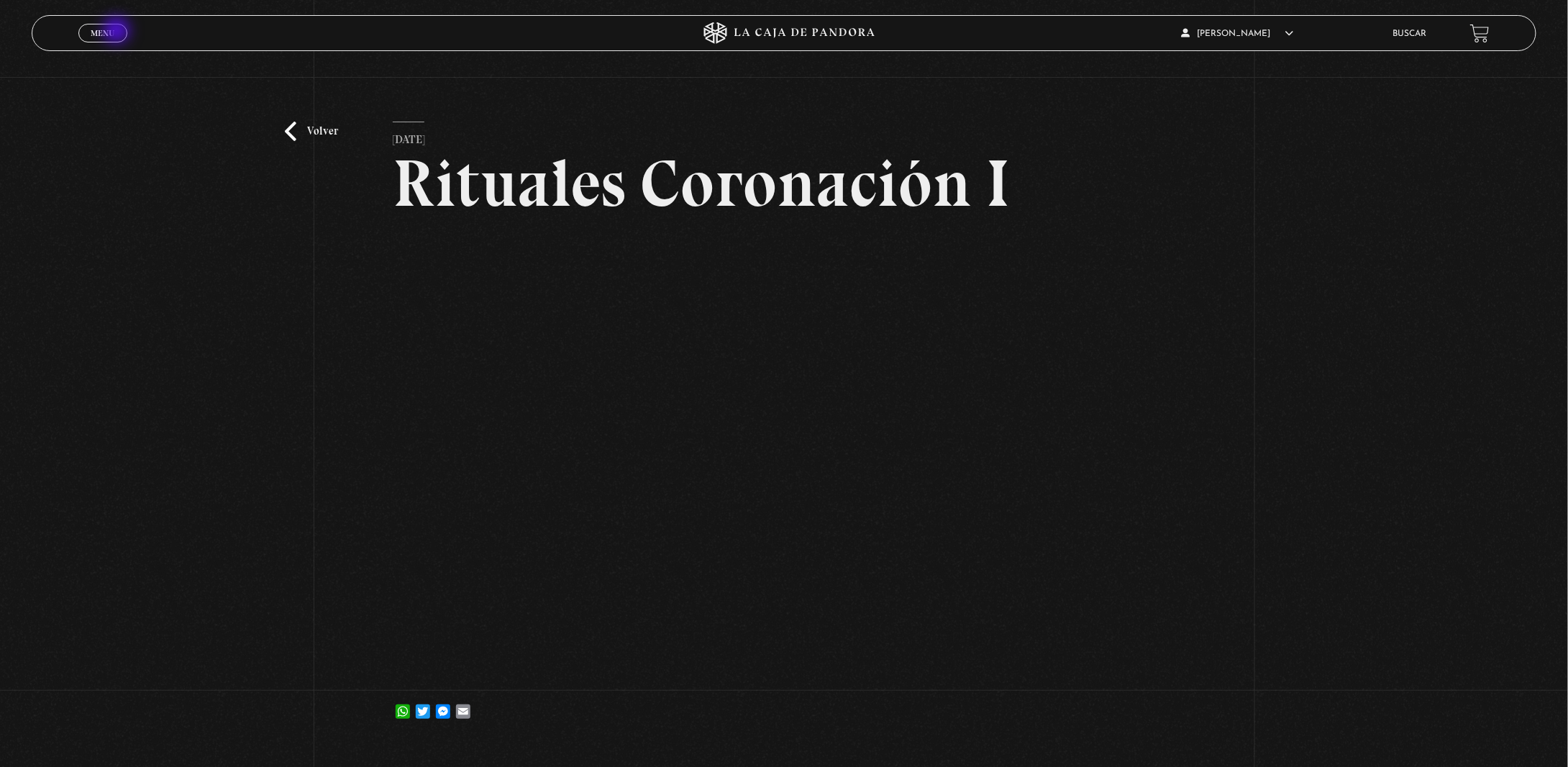
click at [114, 32] on span "Menu" at bounding box center [102, 33] width 23 height 9
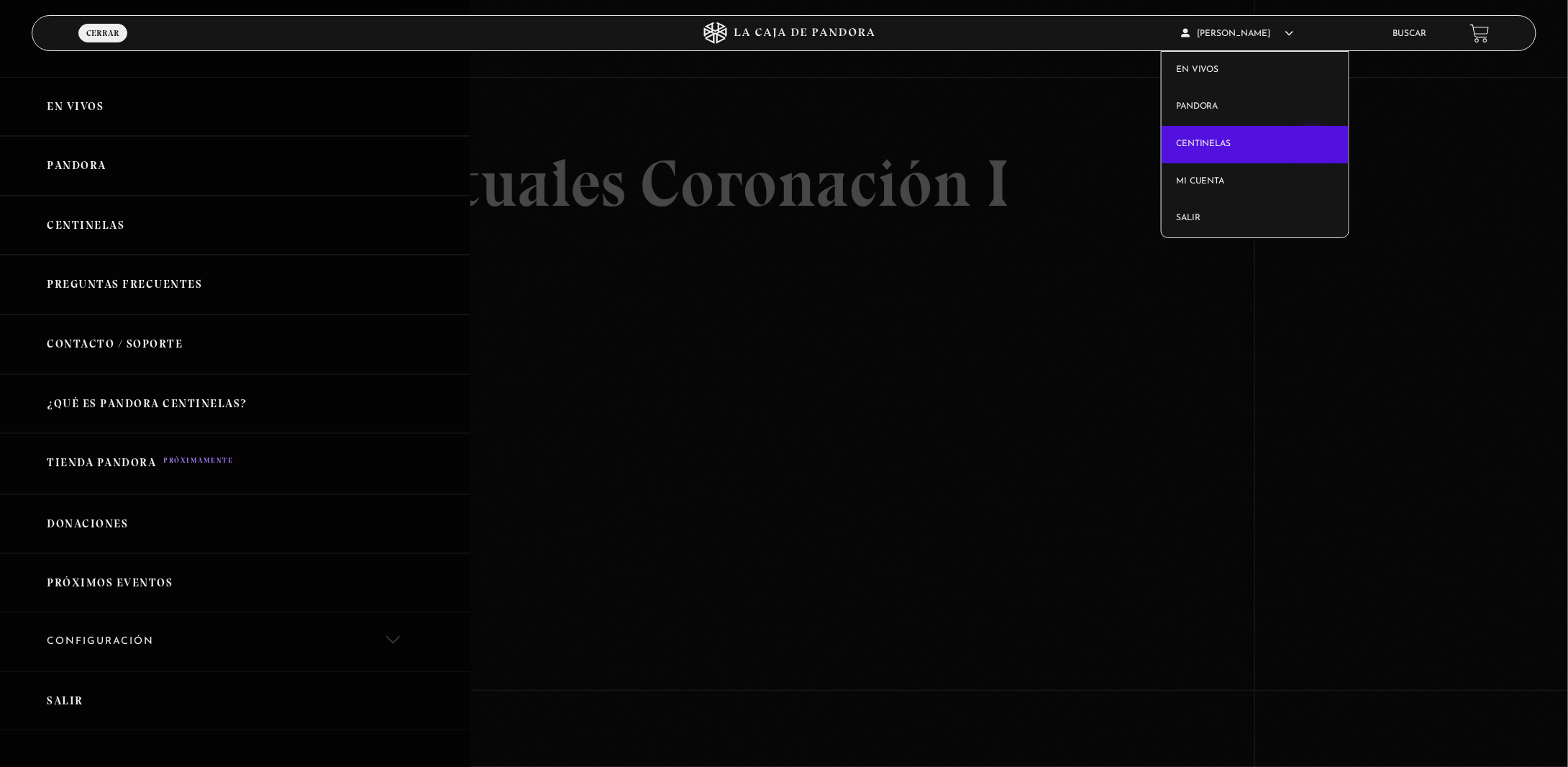
click at [1316, 145] on link "Centinelas" at bounding box center [1255, 145] width 187 height 37
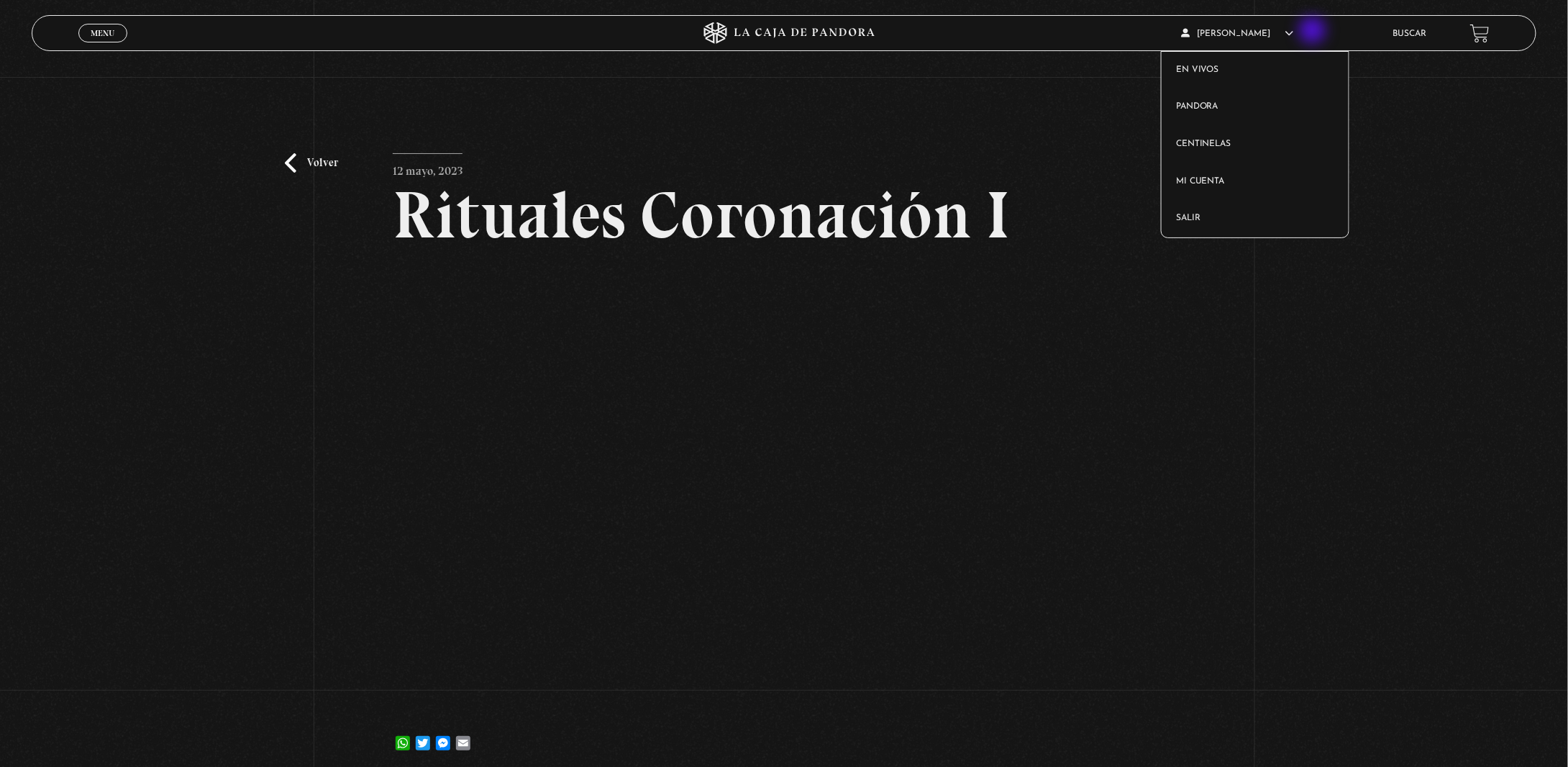
click at [1294, 32] on icon at bounding box center [1289, 33] width 9 height 9
drag, startPoint x: 1151, startPoint y: 234, endPoint x: 911, endPoint y: 224, distance: 240.2
click at [926, 224] on h2 "Rituales Coronación I" at bounding box center [784, 215] width 782 height 66
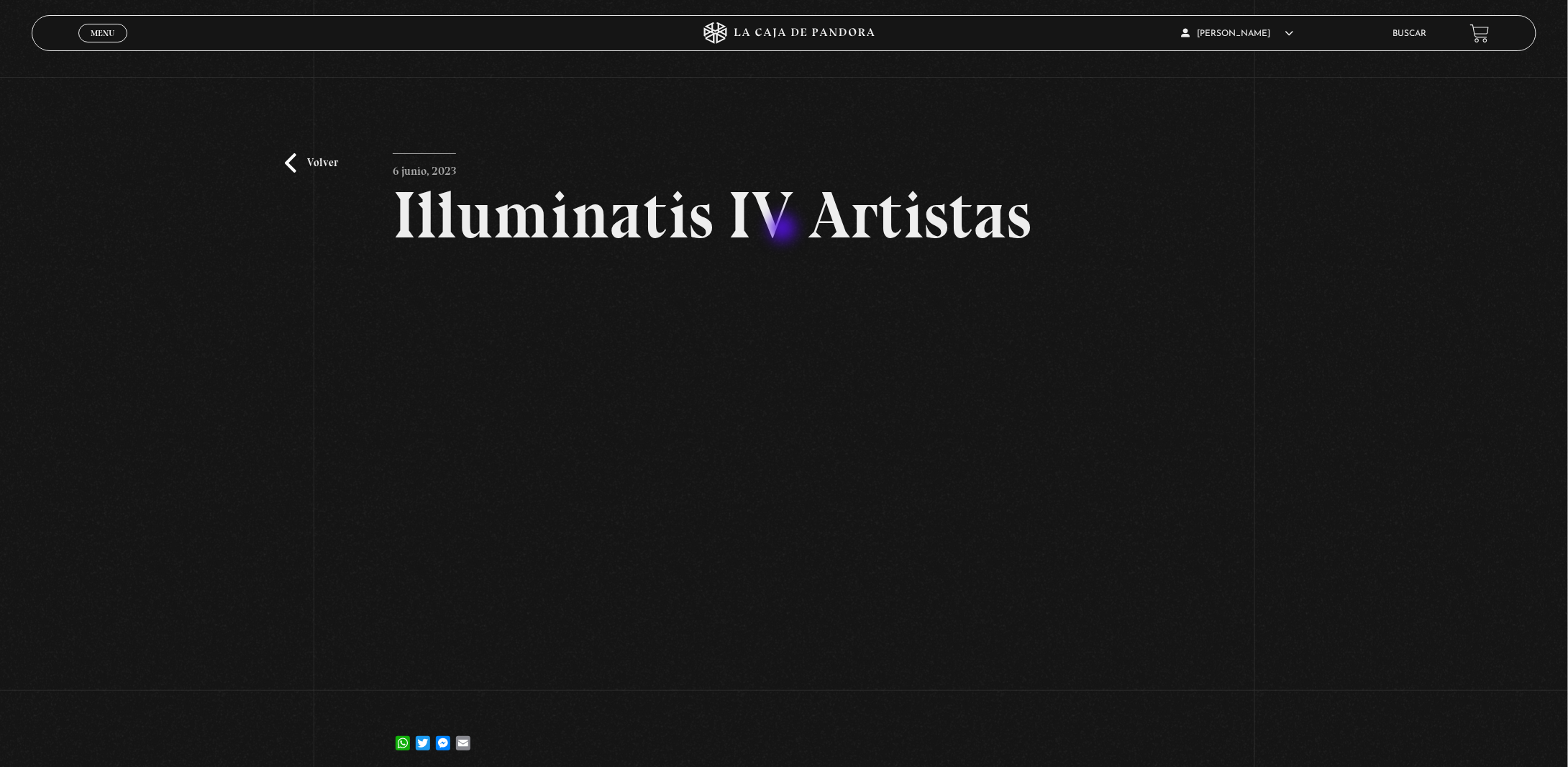
drag, startPoint x: 410, startPoint y: 230, endPoint x: 787, endPoint y: 230, distance: 377.0
click at [787, 230] on h2 "Illuminatis IV Artistas" at bounding box center [784, 215] width 782 height 66
